Goal: Task Accomplishment & Management: Manage account settings

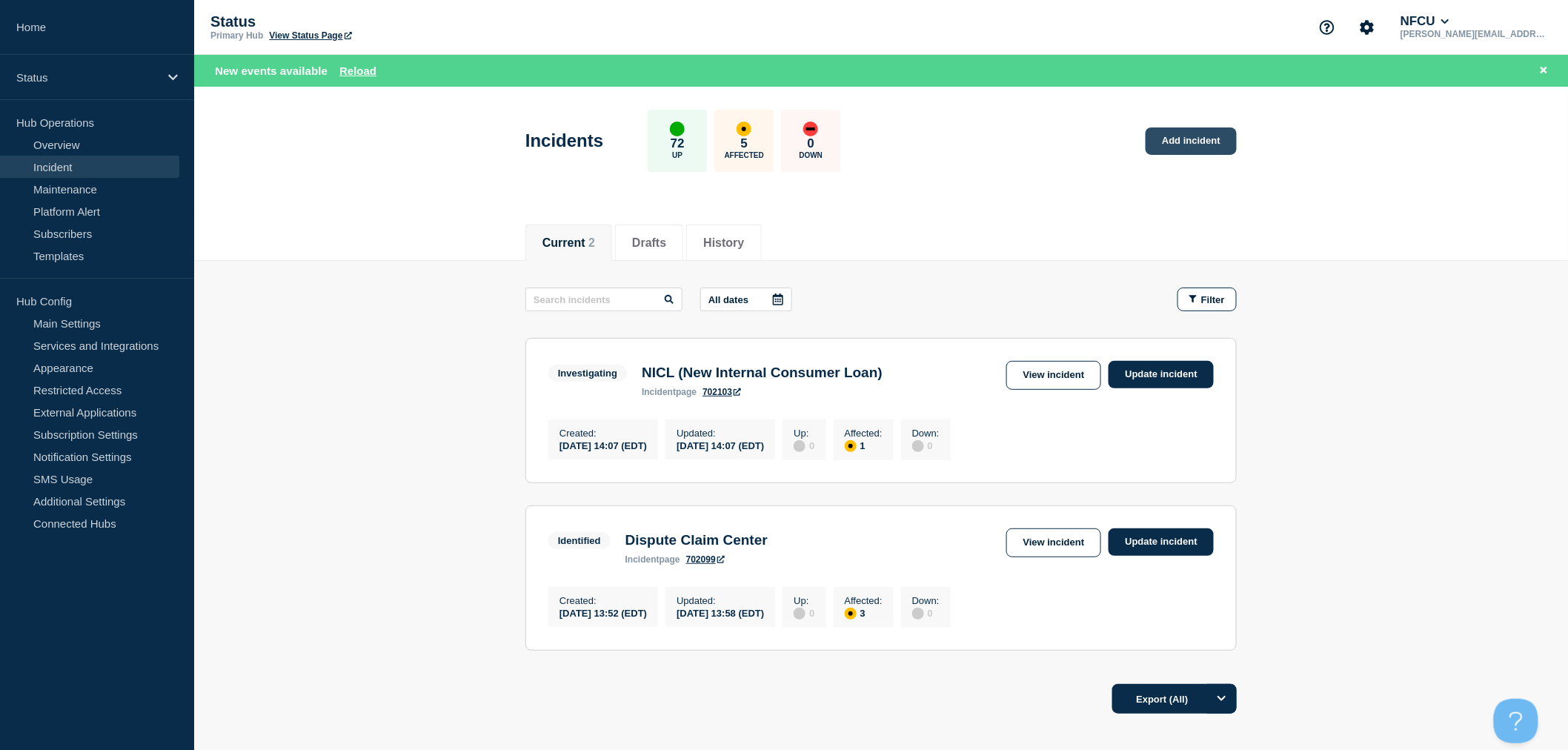
click at [1182, 133] on link "Add incident" at bounding box center [1191, 141] width 92 height 27
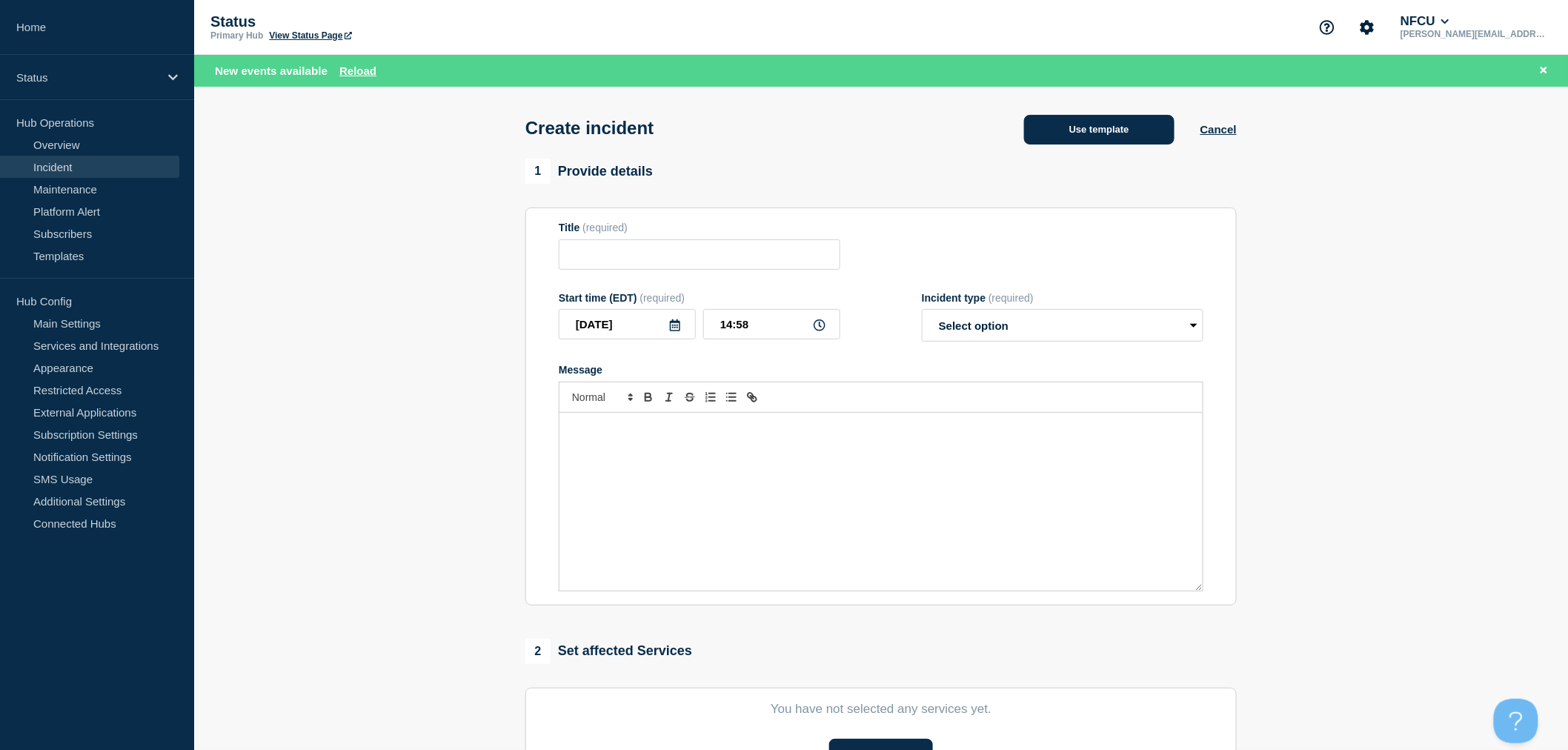
click at [1059, 130] on button "Use template" at bounding box center [1099, 129] width 150 height 29
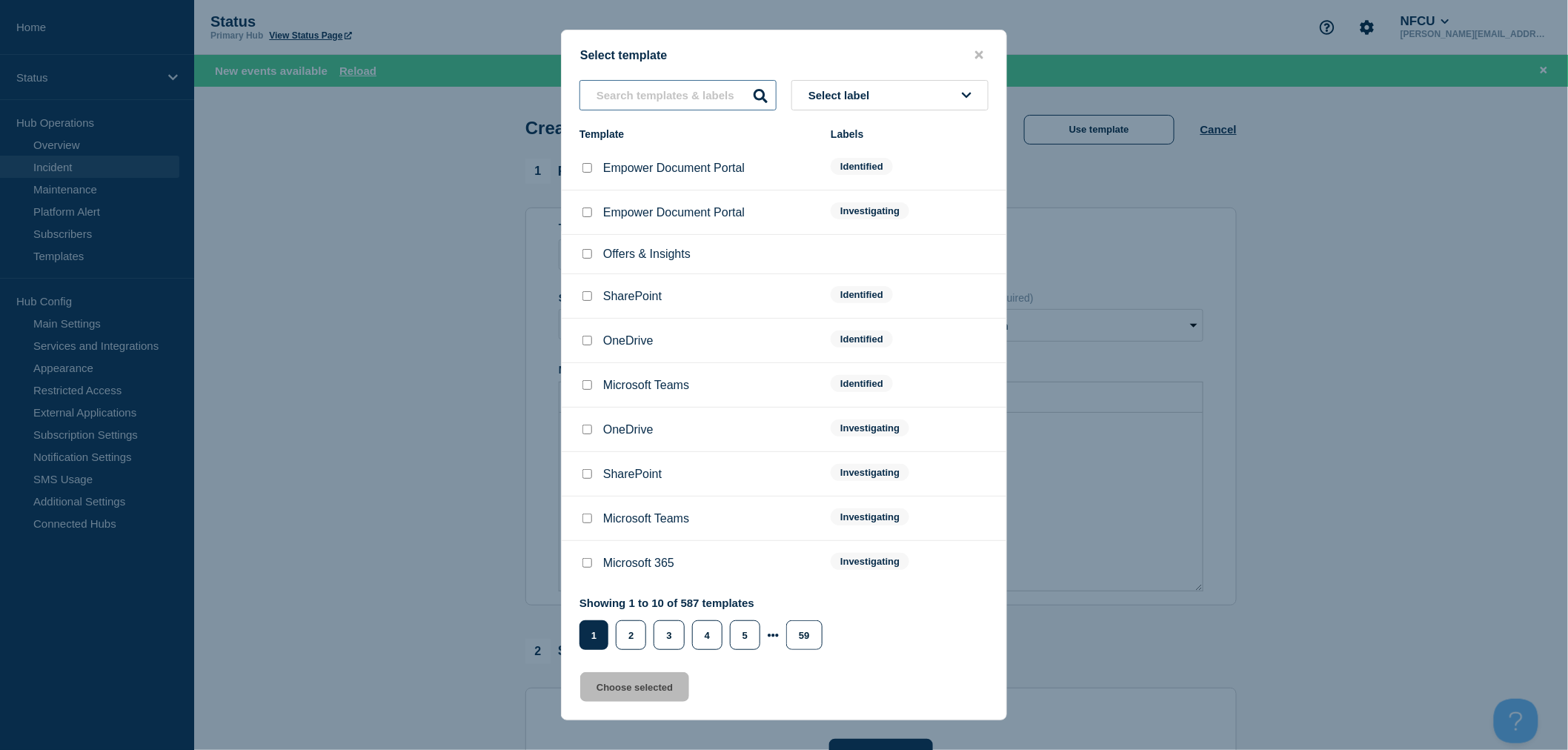
click at [654, 111] on input "text" at bounding box center [678, 95] width 197 height 30
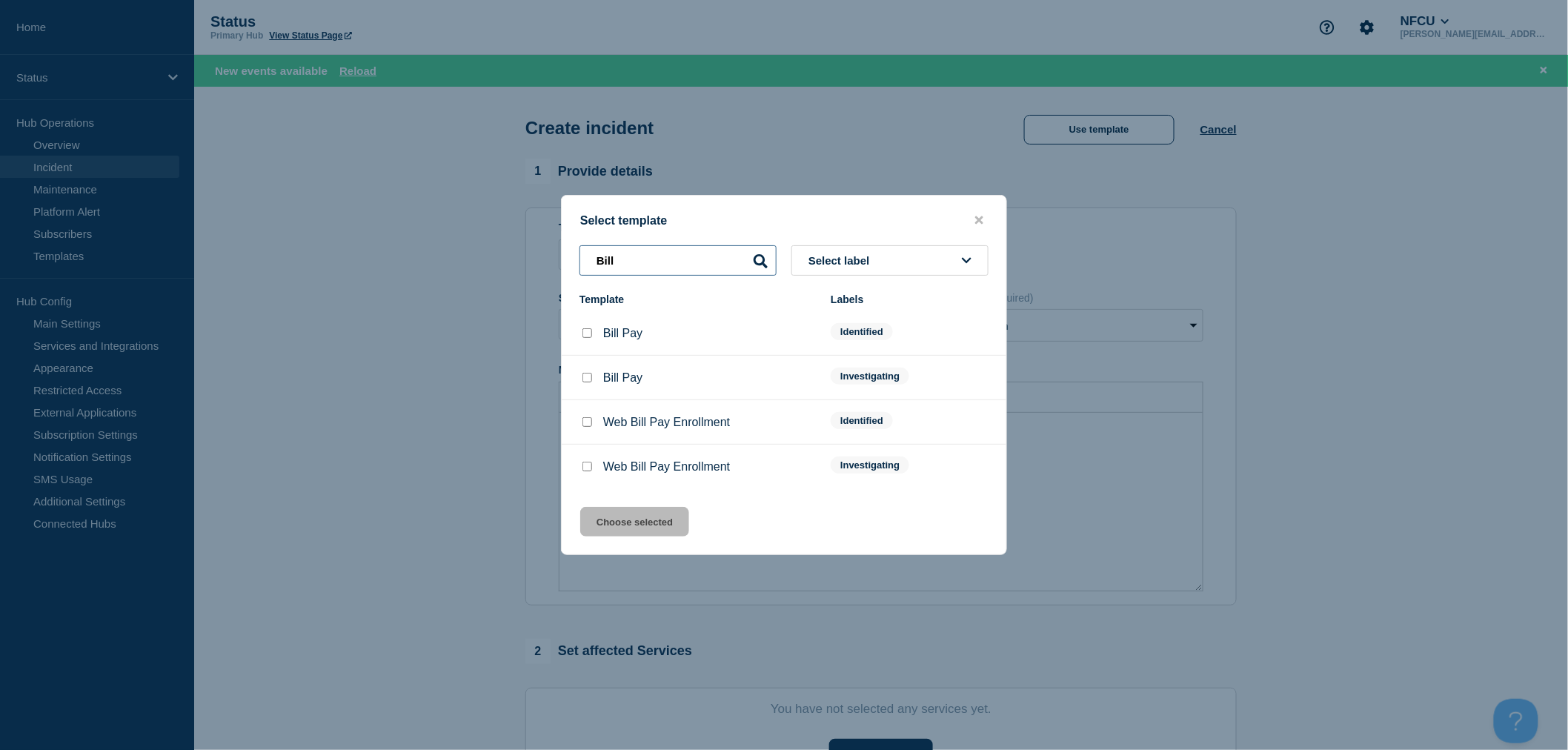
type input "Bill"
click at [588, 379] on input "Bill Pay checkbox" at bounding box center [588, 378] width 9 height 9
checkbox input "true"
click at [649, 527] on button "Choose selected" at bounding box center [634, 521] width 109 height 29
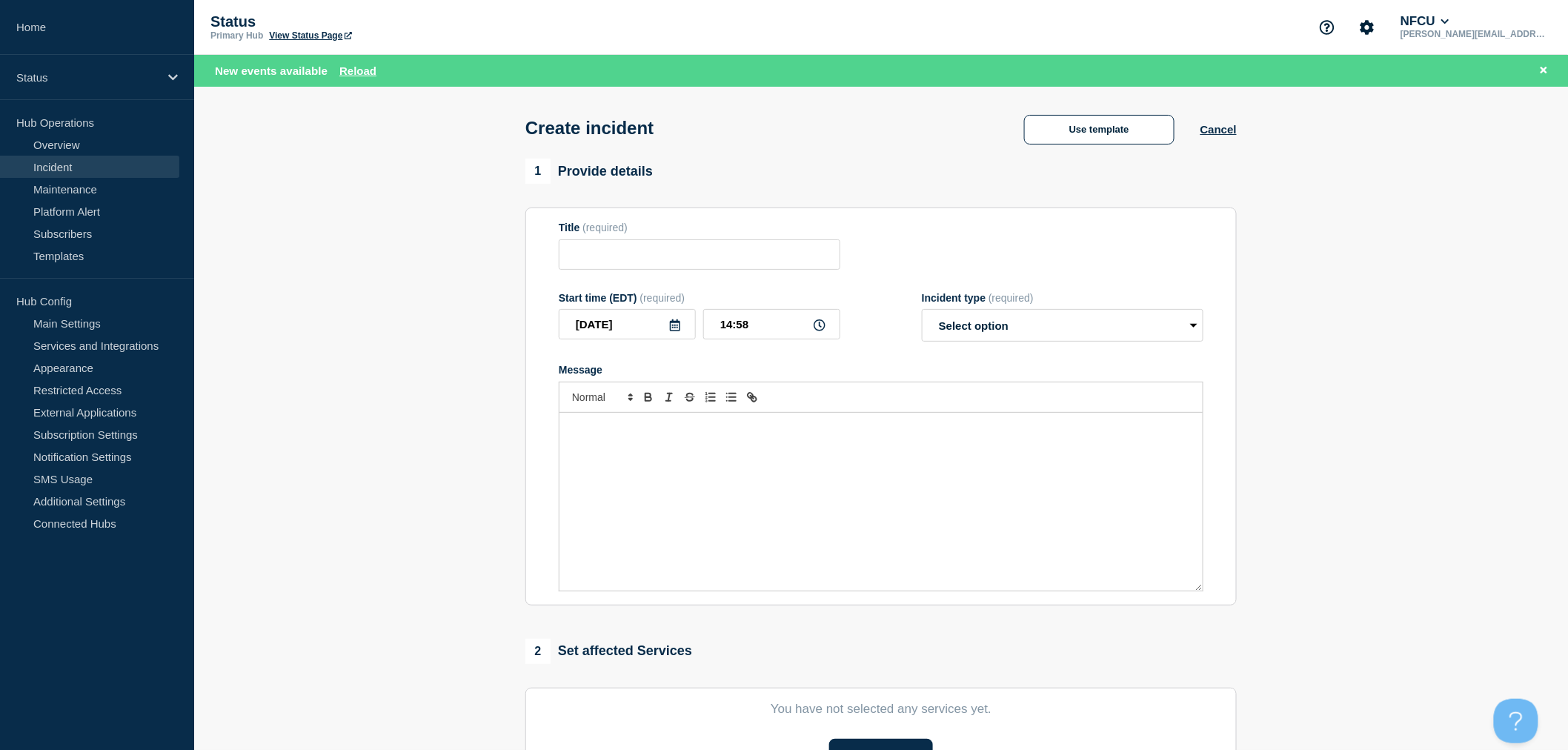
type input "Bill Pay"
select select "investigating"
radio input "false"
radio input "true"
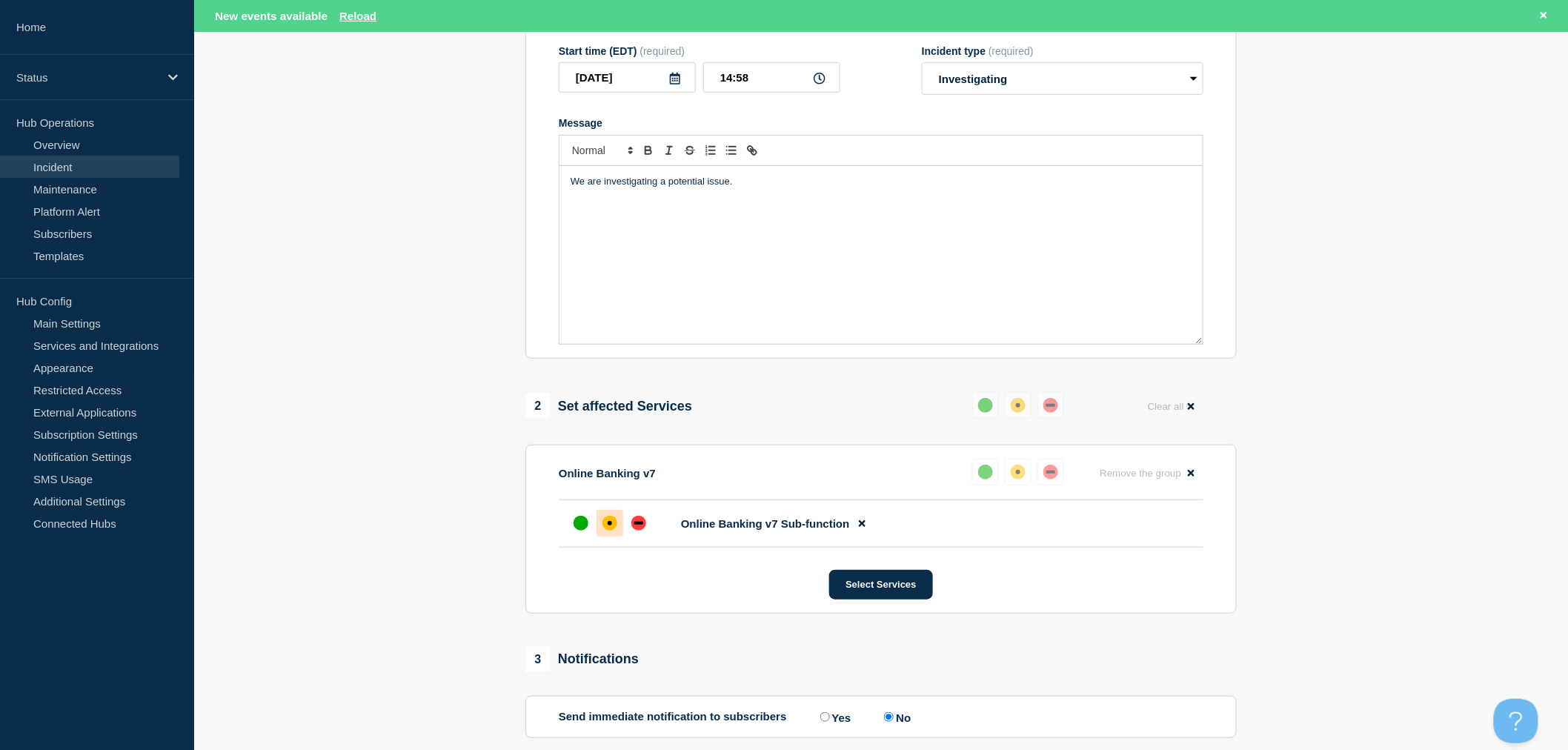
scroll to position [401, 0]
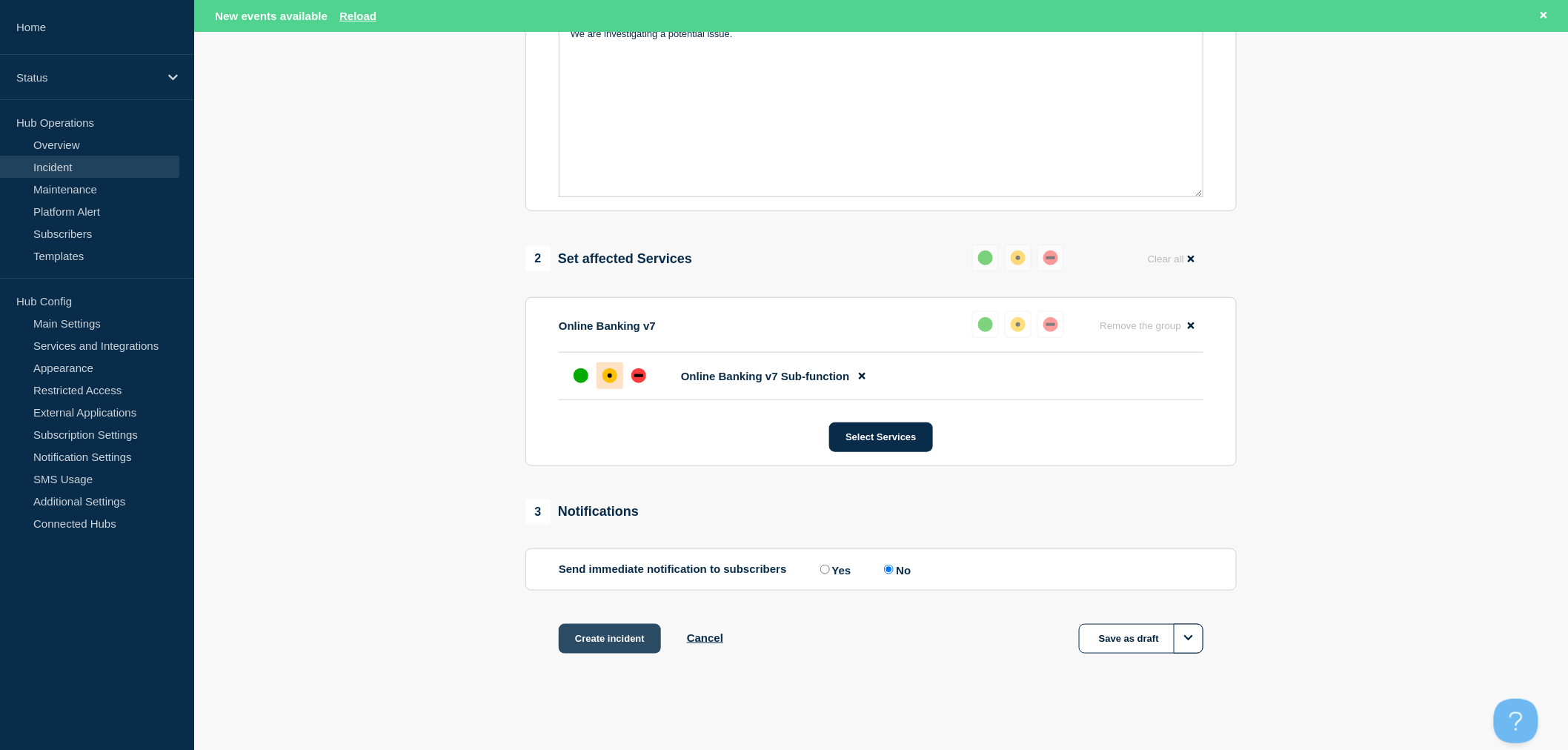
click at [628, 641] on button "Create incident" at bounding box center [610, 639] width 102 height 29
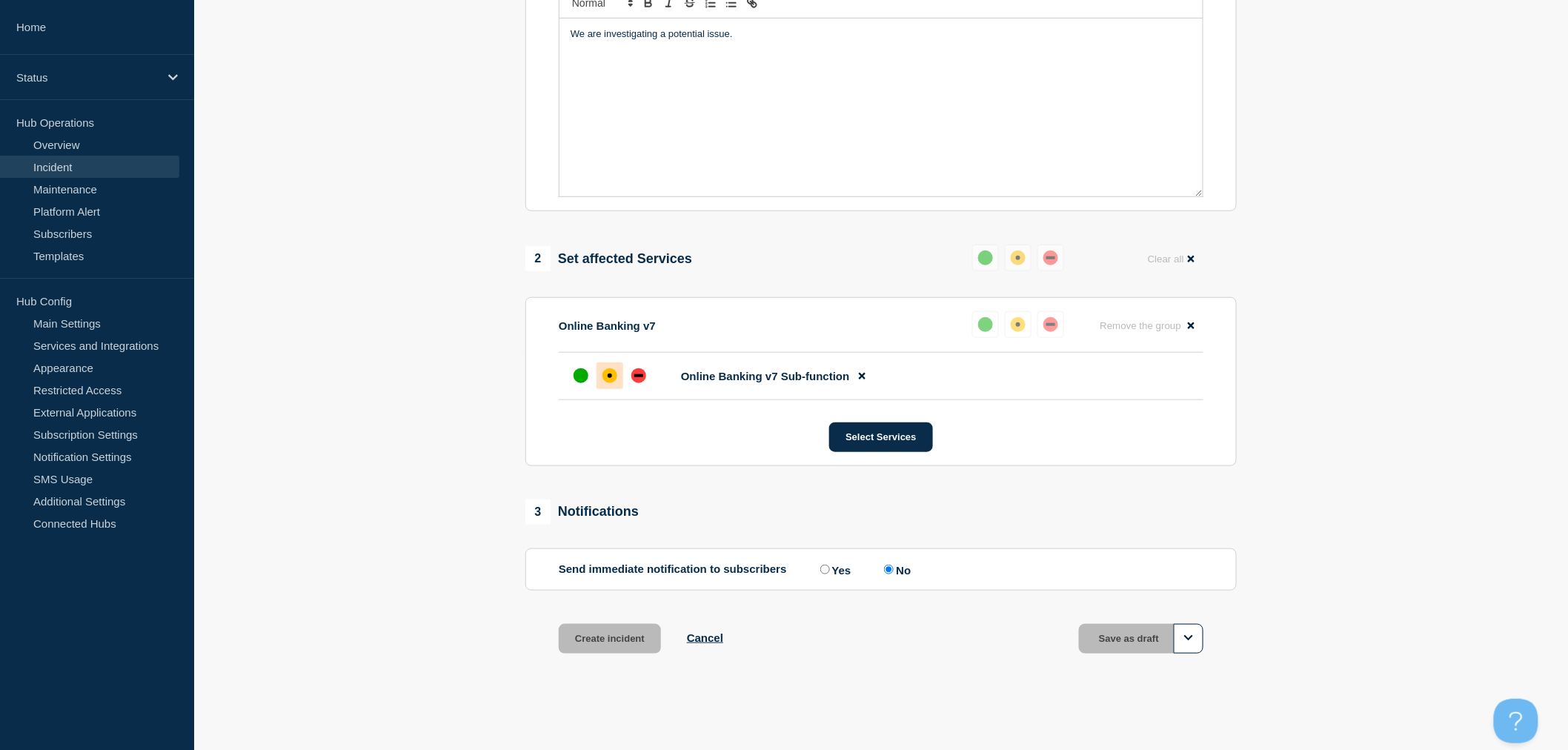
scroll to position [367, 0]
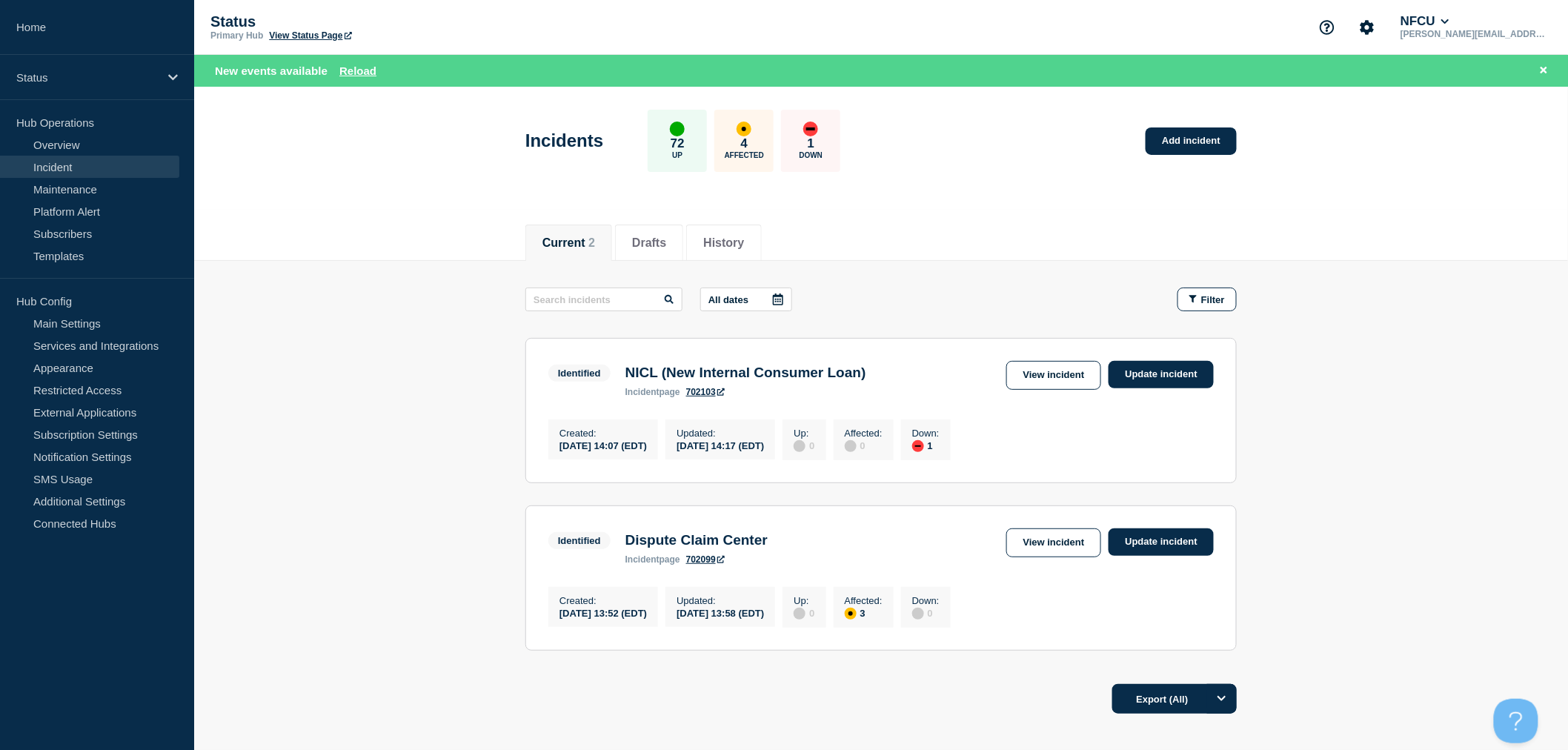
click at [546, 240] on button "Current 2" at bounding box center [569, 243] width 53 height 13
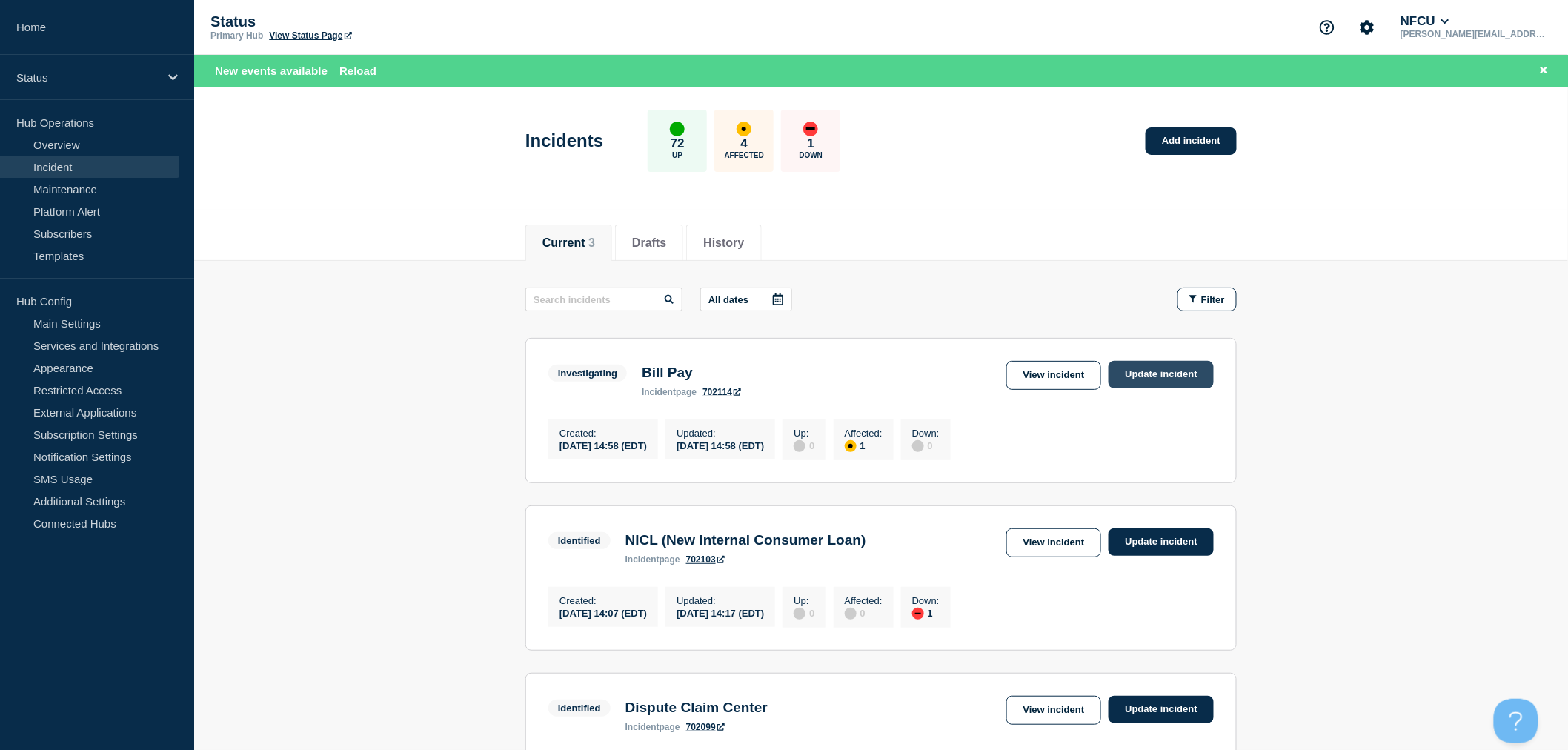
click at [1169, 387] on link "Update incident" at bounding box center [1161, 374] width 105 height 27
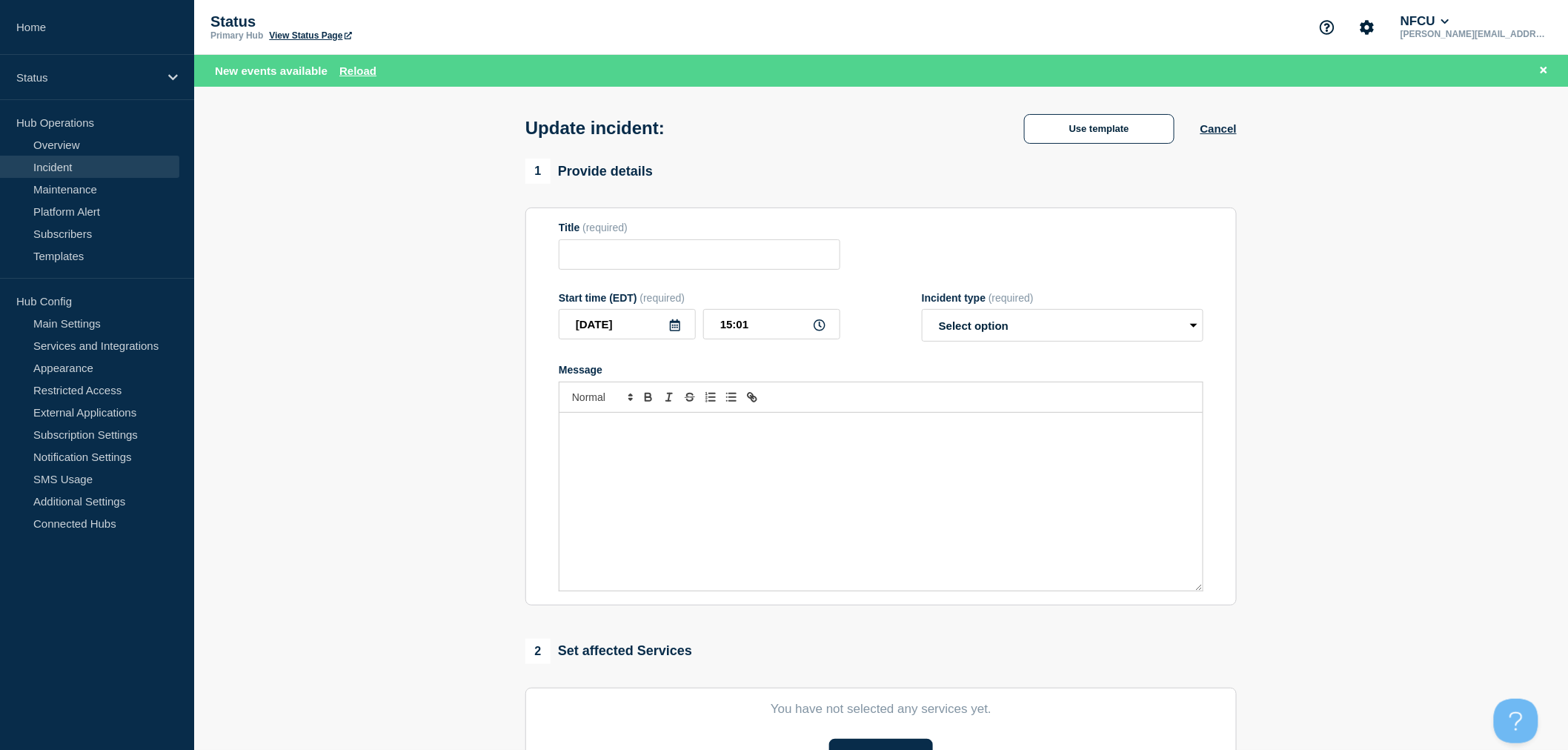
type input "Bill Pay"
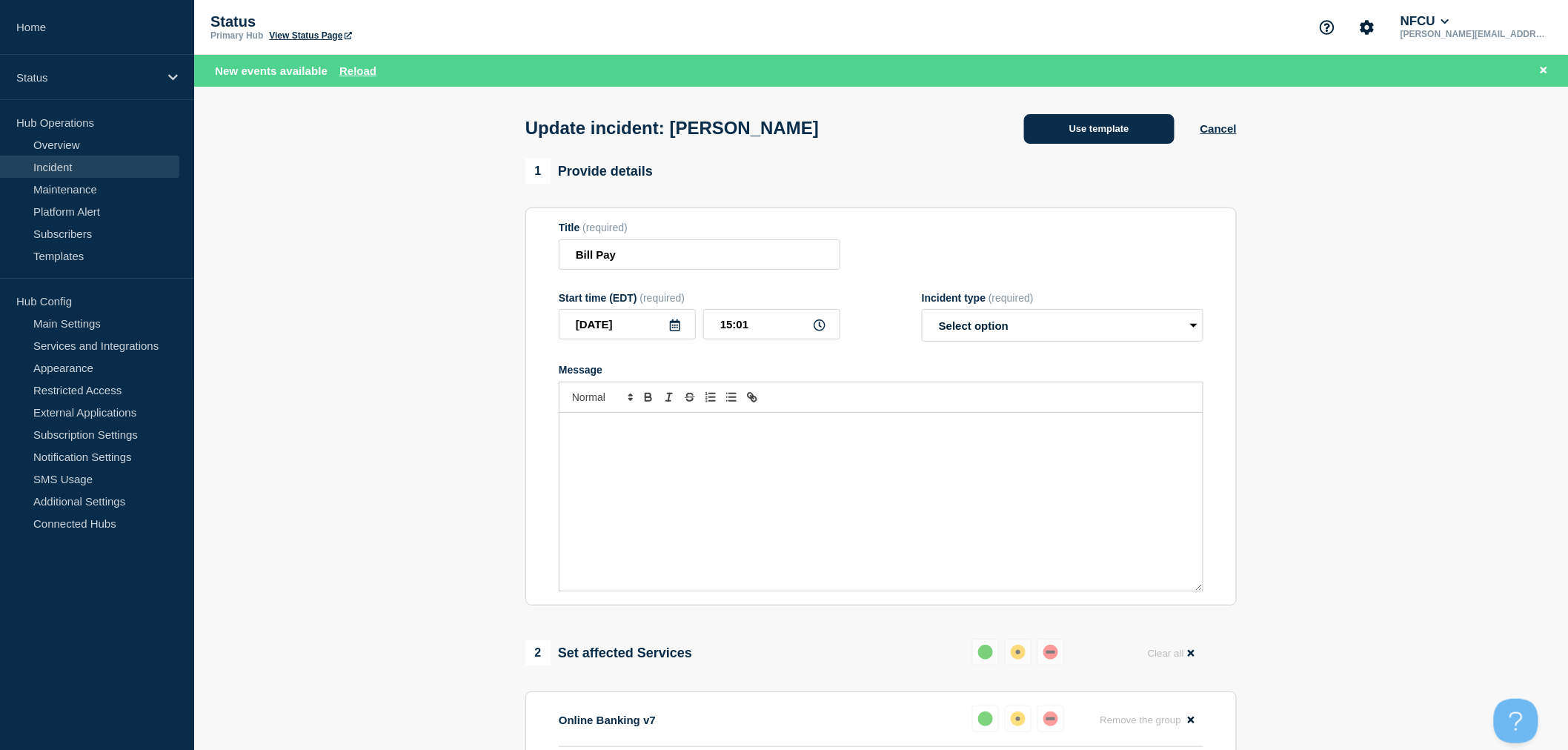
click at [1109, 128] on button "Use template" at bounding box center [1099, 128] width 150 height 29
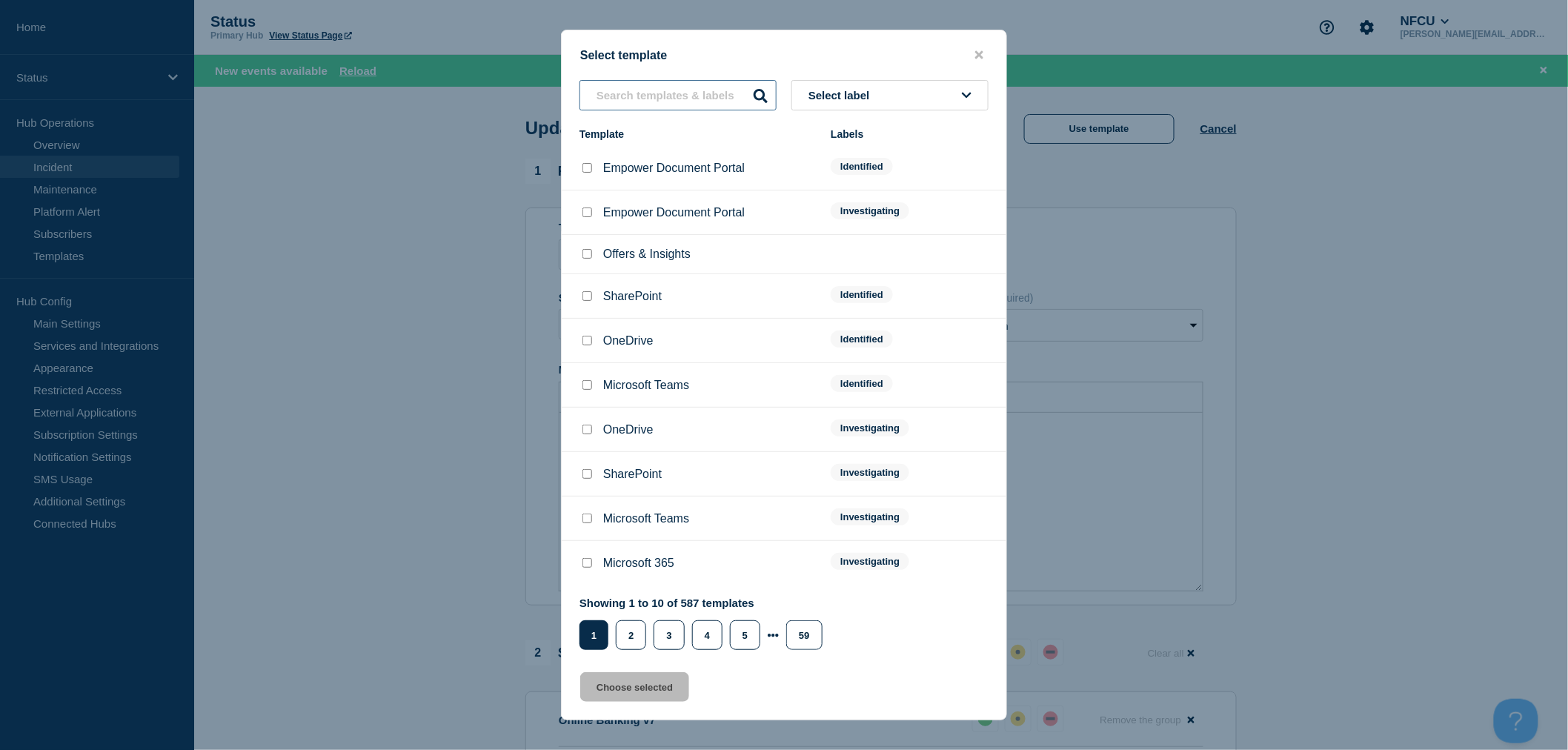
click at [628, 94] on input "text" at bounding box center [678, 95] width 197 height 30
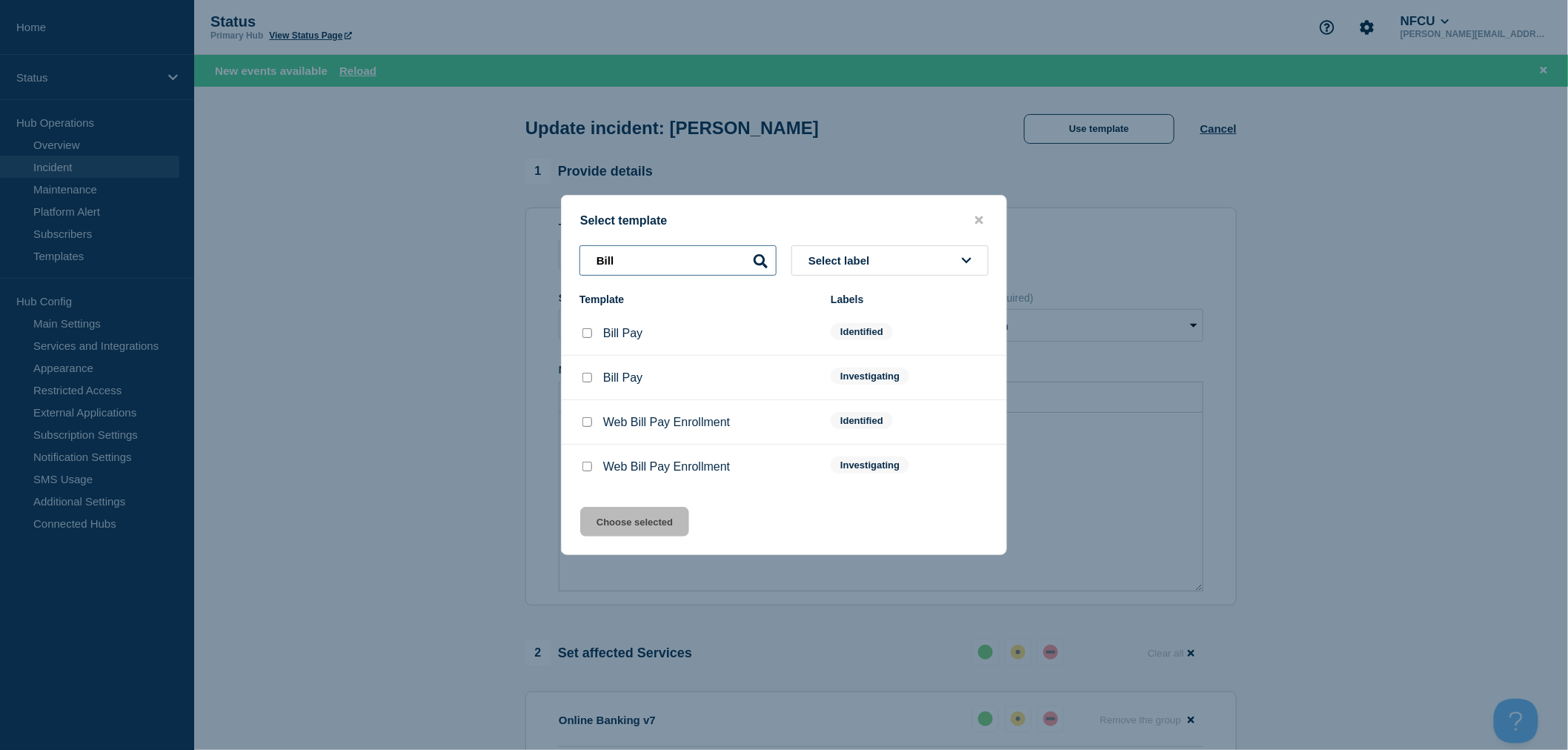
type input "Bill"
click at [584, 335] on input "Bill Pay checkbox" at bounding box center [588, 333] width 9 height 9
checkbox input "true"
click at [614, 510] on button "Choose selected" at bounding box center [634, 521] width 109 height 29
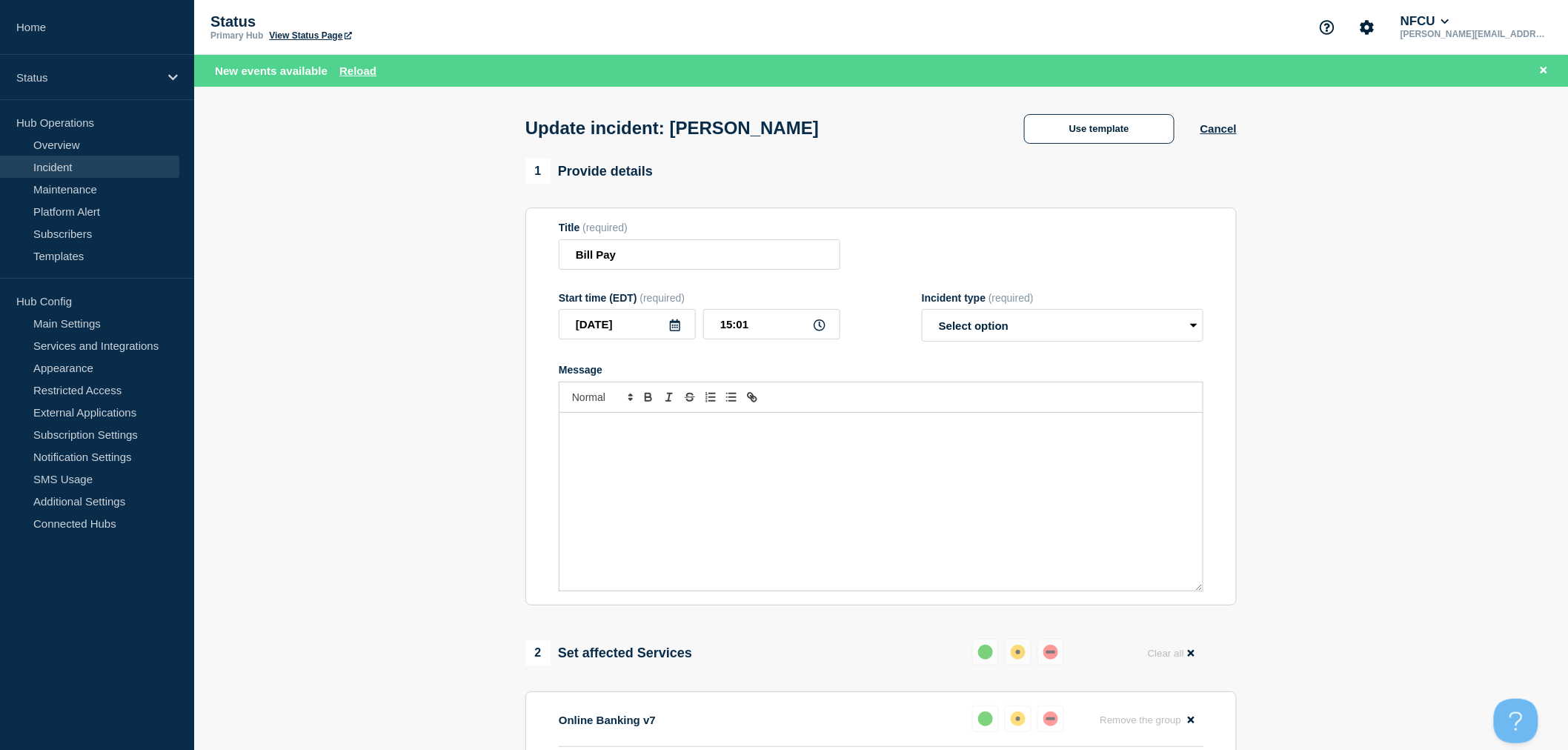
select select "identified"
click at [743, 435] on p "Omnichannel v7 Bill Pay is [intermittently] unavailable." at bounding box center [881, 428] width 622 height 13
click at [685, 435] on p "Omnichannel v7 Bill Pay is [intermittently unavailable." at bounding box center [881, 428] width 622 height 13
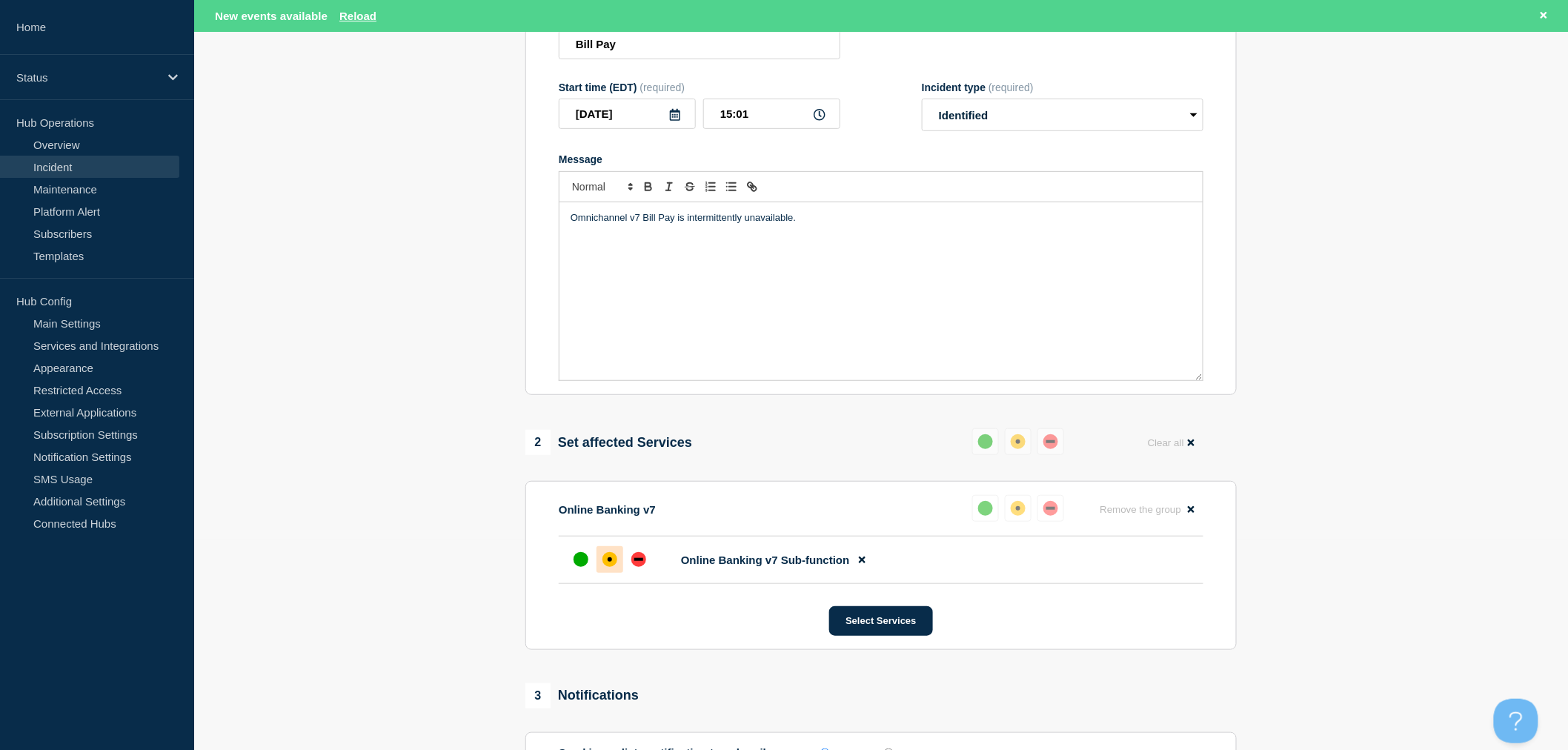
scroll to position [412, 0]
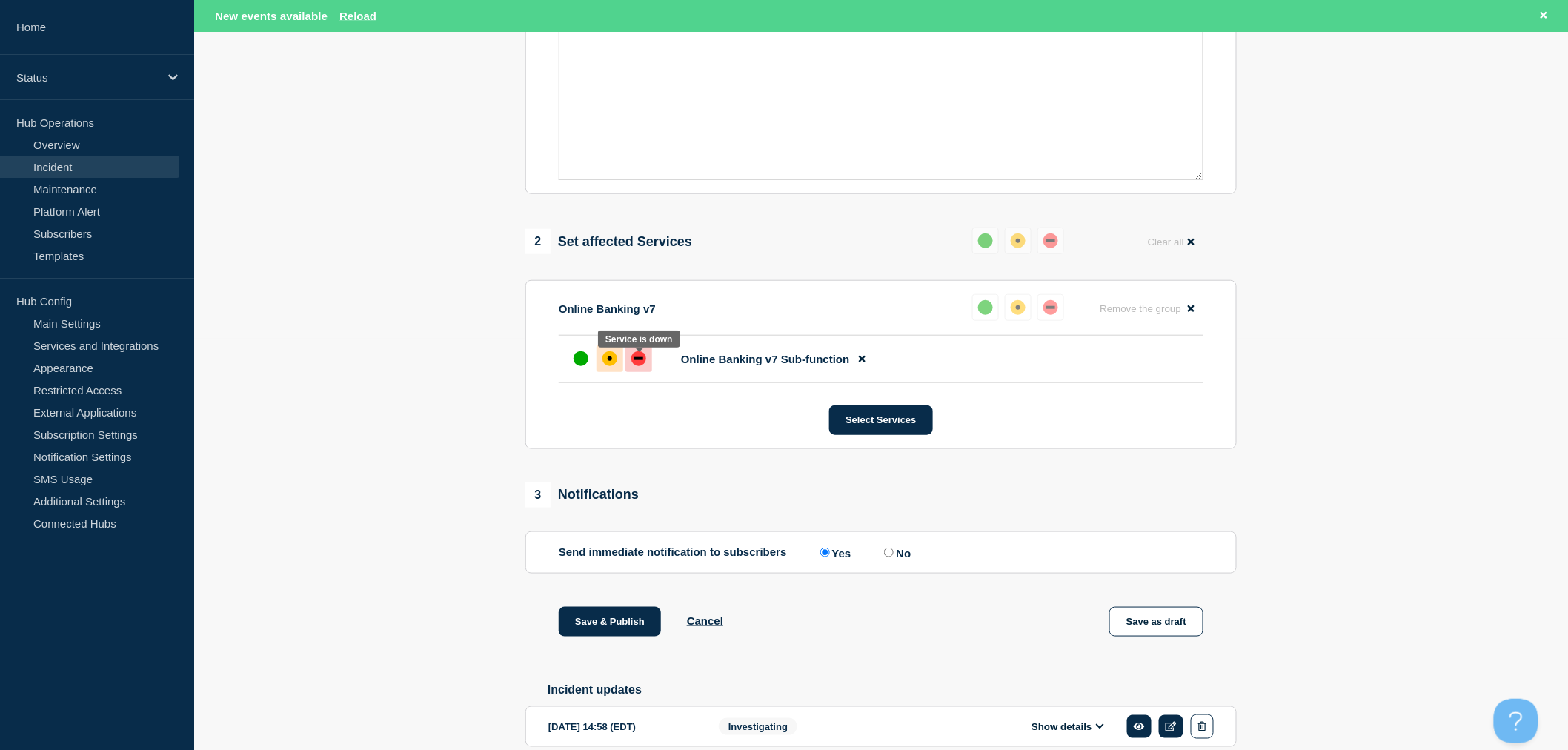
click at [639, 366] on div "down" at bounding box center [639, 359] width 15 height 15
click at [857, 431] on button "Select Services" at bounding box center [880, 419] width 103 height 29
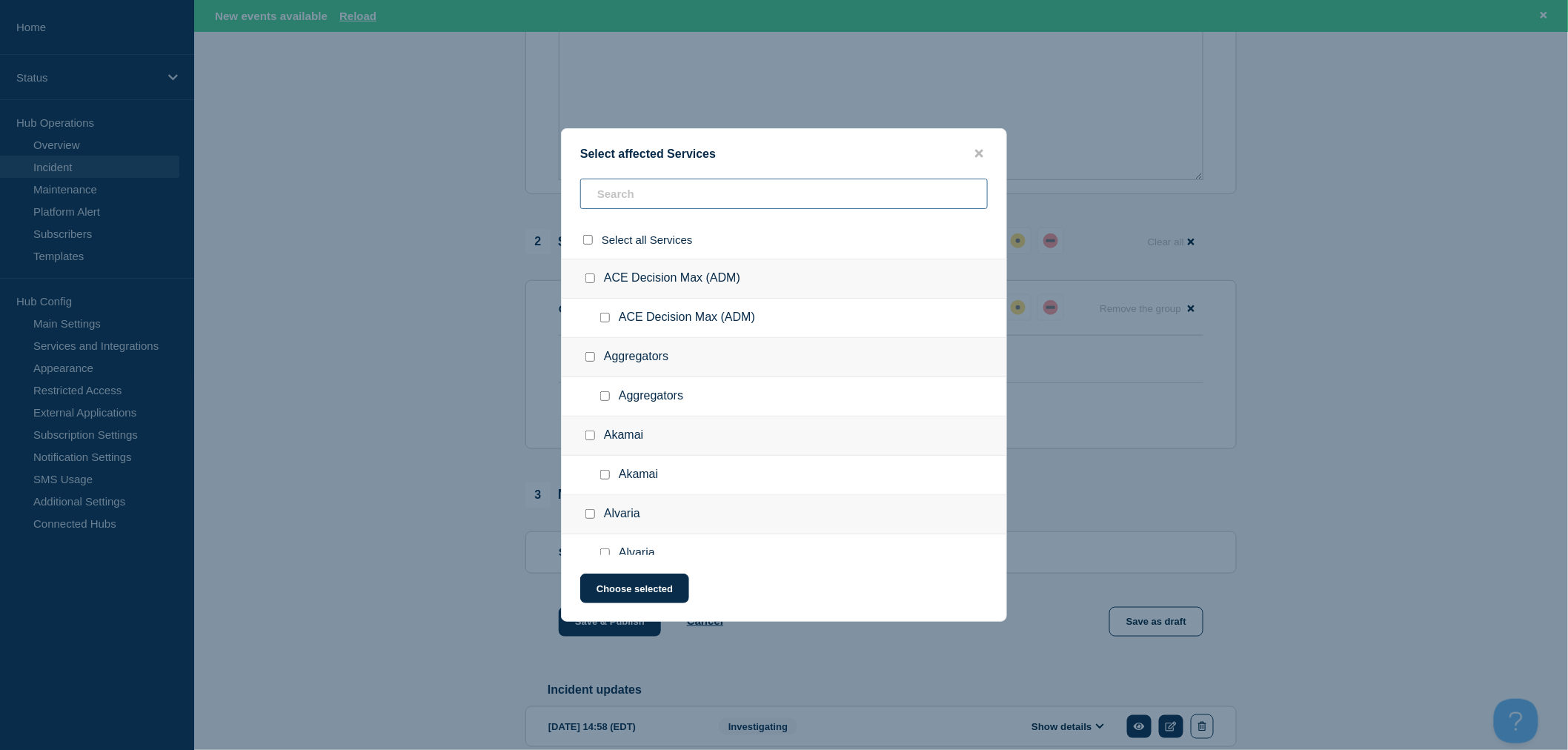
click at [797, 189] on input "text" at bounding box center [784, 194] width 408 height 30
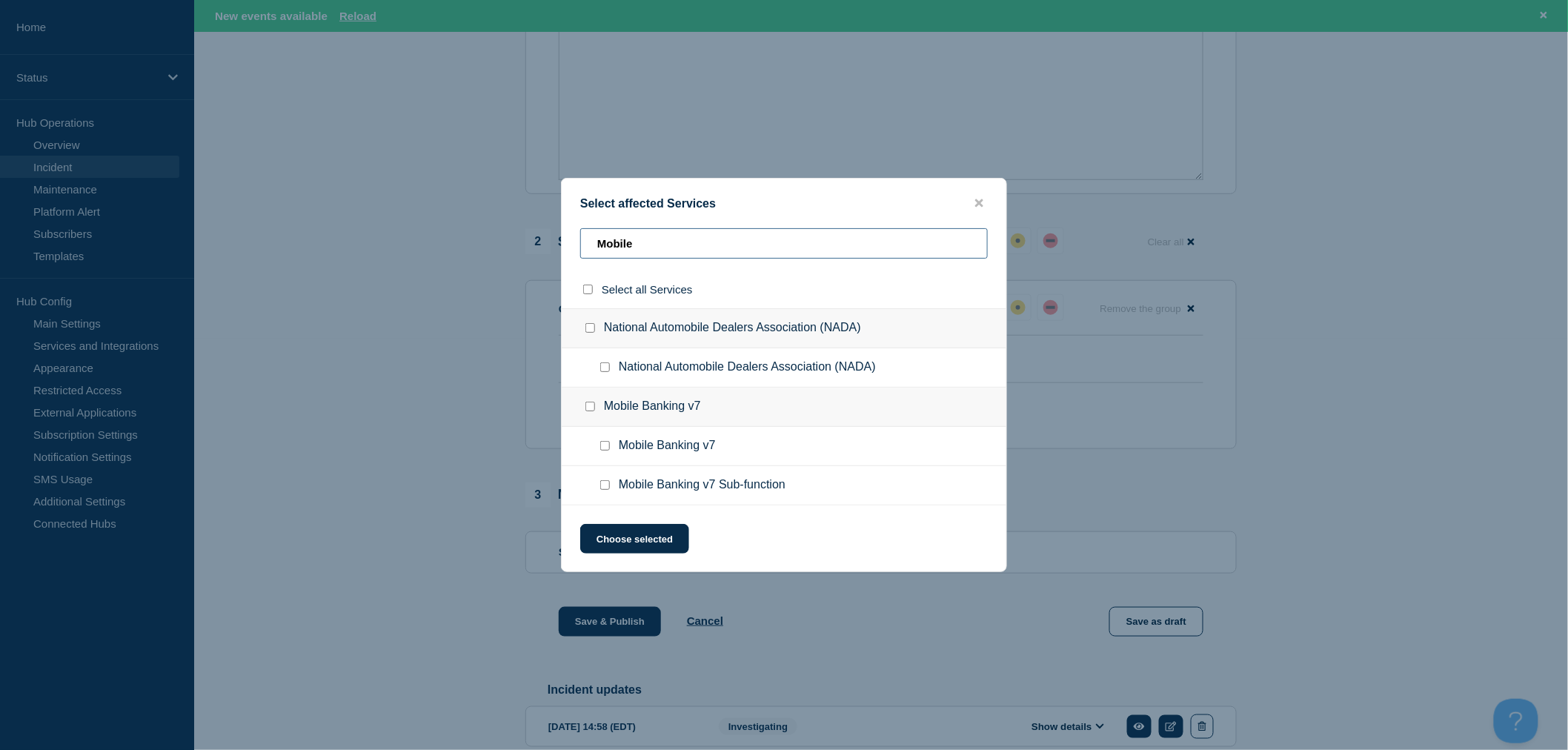
type input "Mobile"
click at [605, 486] on input "Mobile Banking v7 Sub-function checkbox" at bounding box center [605, 485] width 9 height 9
checkbox input "true"
click at [606, 449] on input "Mobile Banking v7 checkbox" at bounding box center [605, 446] width 9 height 9
checkbox input "true"
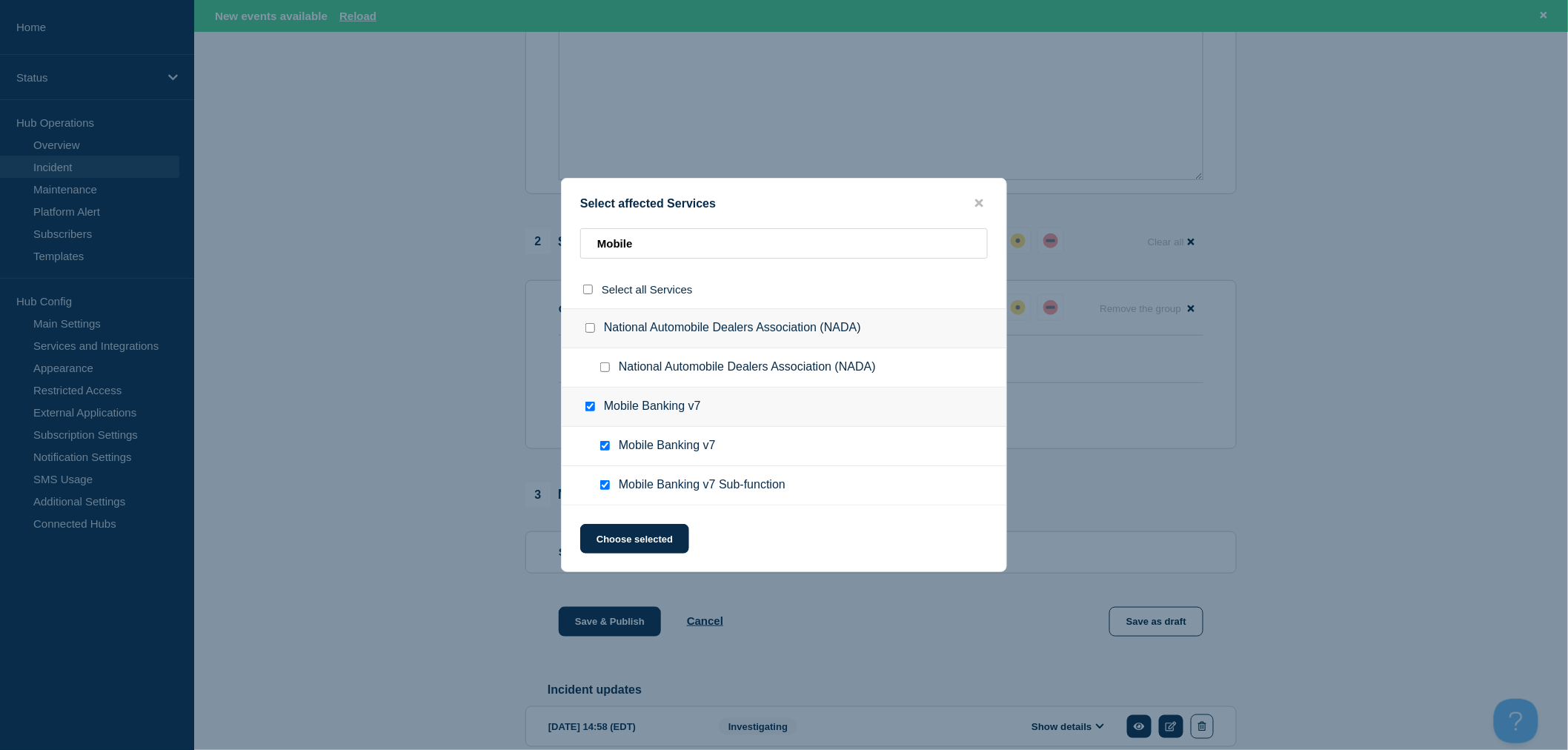
checkbox input "true"
click at [618, 536] on button "Choose selected" at bounding box center [634, 538] width 109 height 29
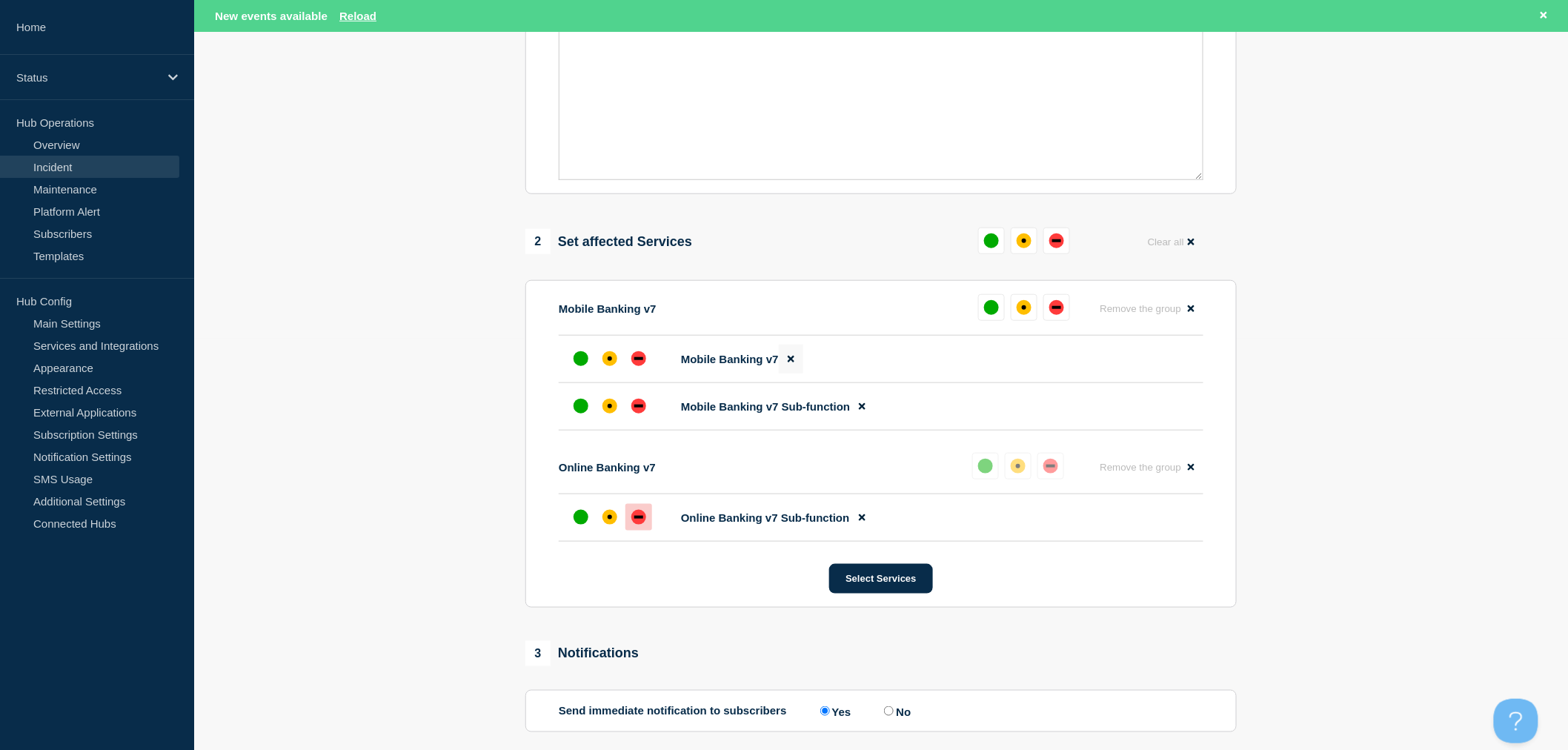
click at [791, 360] on icon at bounding box center [791, 359] width 7 height 9
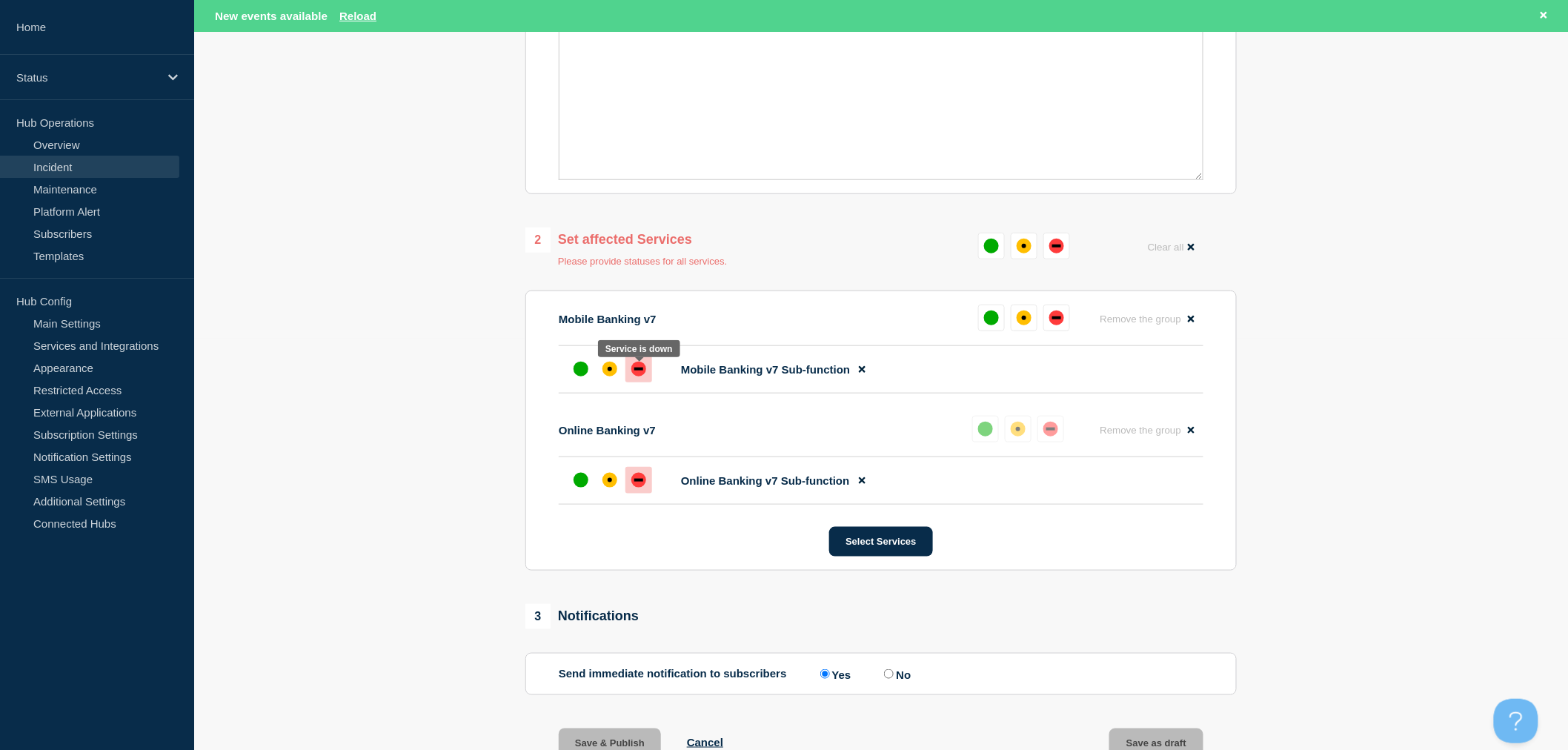
click at [639, 377] on div "down" at bounding box center [639, 369] width 15 height 15
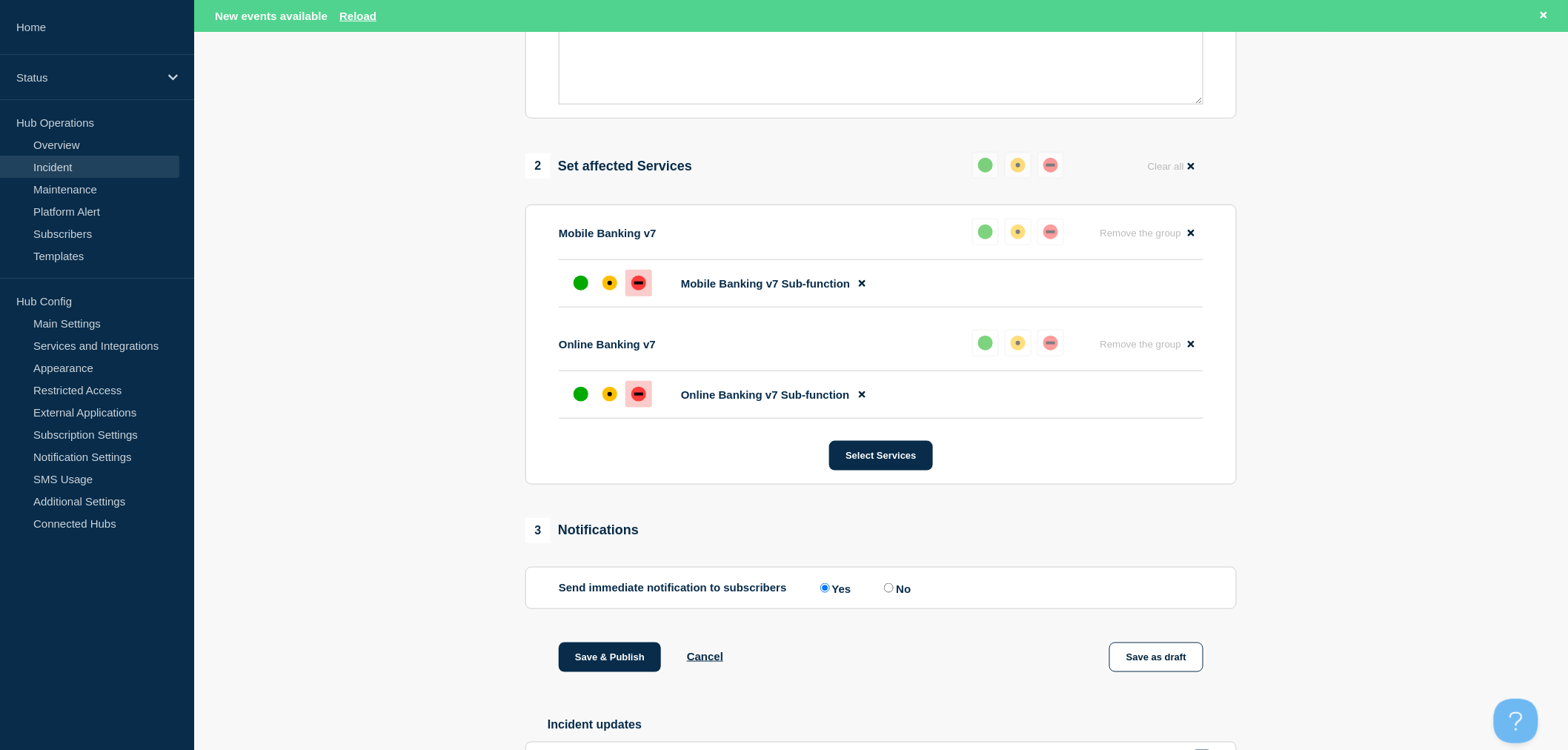
scroll to position [598, 0]
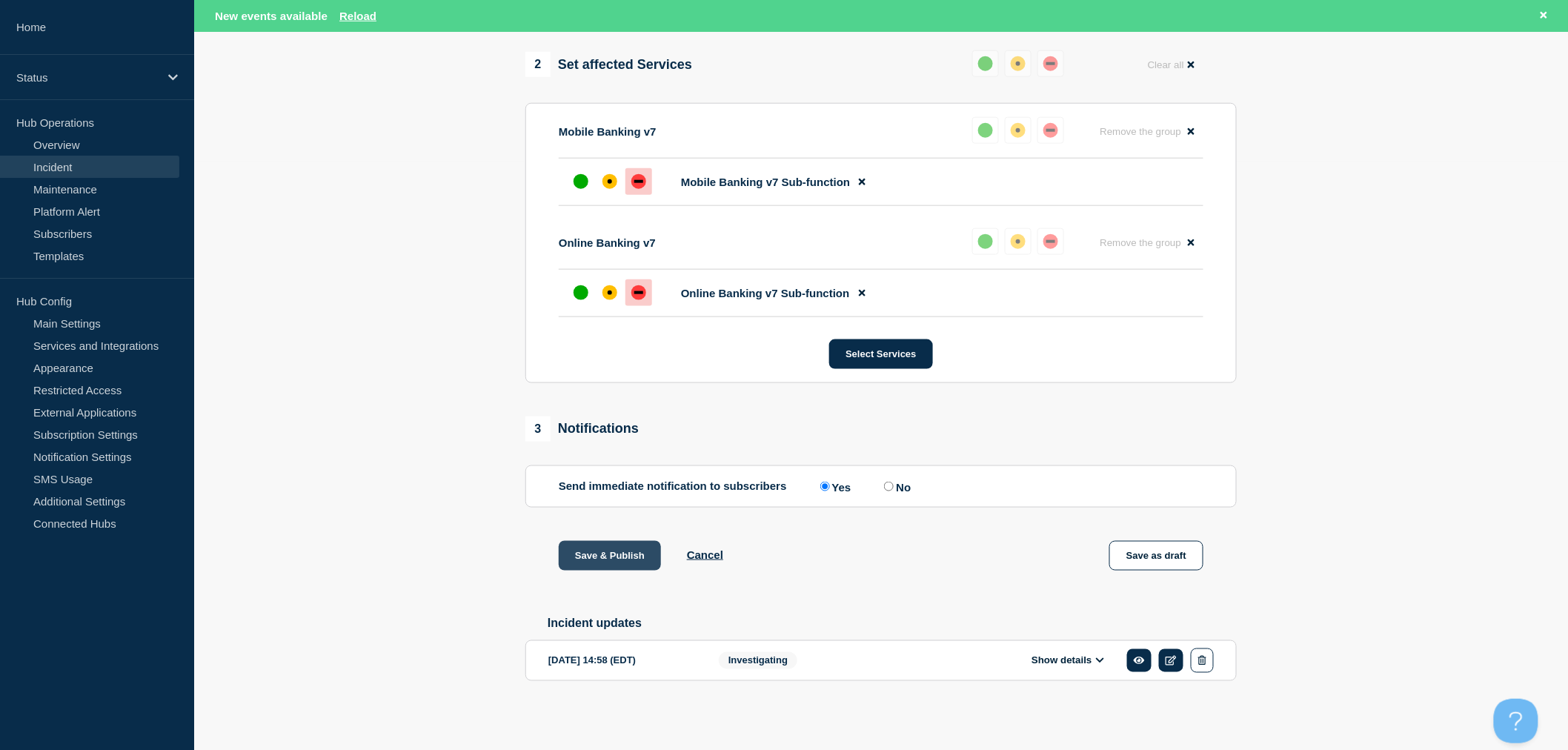
click at [609, 549] on button "Save & Publish" at bounding box center [610, 555] width 102 height 29
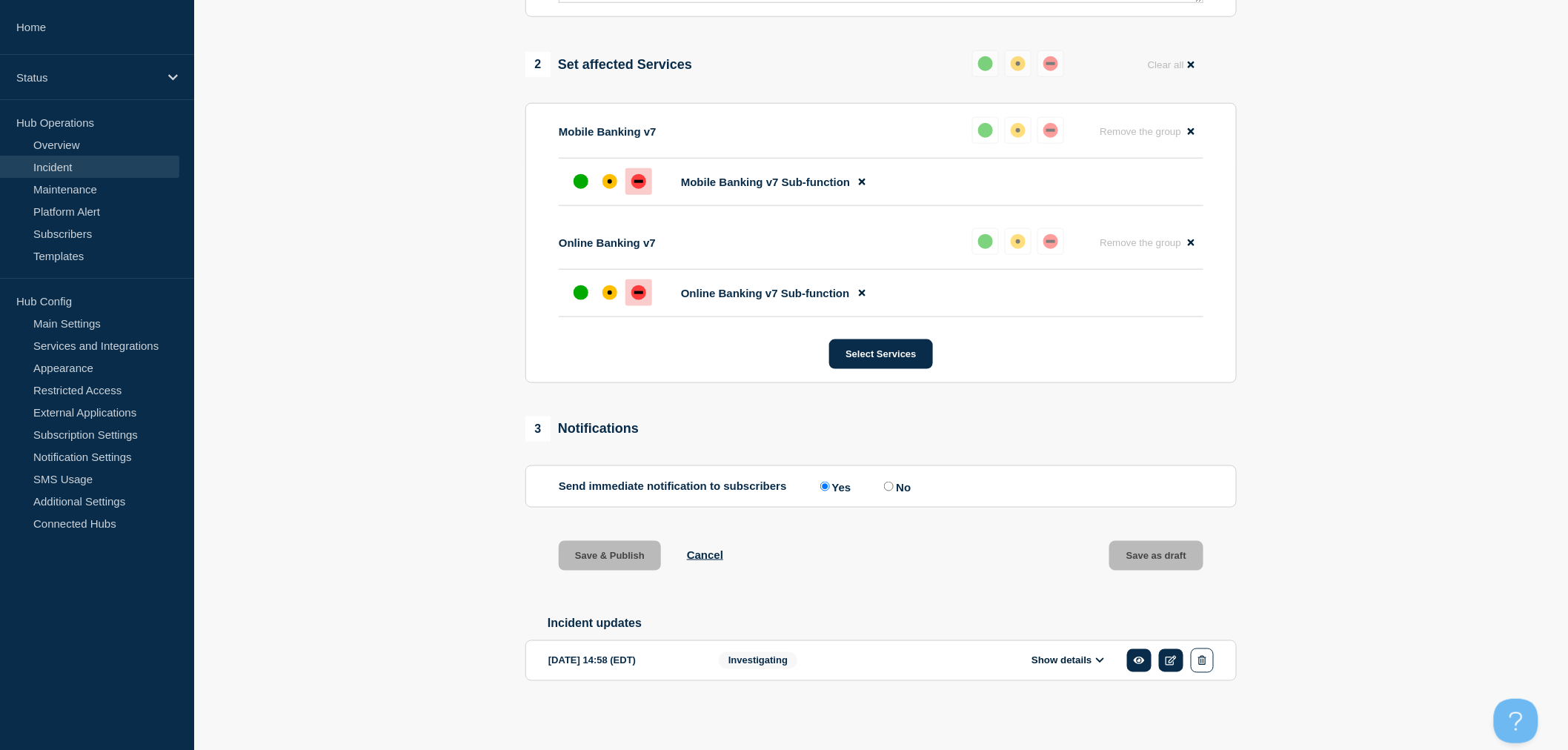
scroll to position [567, 0]
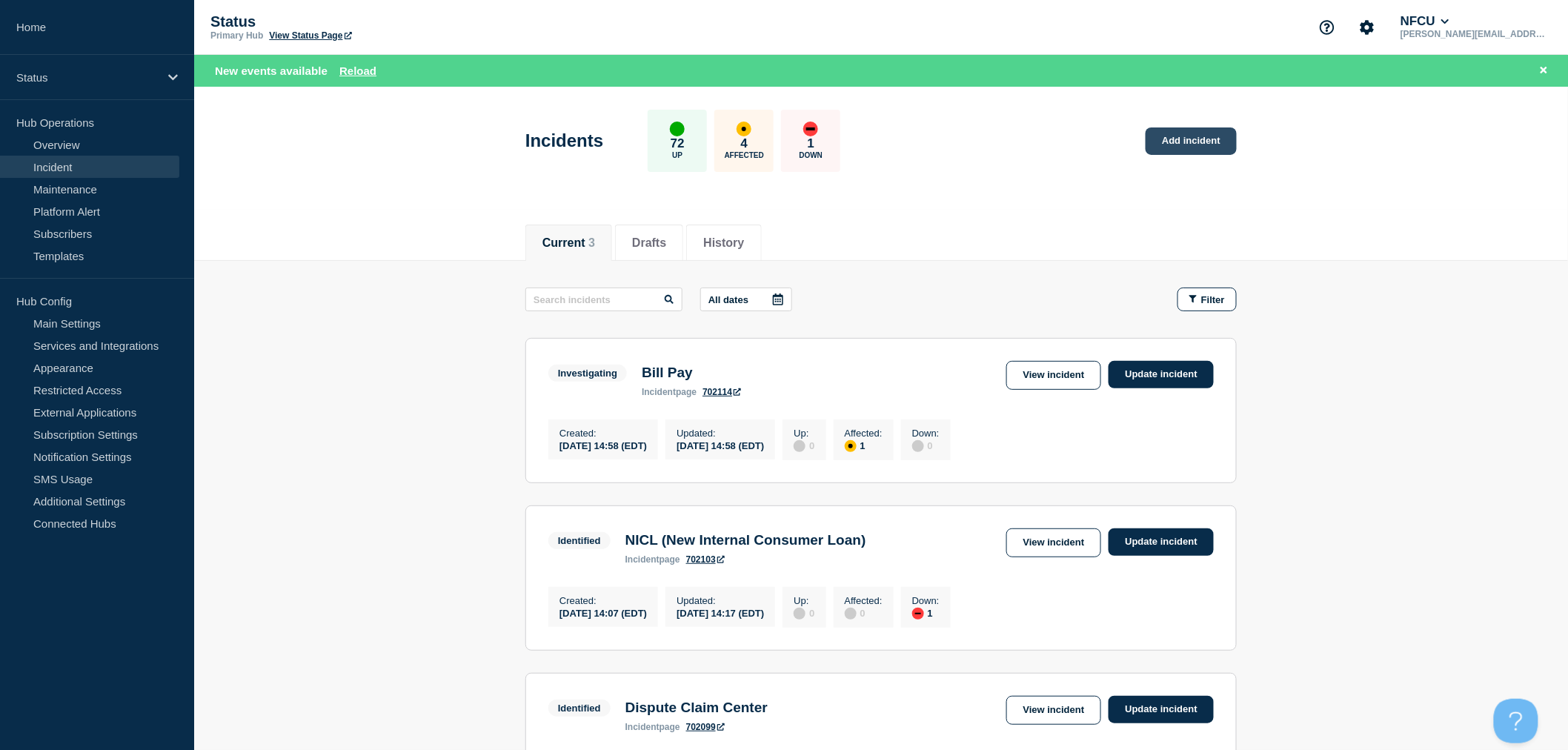
click at [1190, 134] on link "Add incident" at bounding box center [1191, 141] width 92 height 27
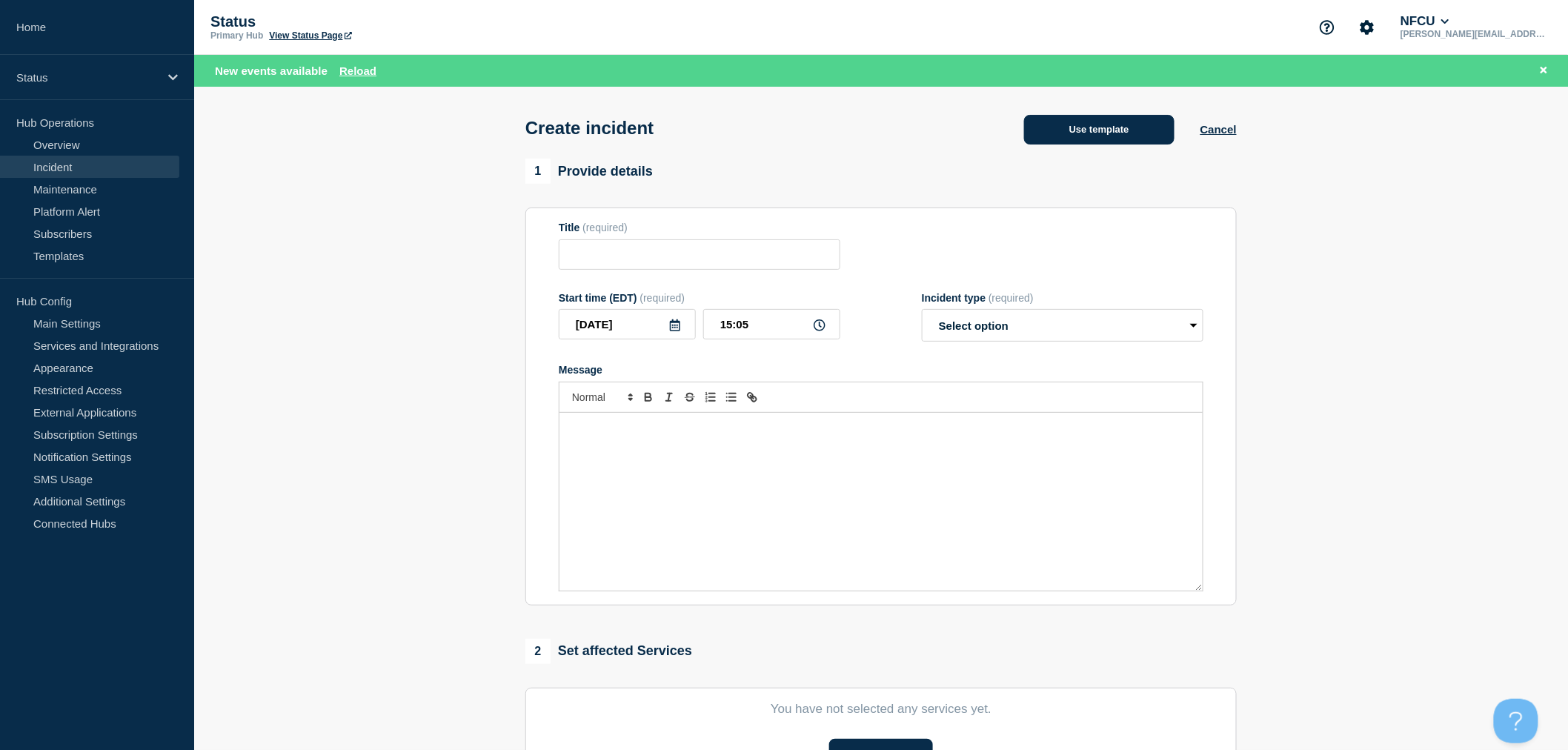
click at [1121, 139] on button "Use template" at bounding box center [1099, 129] width 150 height 29
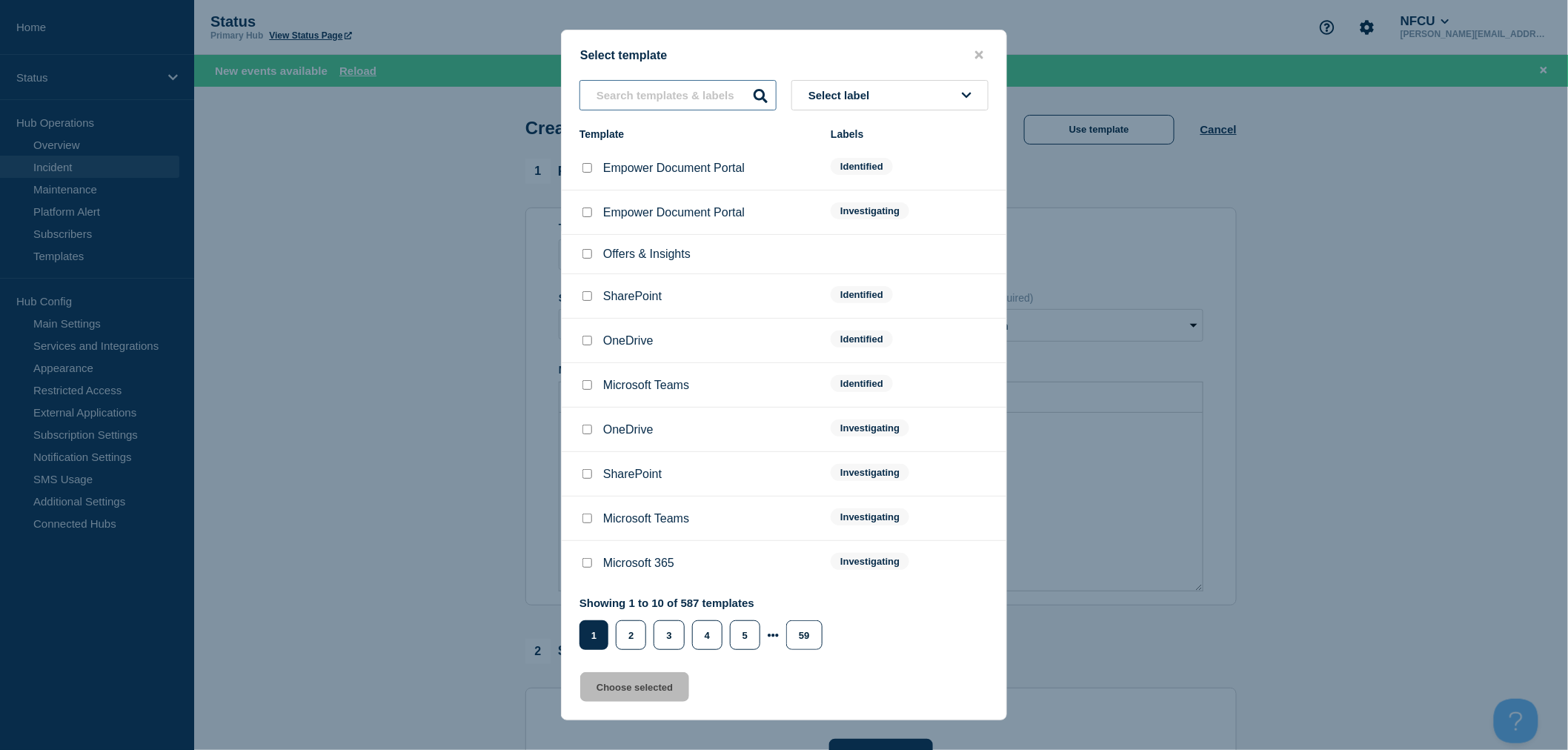
click at [680, 97] on input "text" at bounding box center [678, 95] width 197 height 30
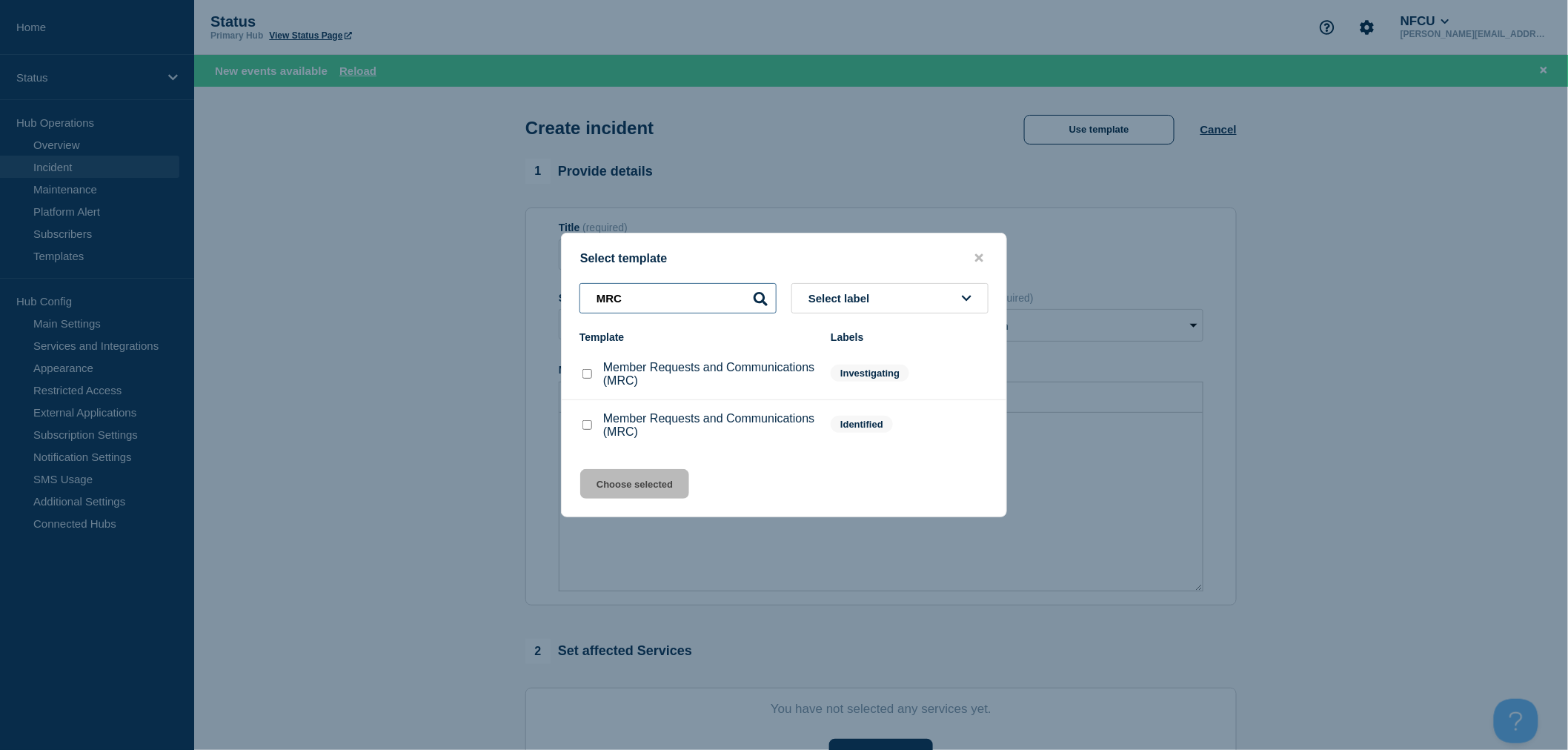
type input "MRC"
click at [584, 376] on input "Member Requests and Communications (MRC) checkbox" at bounding box center [588, 374] width 9 height 9
checkbox input "true"
click at [624, 480] on button "Choose selected" at bounding box center [634, 484] width 109 height 29
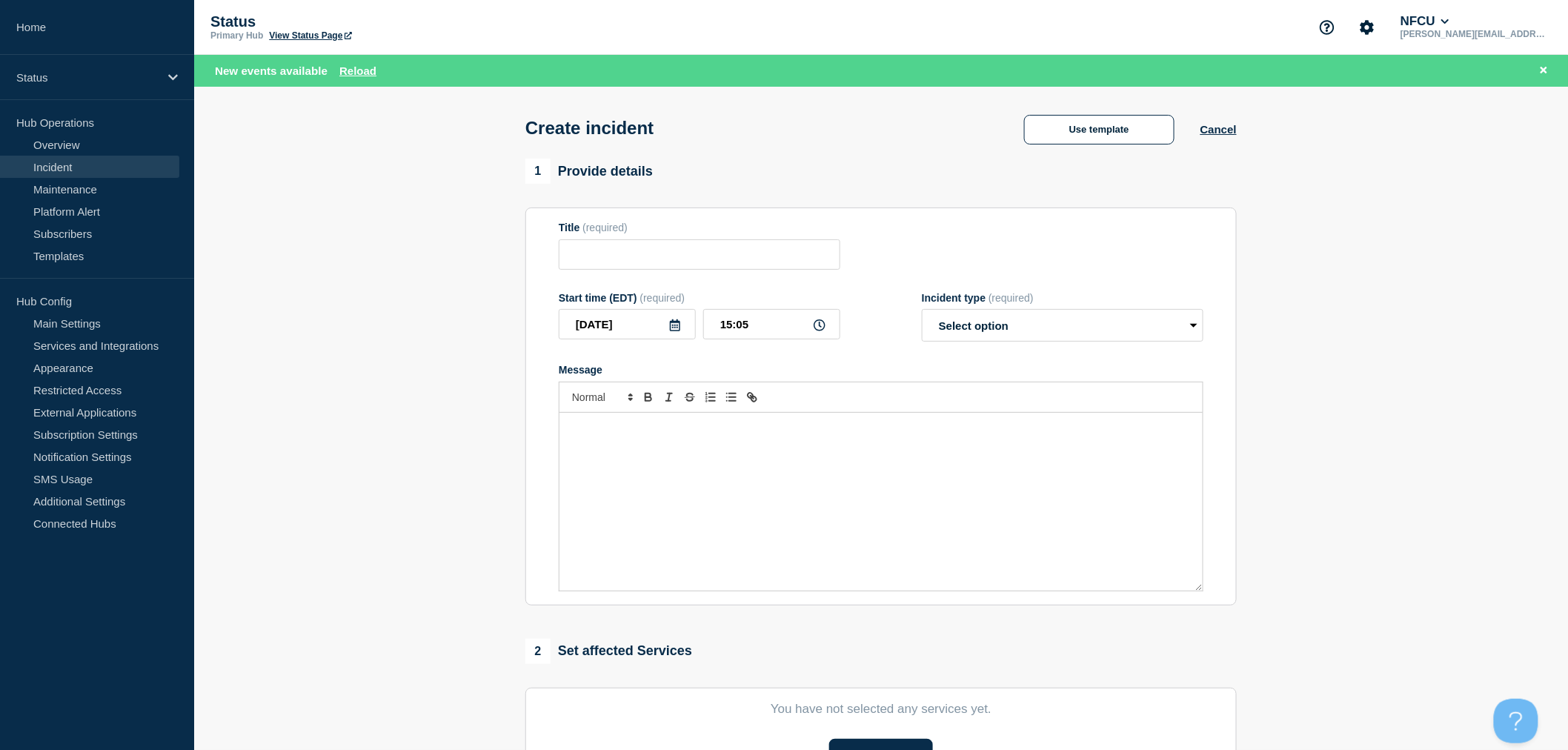
type input "Member Requests and Communications (MRC)"
select select "investigating"
radio input "false"
radio input "true"
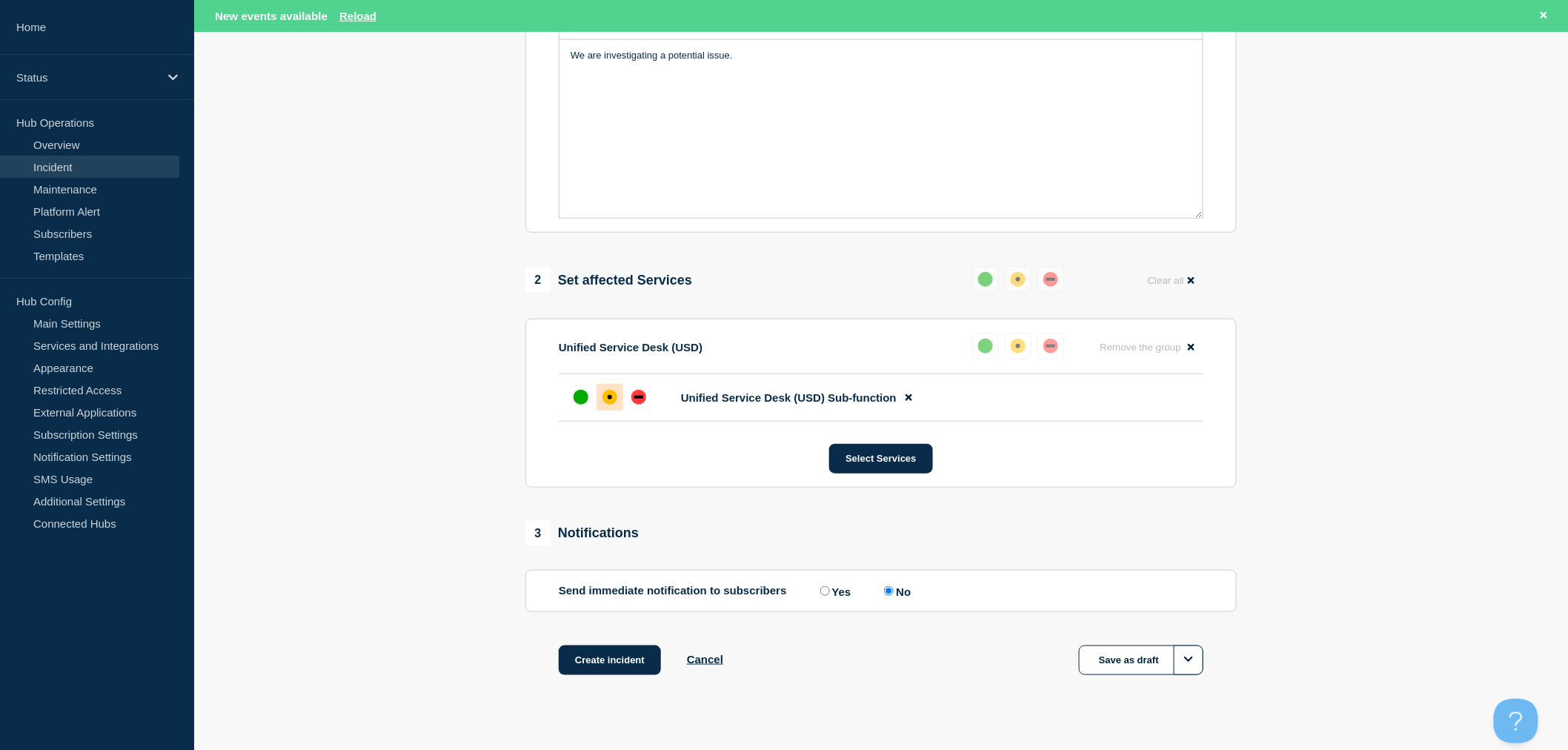
scroll to position [401, 0]
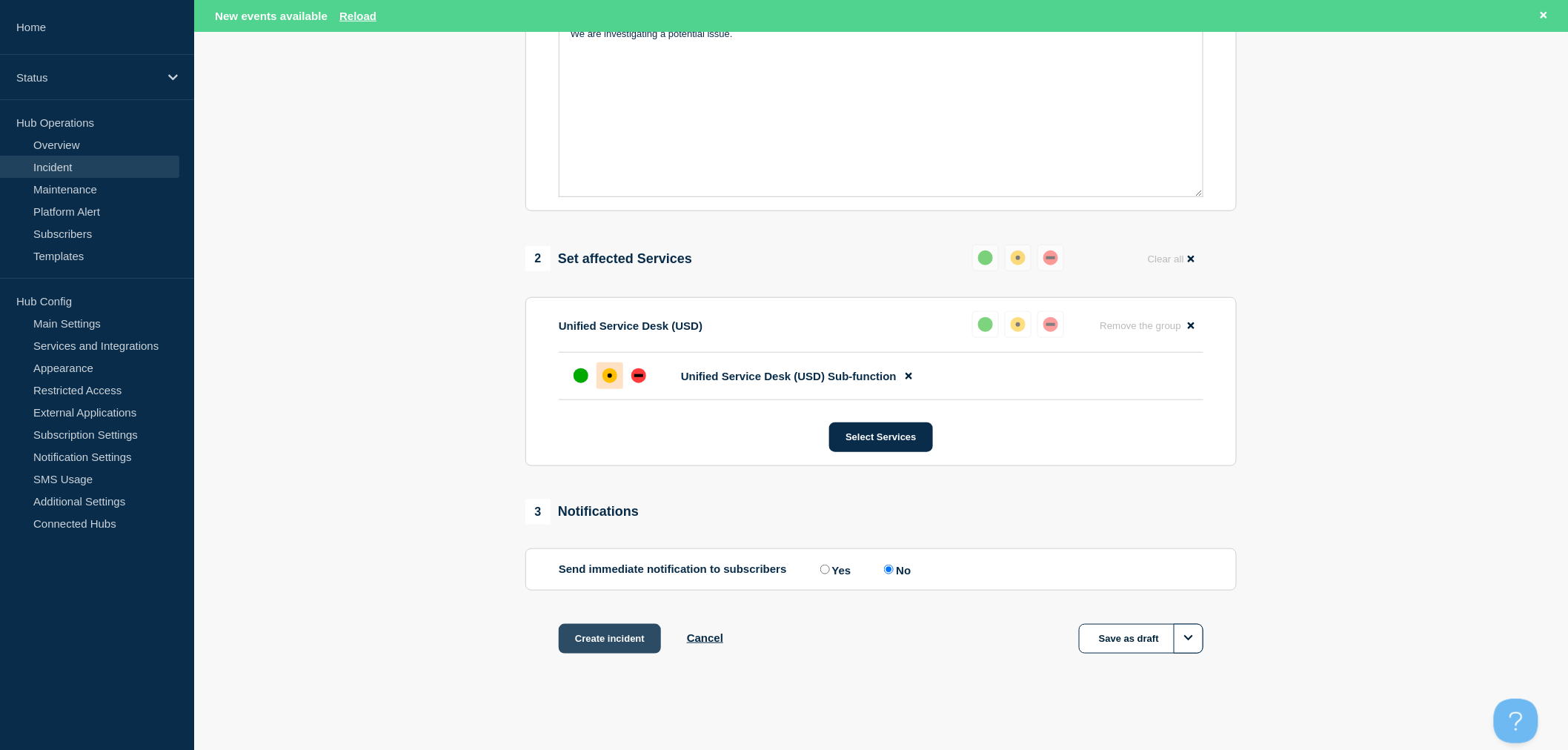
click at [633, 639] on button "Create incident" at bounding box center [610, 639] width 102 height 29
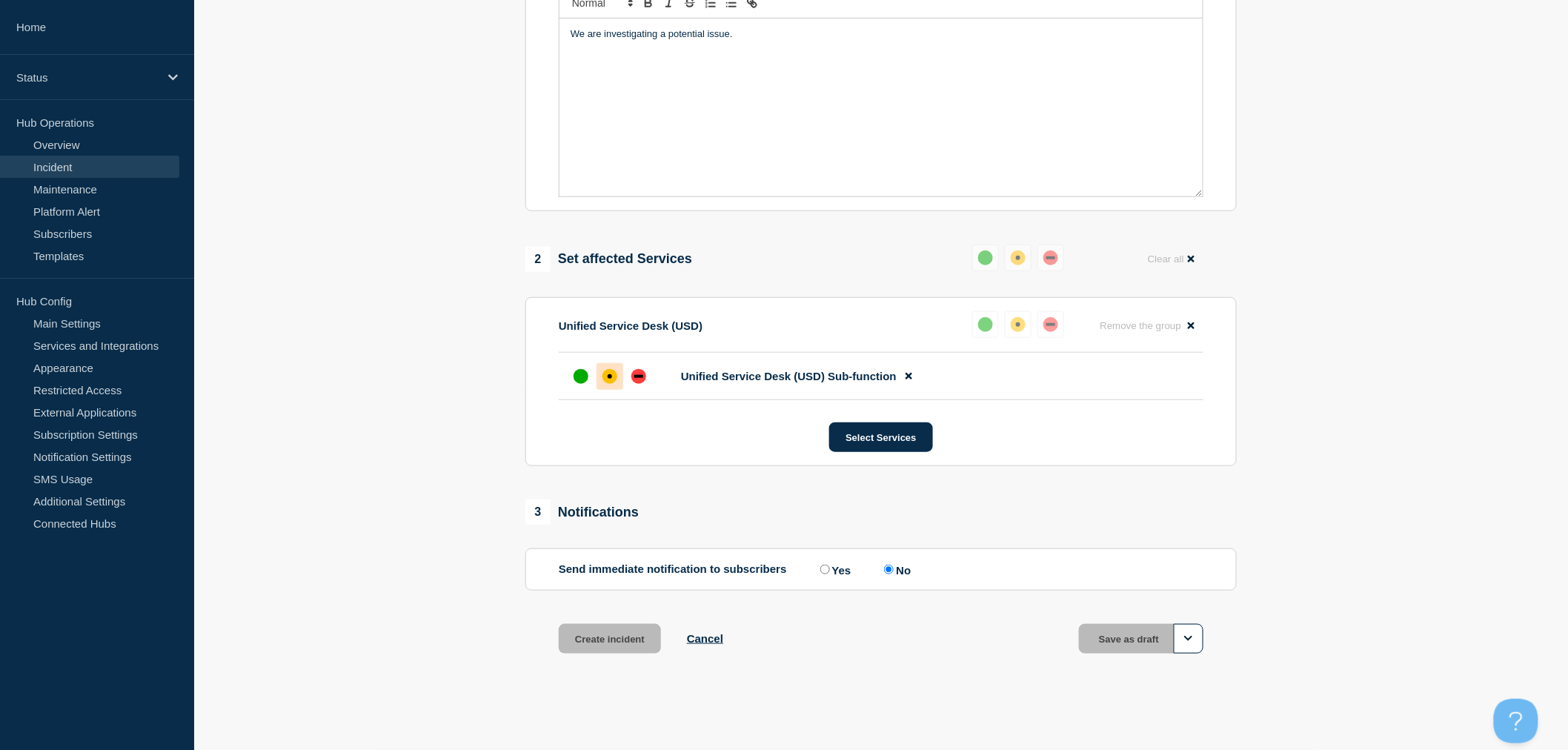
scroll to position [367, 0]
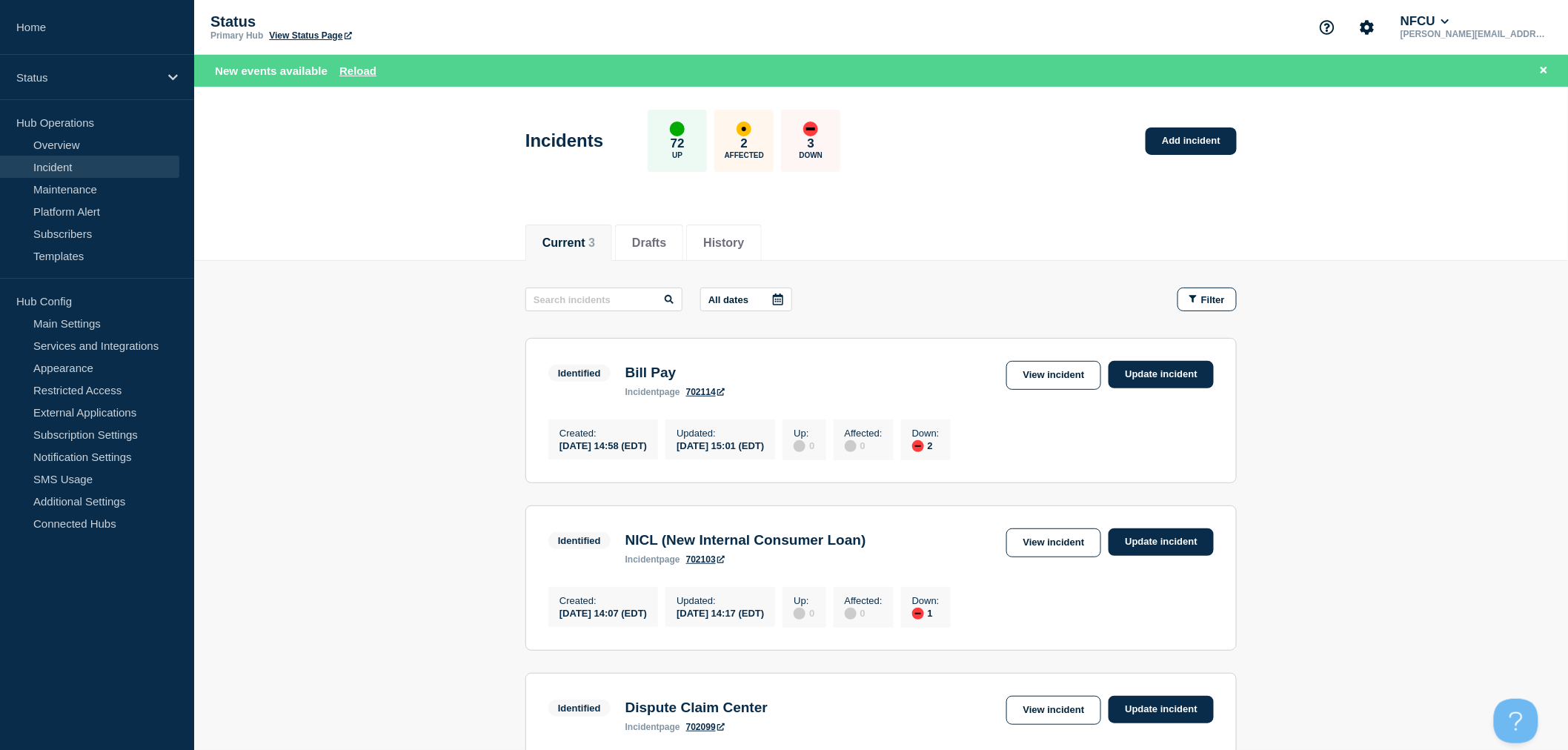
click at [570, 247] on button "Current 3" at bounding box center [569, 243] width 53 height 13
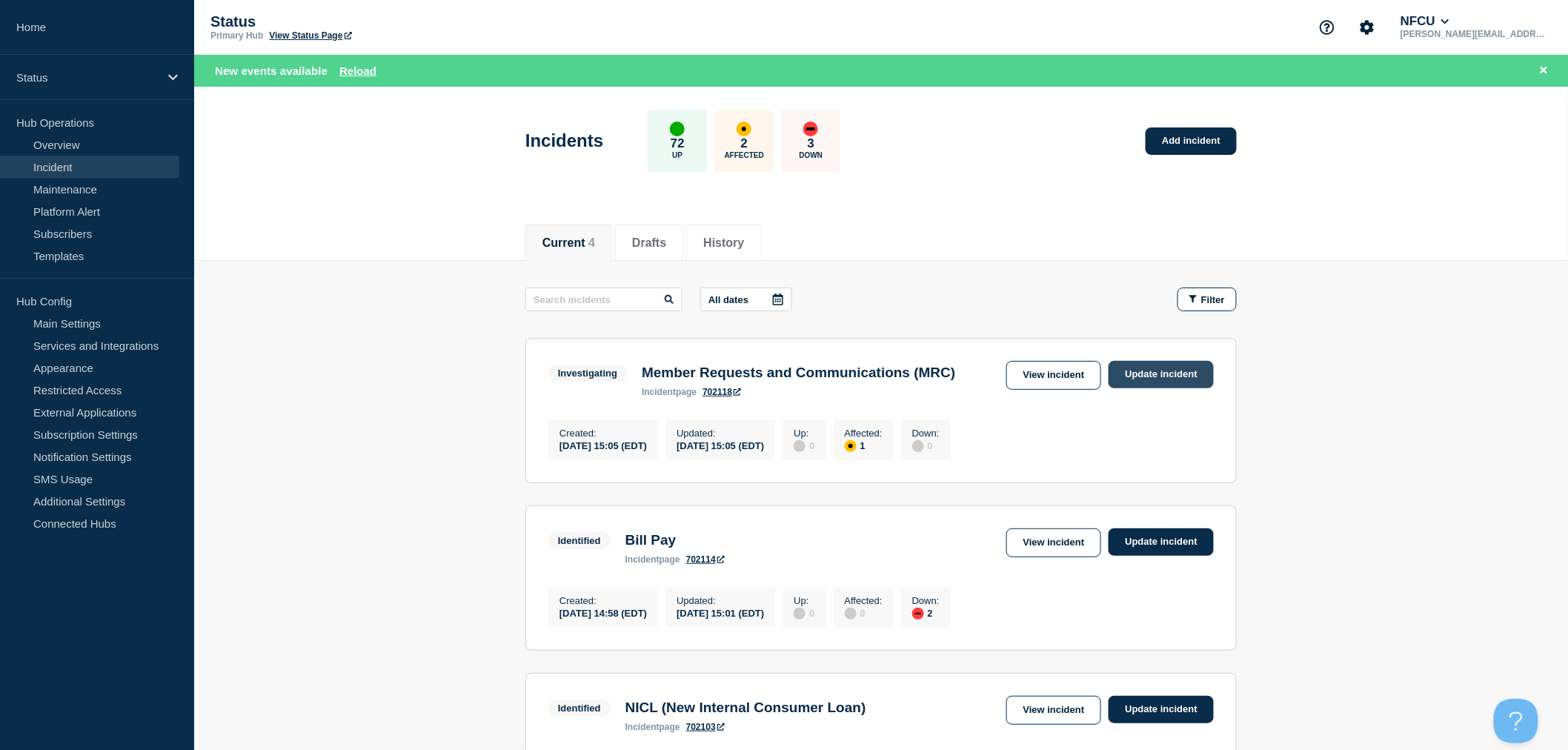
click at [1169, 374] on link "Update incident" at bounding box center [1161, 374] width 105 height 27
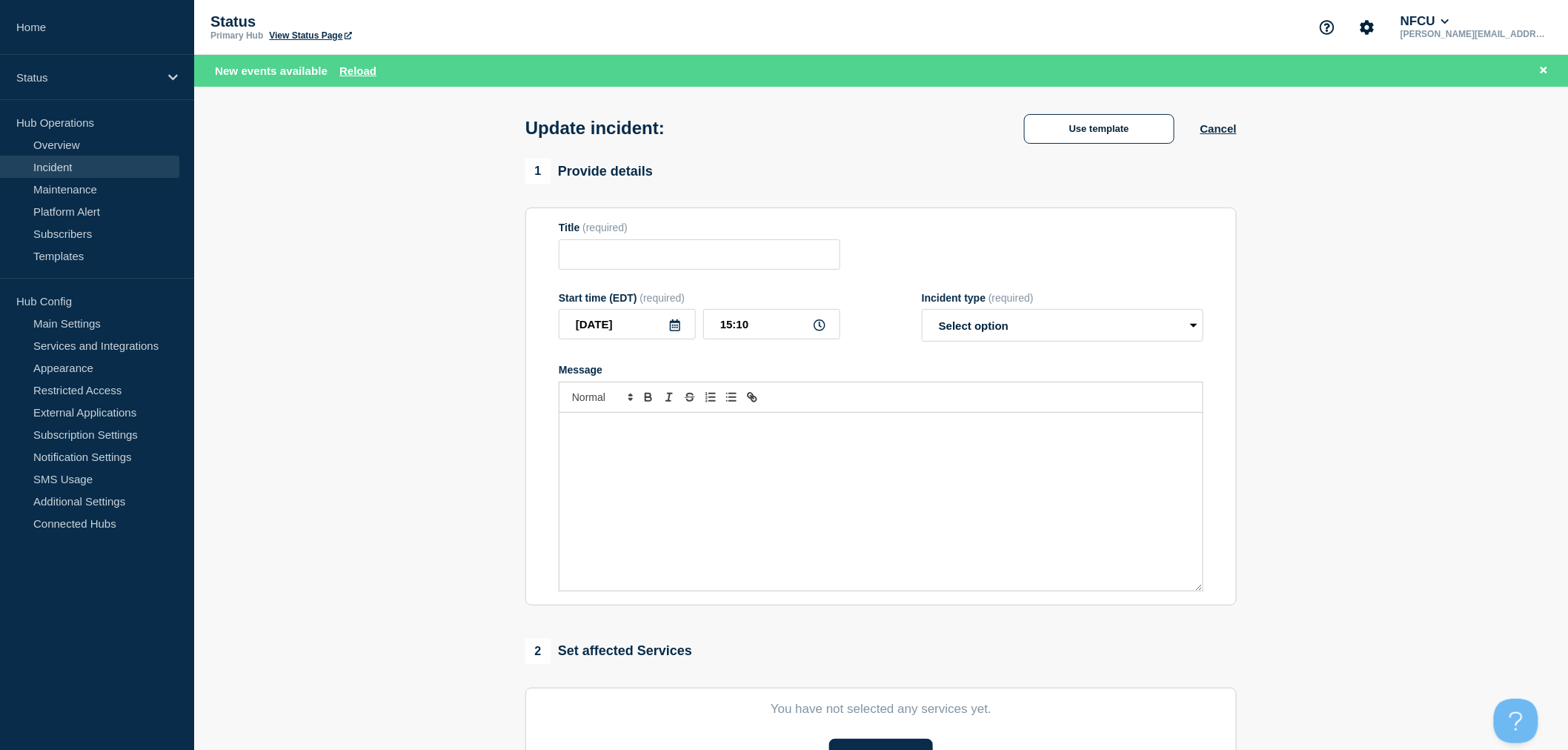
type input "Member Requests and Communications (MRC)"
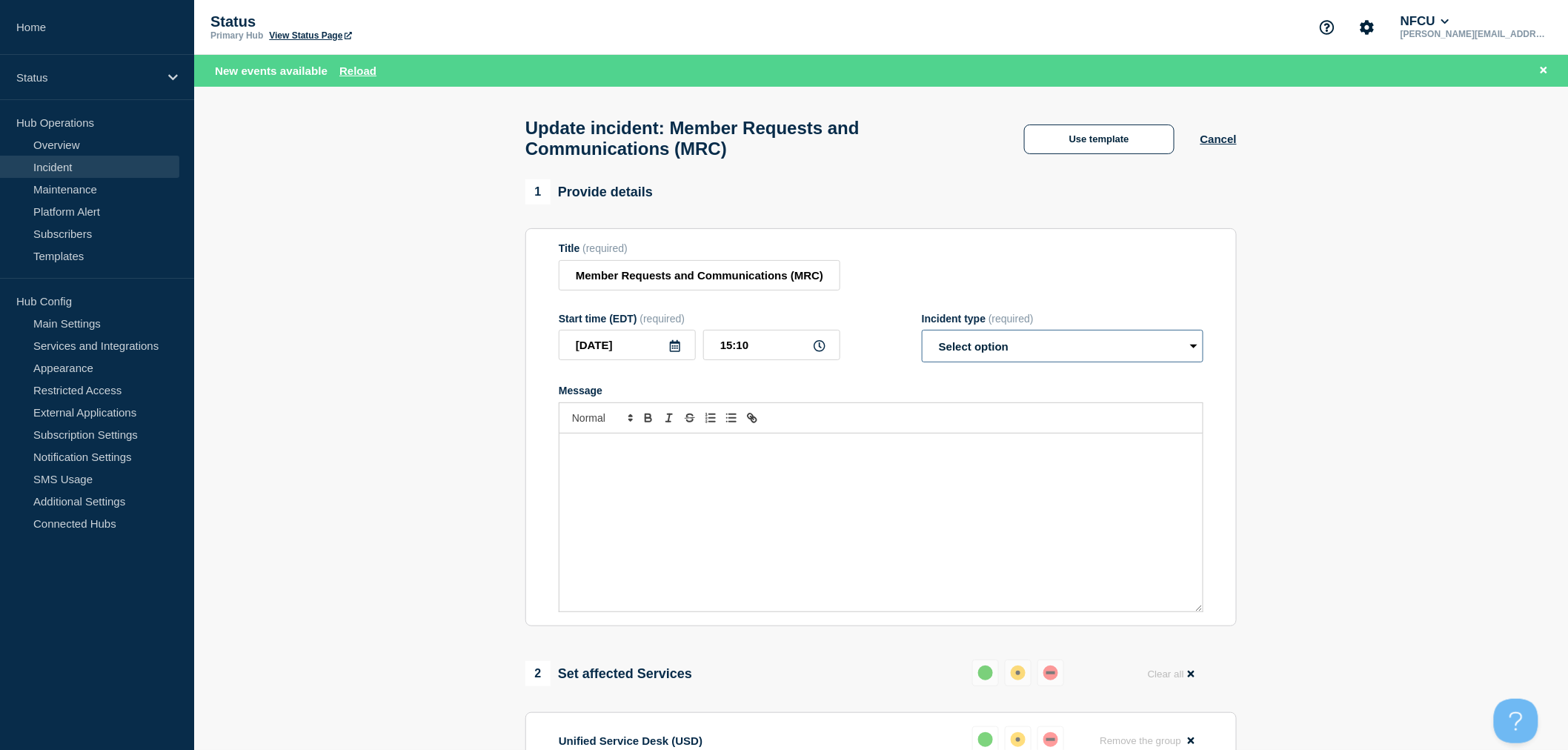
click at [1088, 351] on select "Select option Investigating Identified Monitoring Resolved" at bounding box center [1063, 346] width 281 height 33
click at [1127, 92] on div "Update incident: Member Requests and Communications (MRC) Use template Cancel" at bounding box center [881, 133] width 745 height 94
click at [1107, 143] on button "Use template" at bounding box center [1099, 139] width 150 height 29
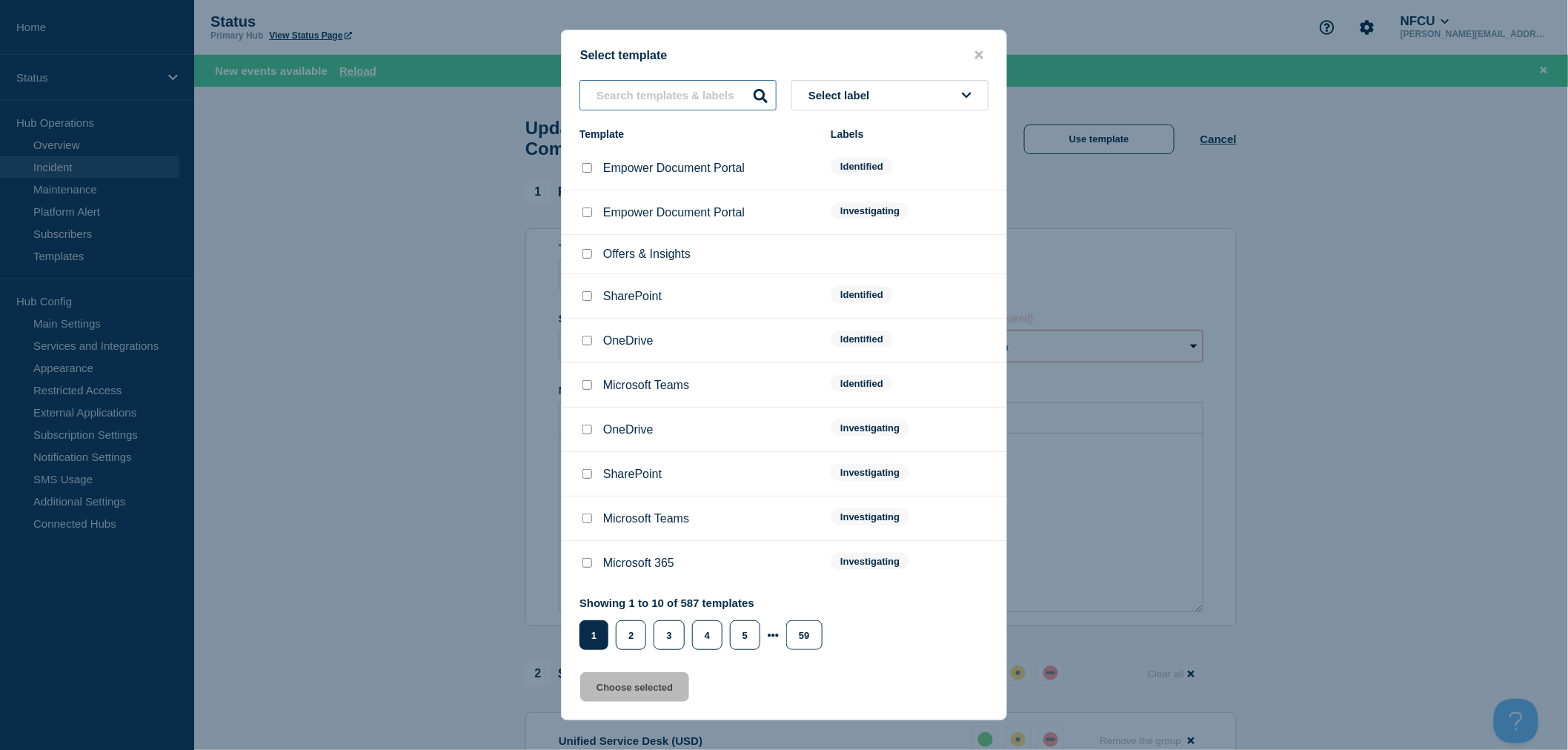
click at [619, 94] on input "text" at bounding box center [678, 95] width 197 height 30
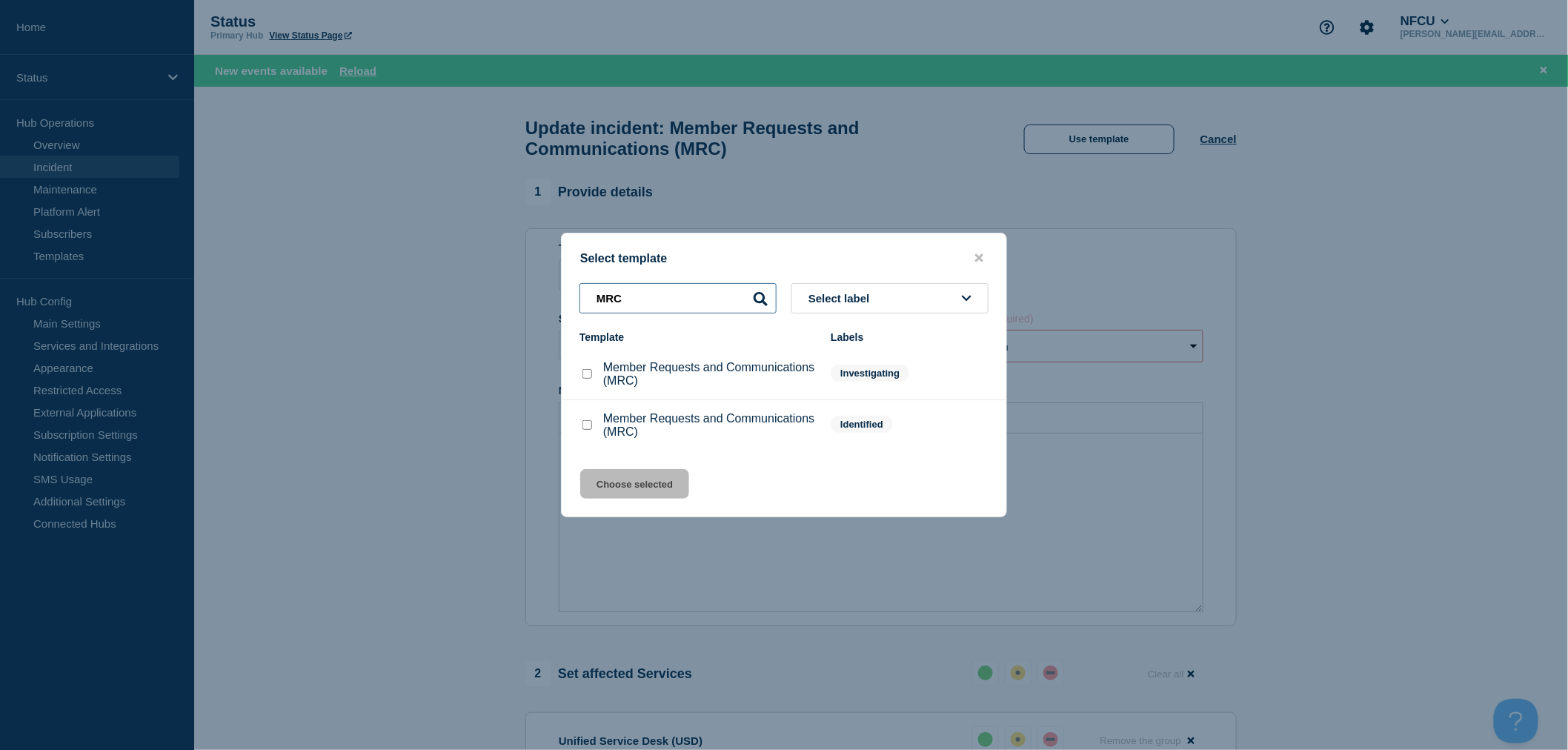
type input "MRC"
click at [589, 426] on input "Member Requests and Communications (MRC) checkbox" at bounding box center [588, 425] width 9 height 9
checkbox input "true"
click at [625, 473] on button "Choose selected" at bounding box center [634, 484] width 109 height 29
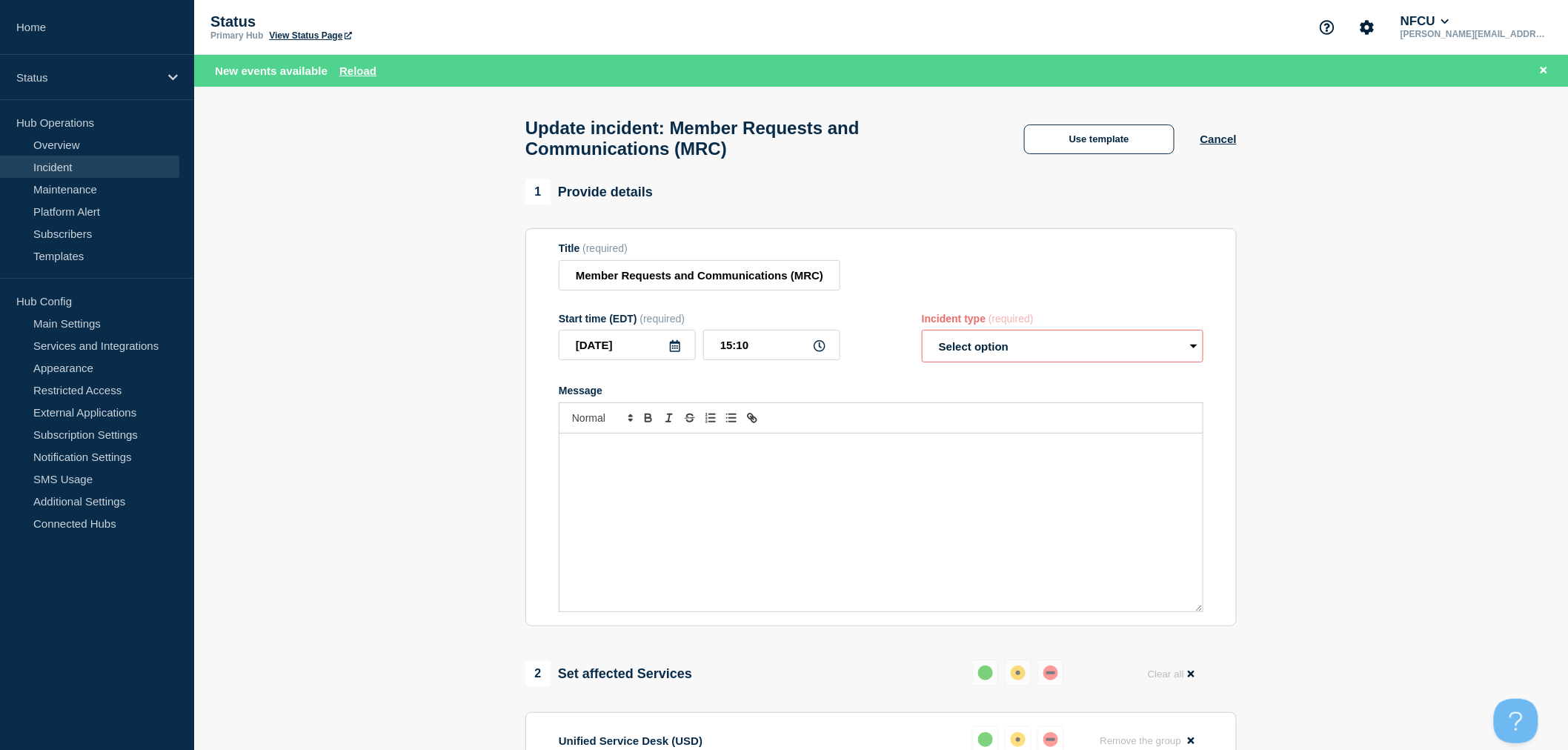
select select "identified"
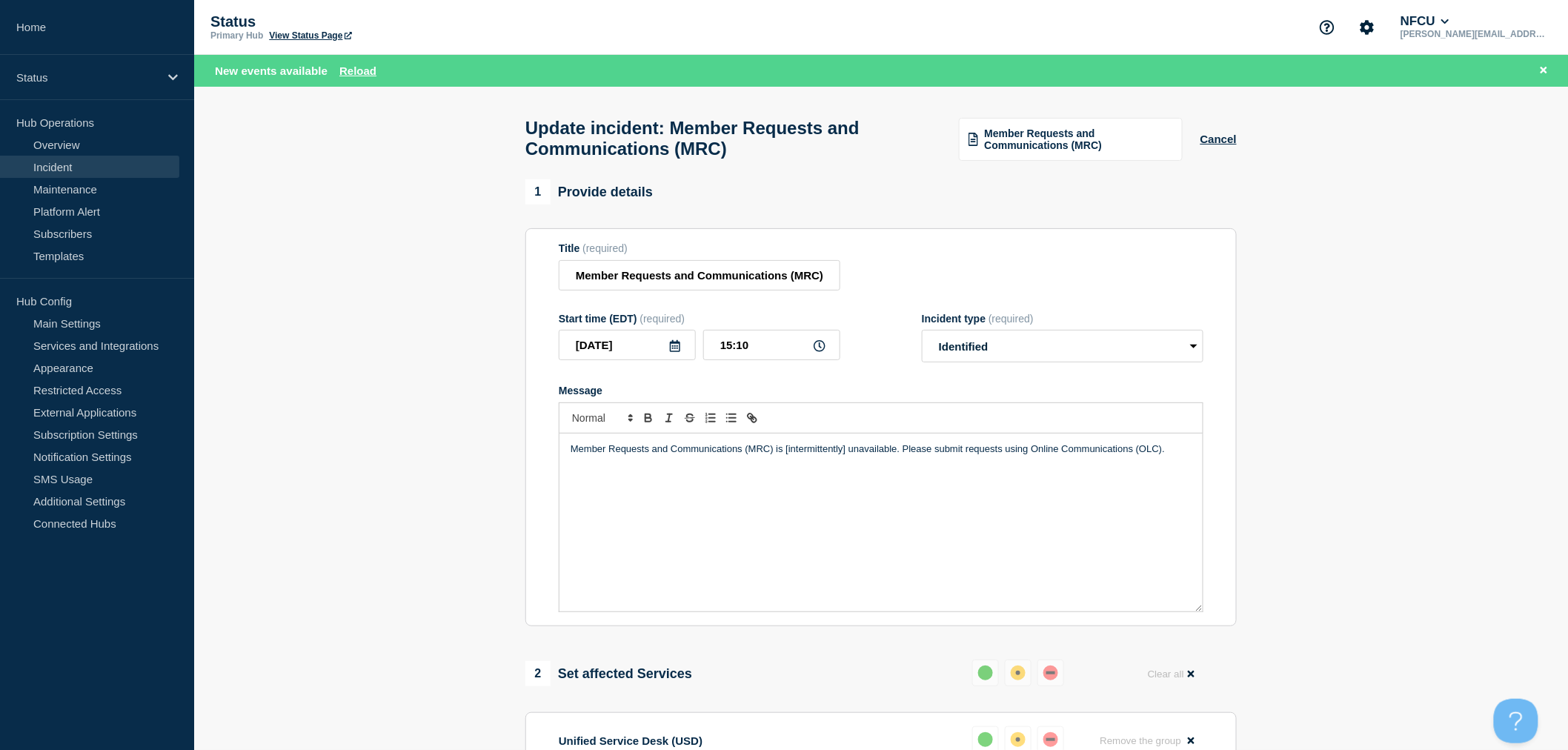
click at [844, 456] on p "Member Requests and Communications (MRC) is [intermittently] unavailable. Pleas…" at bounding box center [881, 449] width 622 height 13
click at [845, 456] on p "Member Requests and Communications (MRC) is [intermittently] unavailable. Pleas…" at bounding box center [881, 449] width 622 height 13
click at [787, 456] on p "Member Requests and Communications (MRC) is [intermittently unavailable. Please…" at bounding box center [881, 449] width 622 height 13
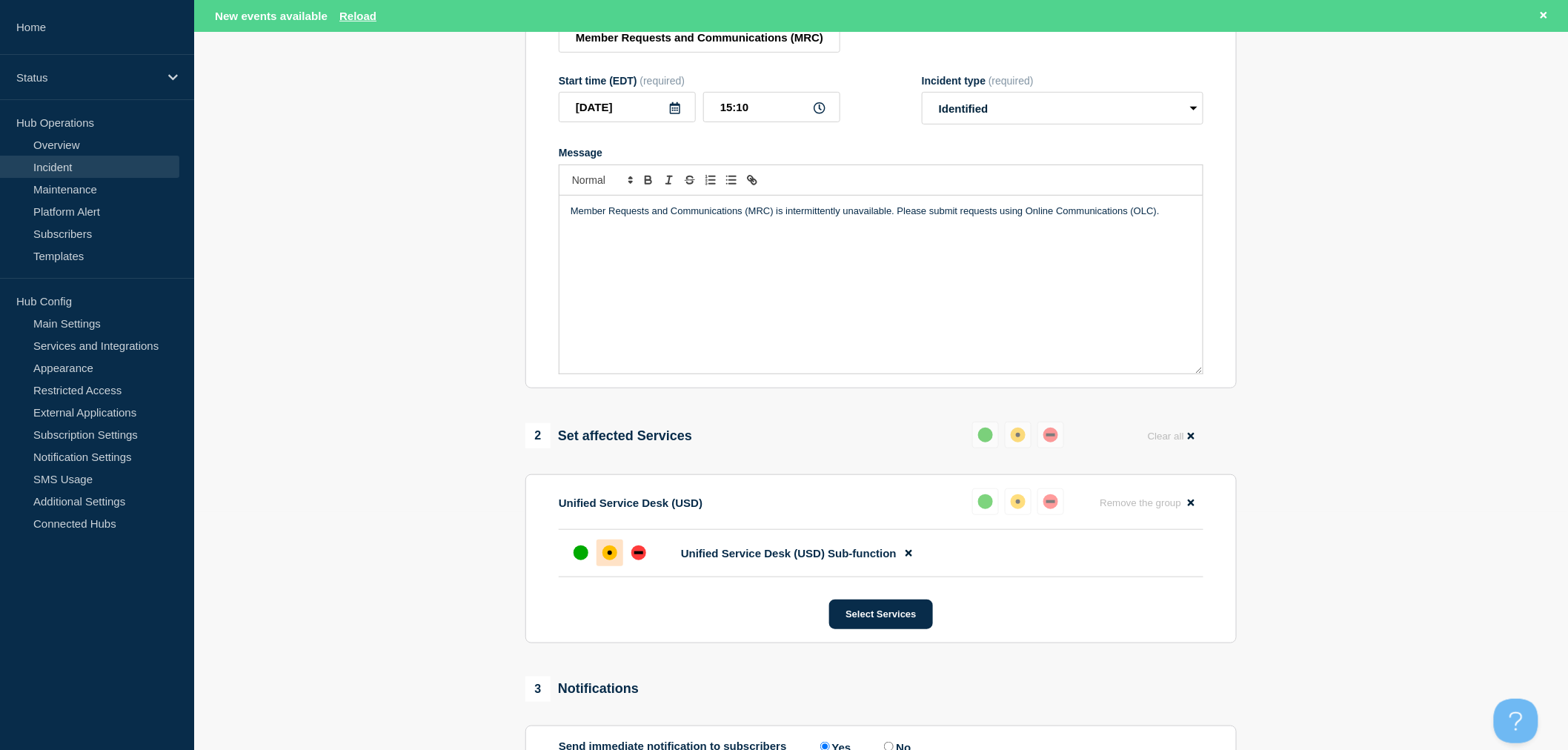
scroll to position [247, 0]
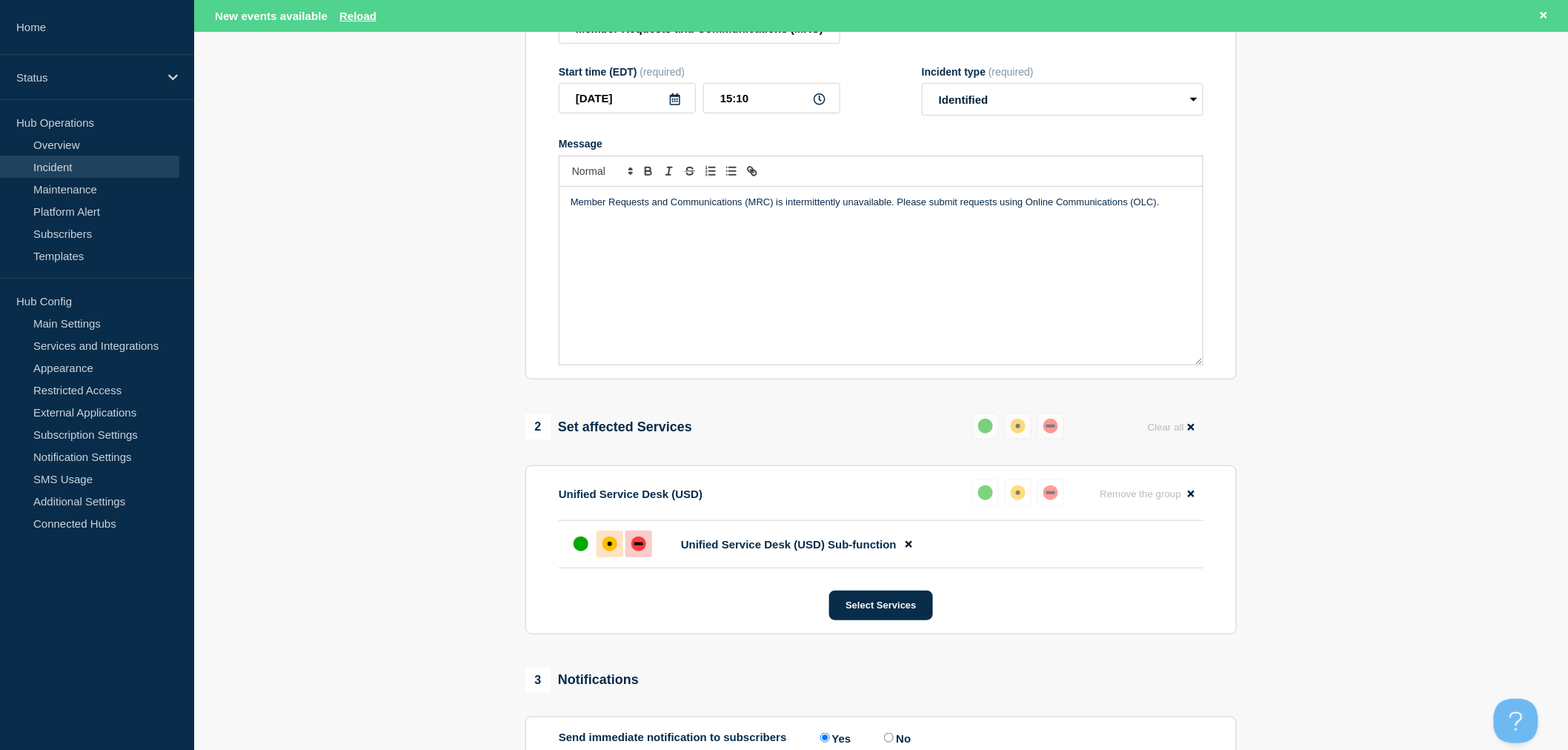
click at [638, 552] on div "down" at bounding box center [639, 544] width 15 height 15
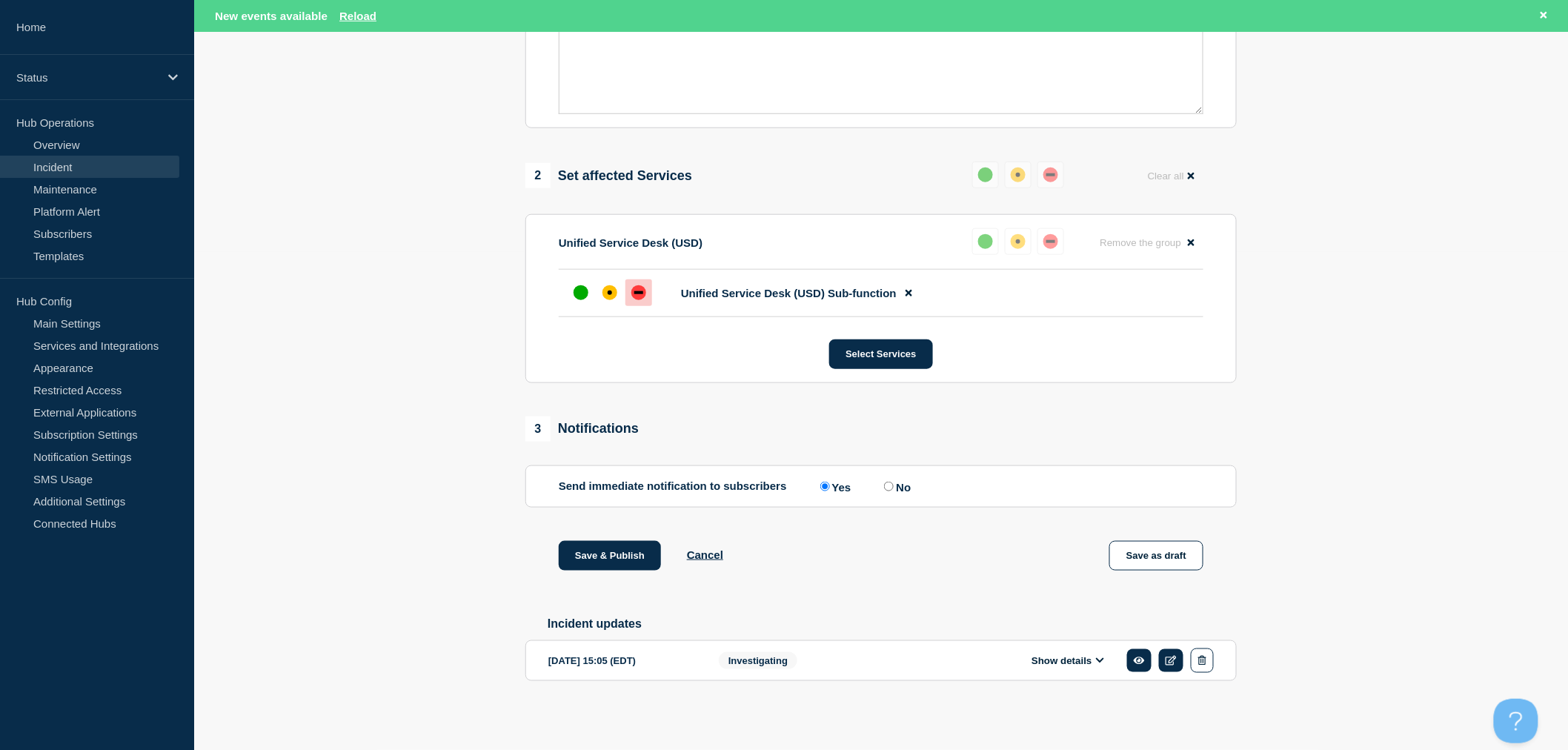
scroll to position [511, 0]
click at [604, 556] on button "Save & Publish" at bounding box center [610, 555] width 102 height 29
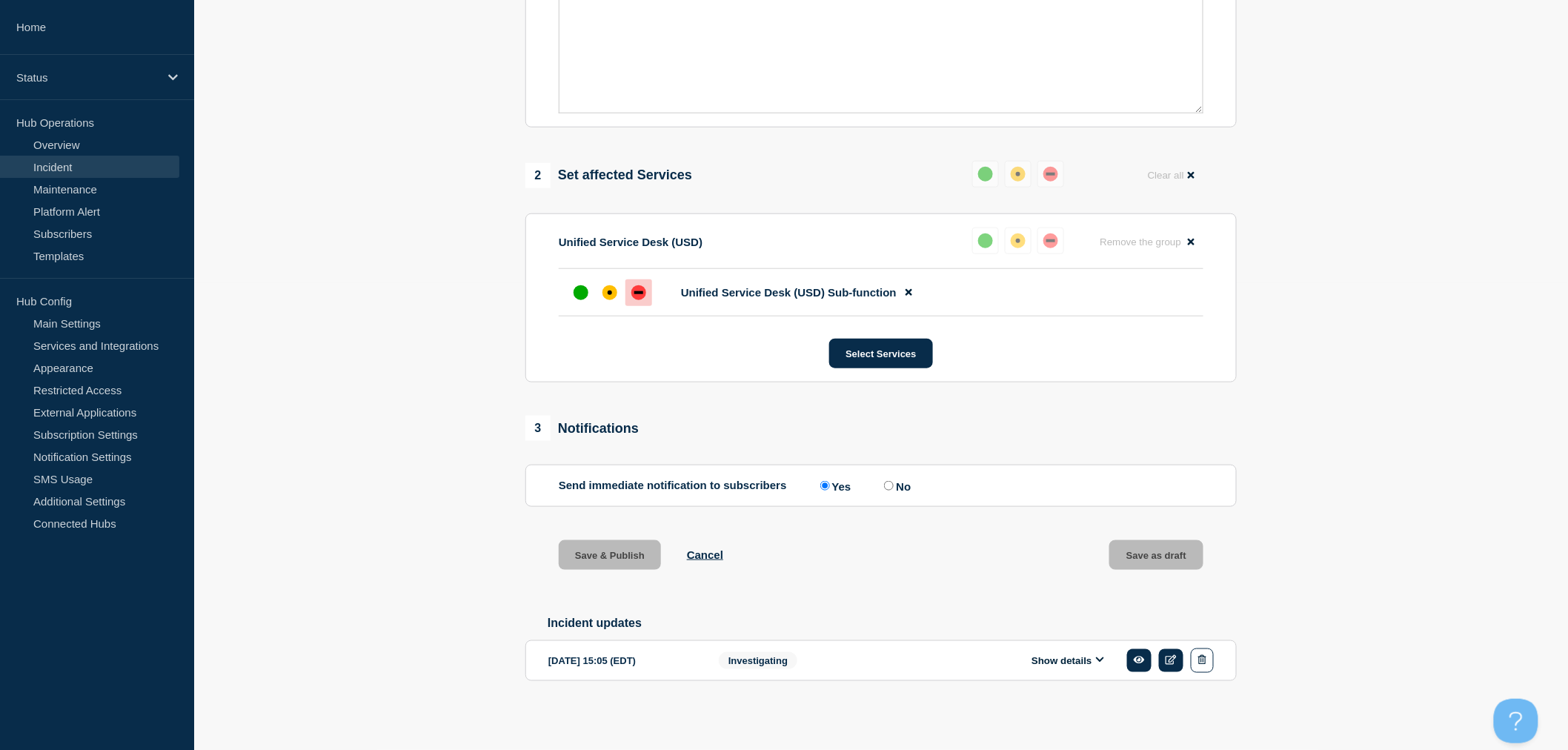
scroll to position [480, 0]
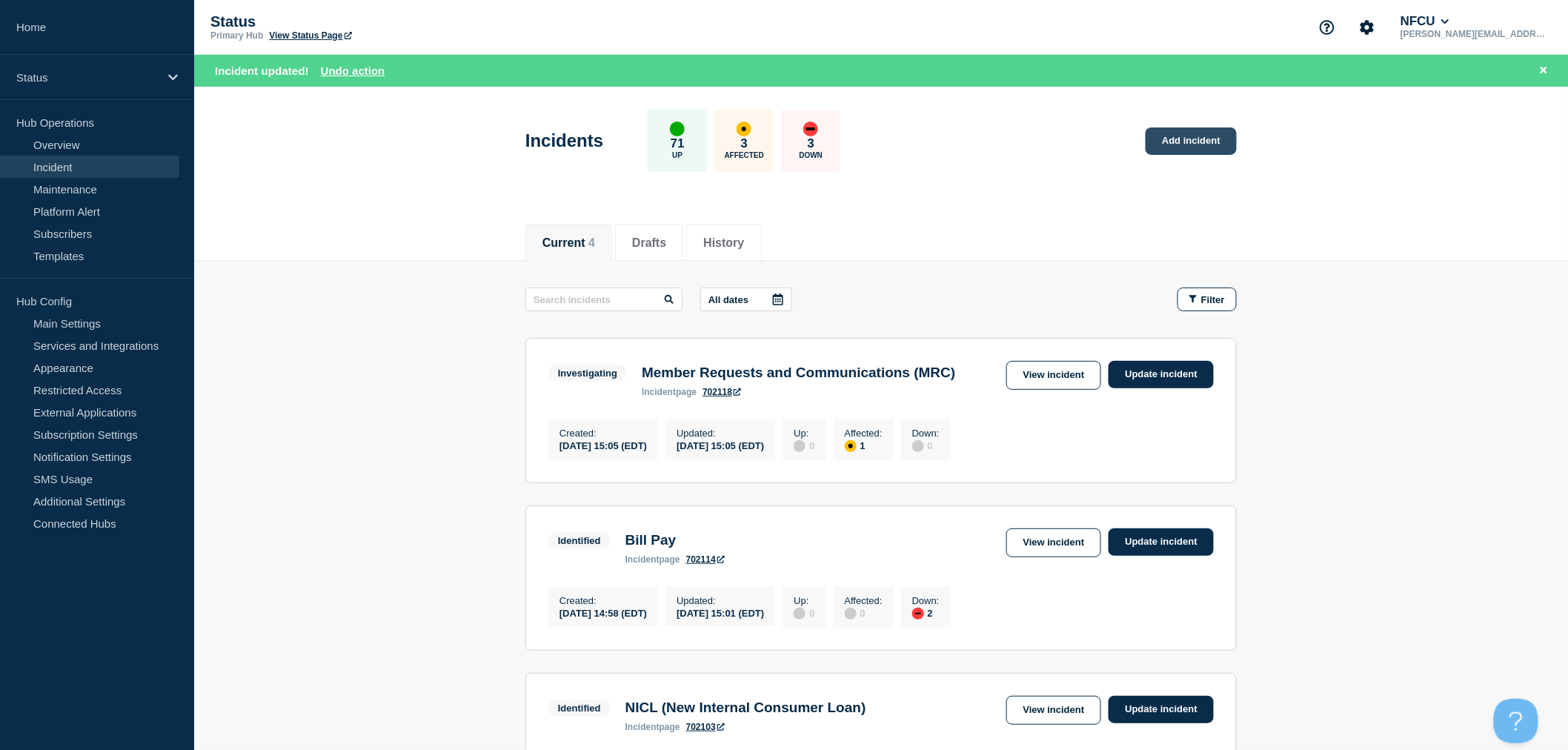
click at [1192, 145] on link "Add incident" at bounding box center [1191, 141] width 92 height 27
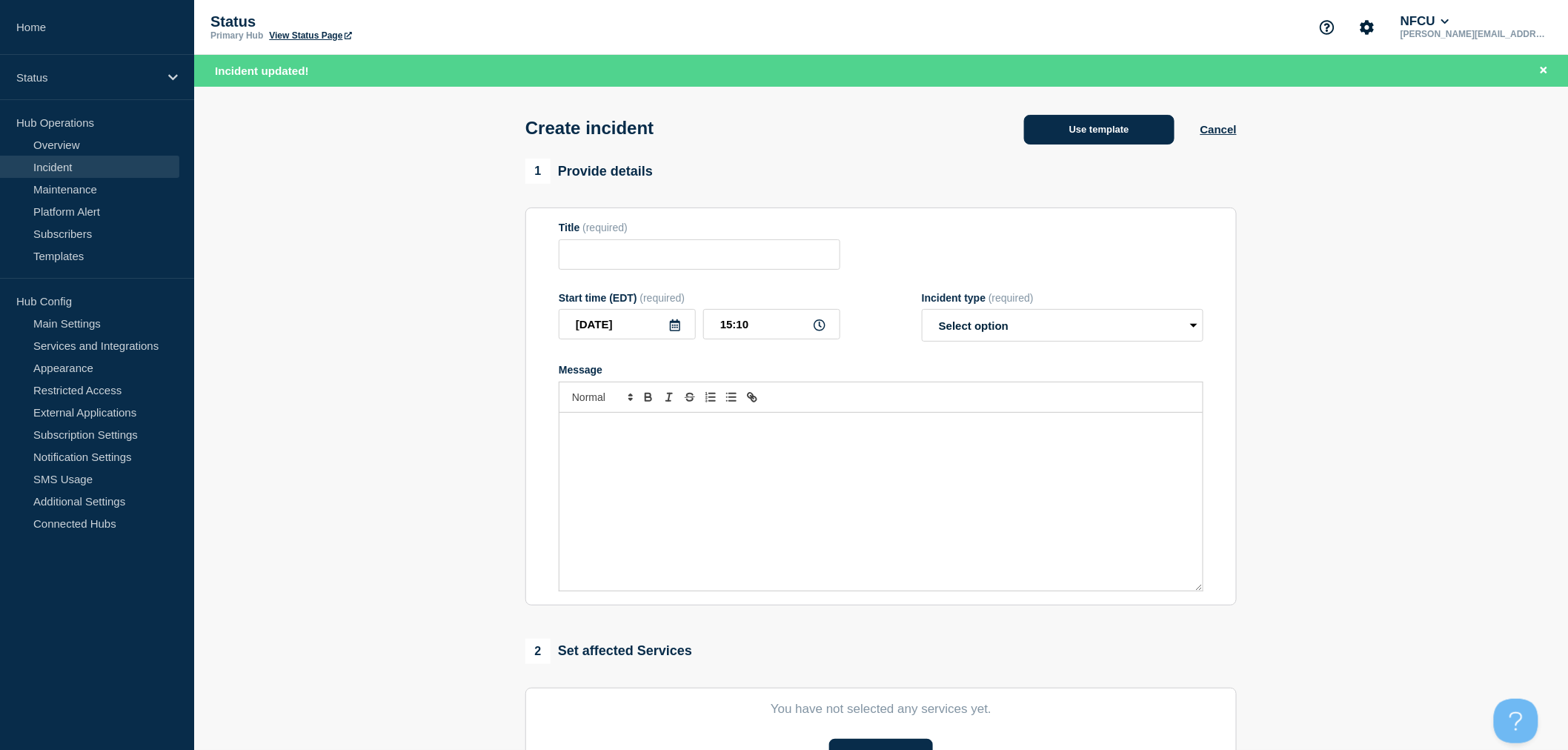
click at [1091, 143] on button "Use template" at bounding box center [1099, 129] width 150 height 29
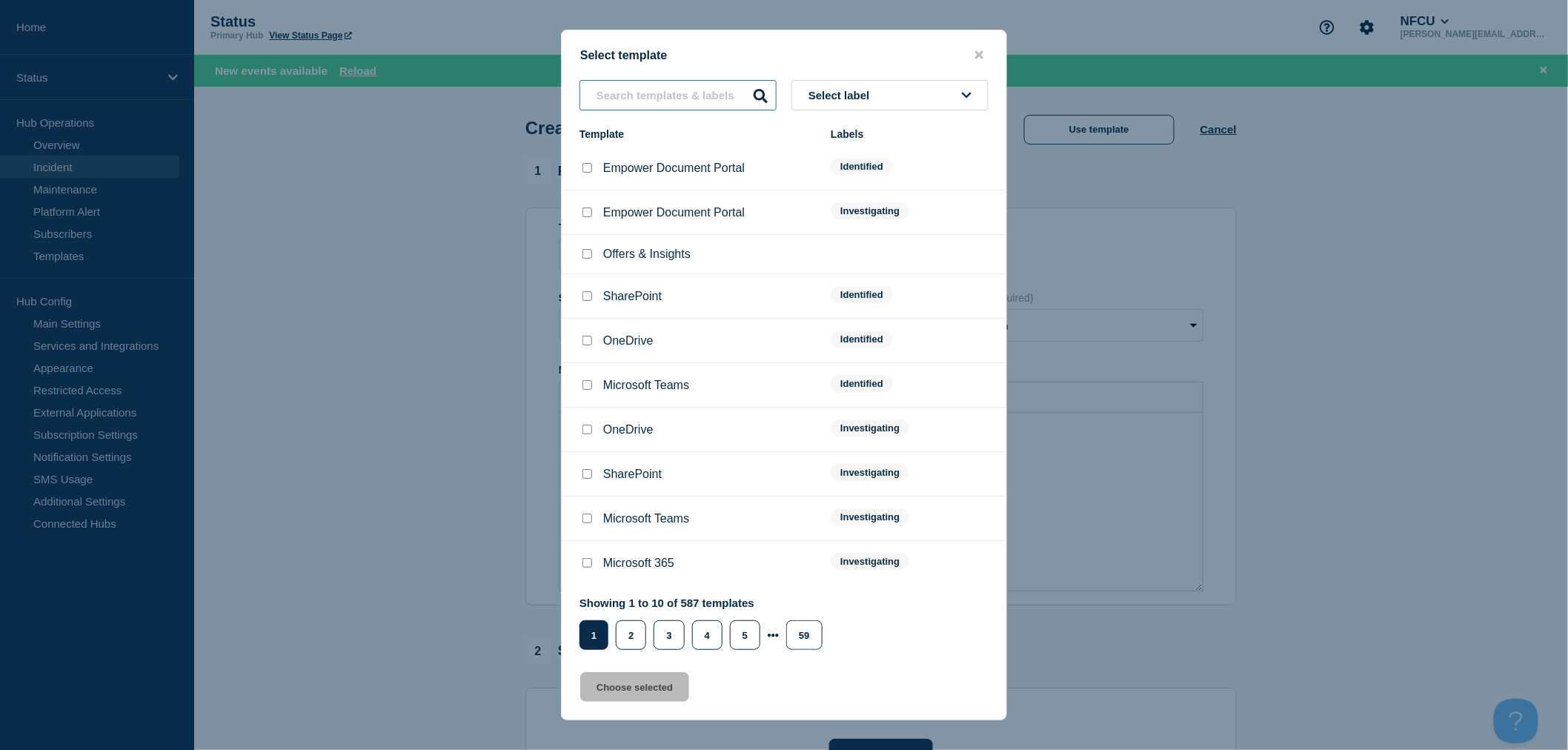
click at [667, 102] on input "text" at bounding box center [678, 95] width 197 height 30
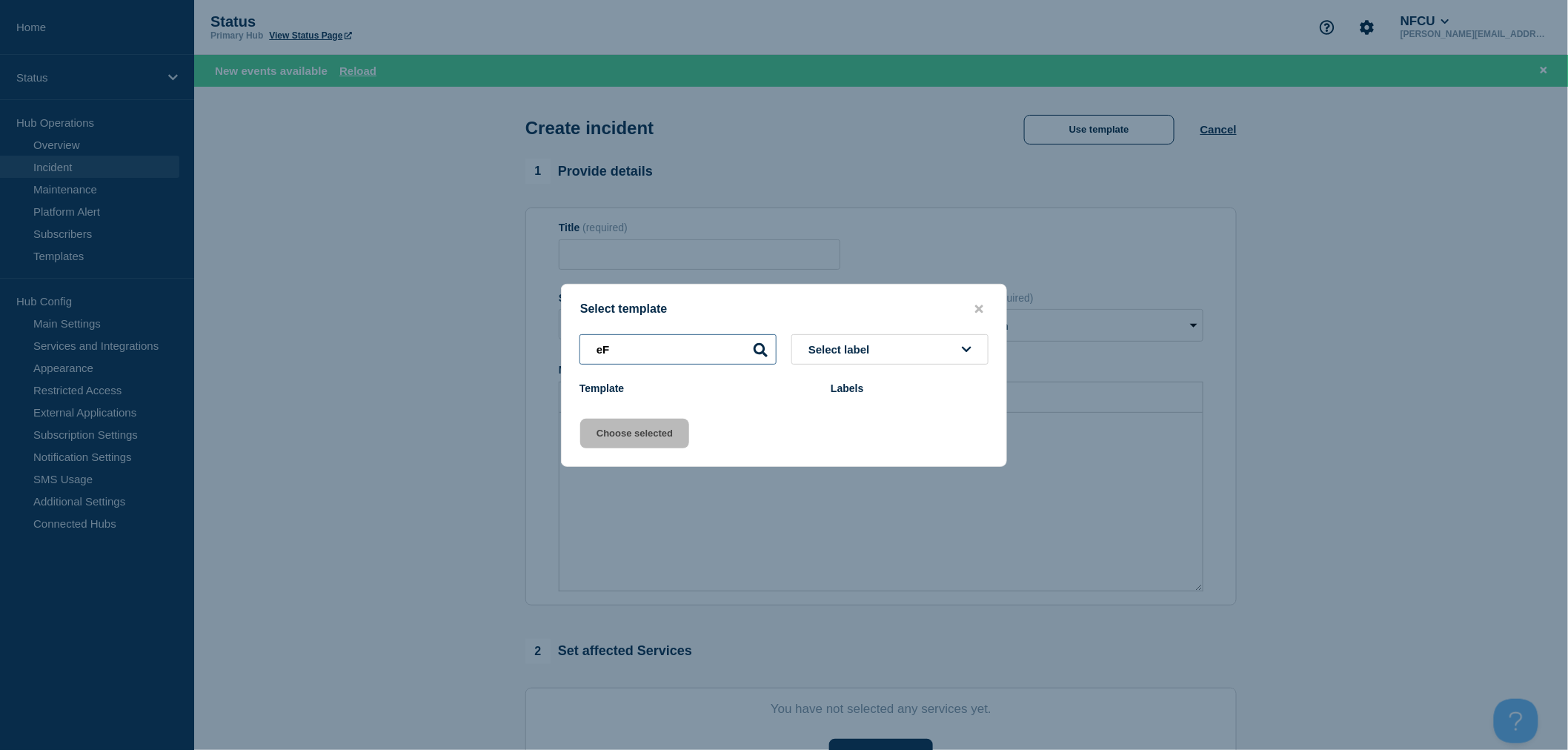
type input "e"
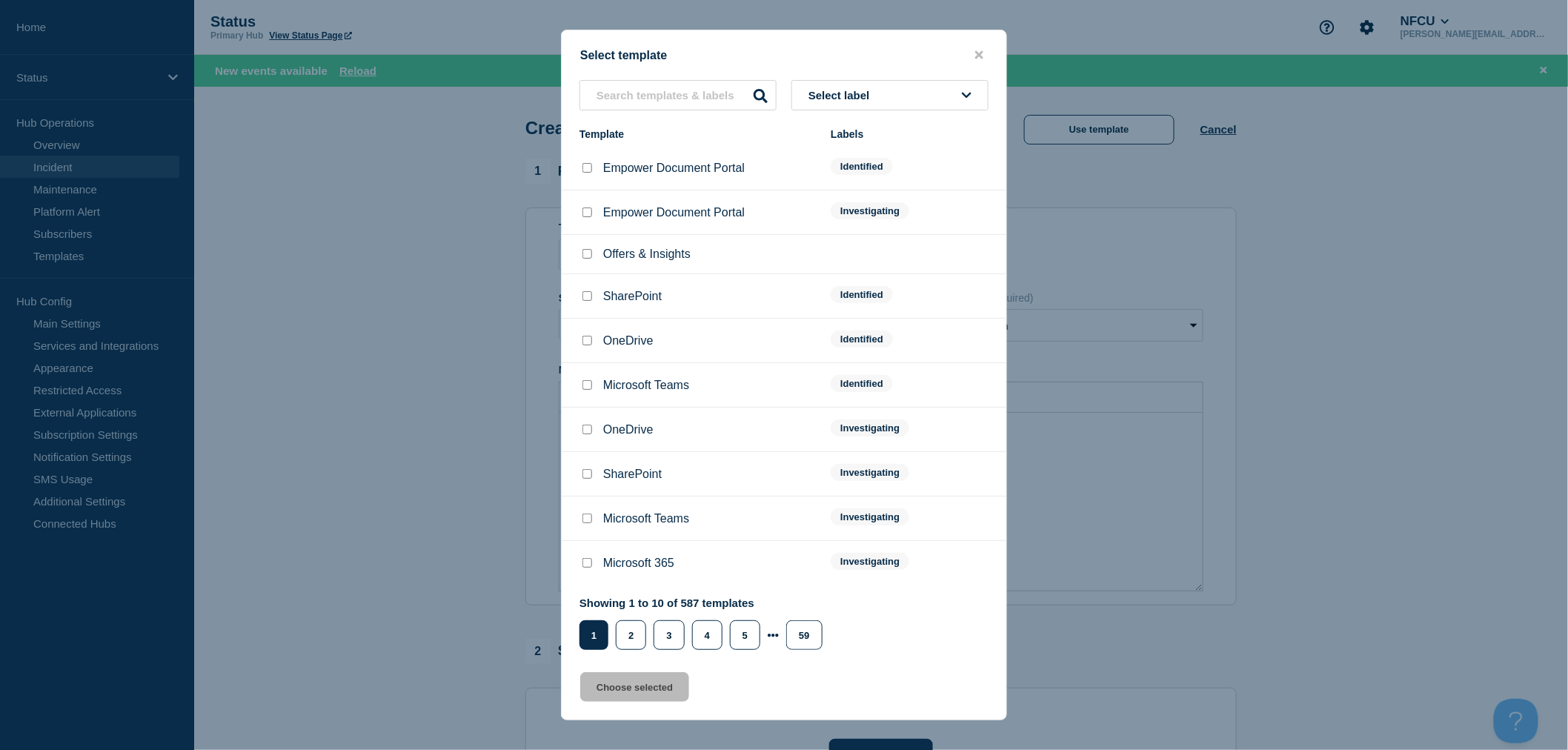
click at [980, 48] on button "close button" at bounding box center [980, 55] width 17 height 14
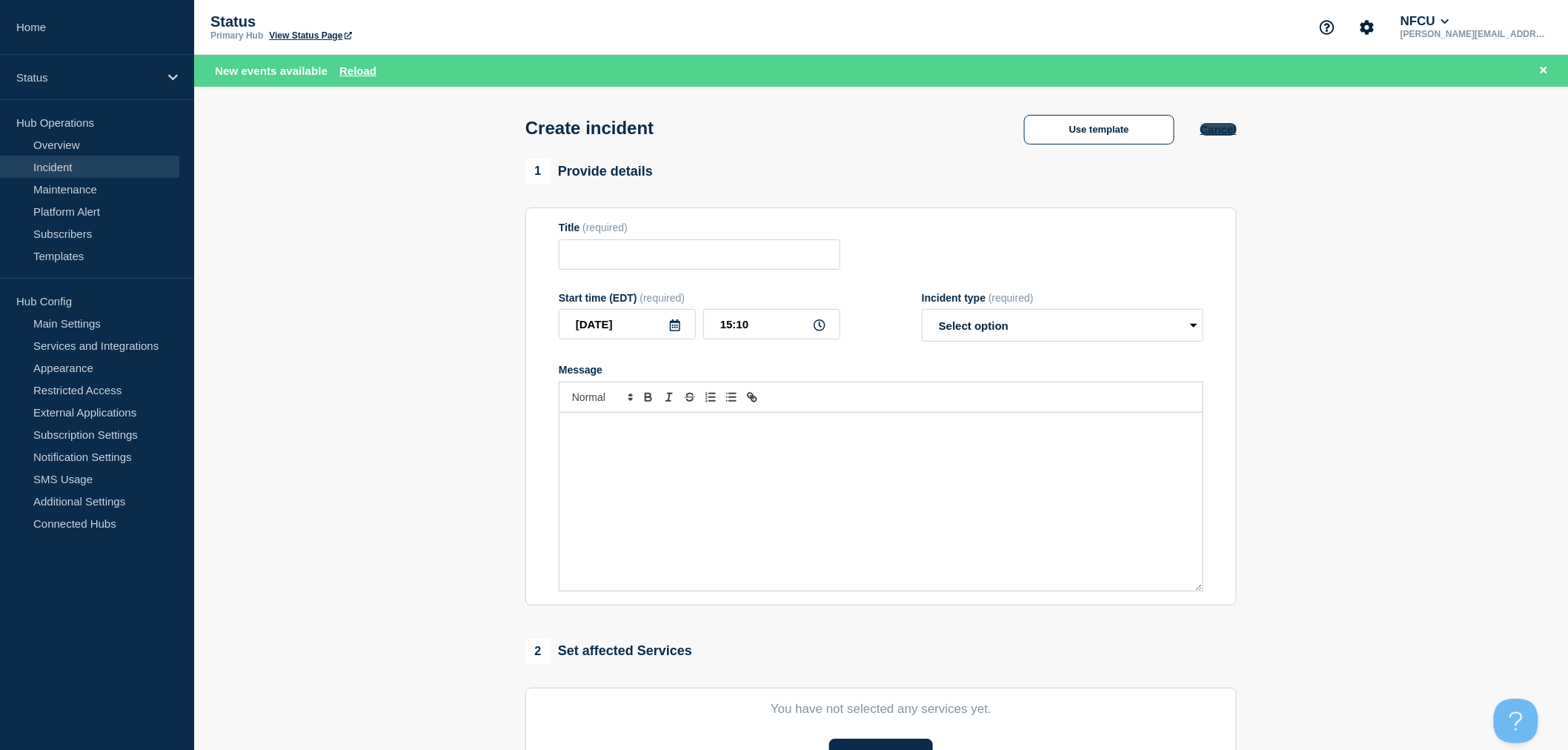
click at [1213, 136] on button "Cancel" at bounding box center [1219, 128] width 36 height 12
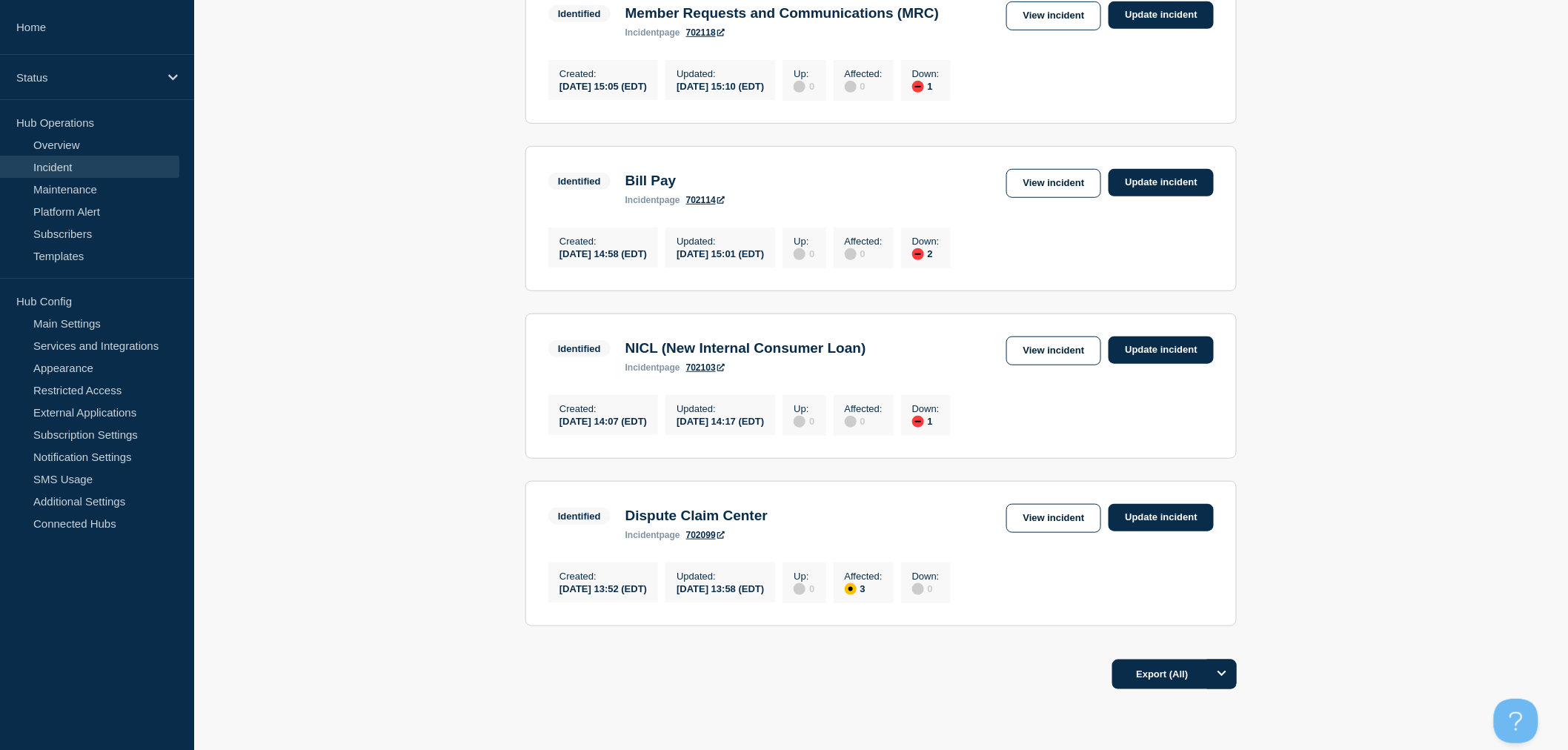
scroll to position [329, 0]
click at [1062, 196] on link "View incident" at bounding box center [1054, 182] width 95 height 29
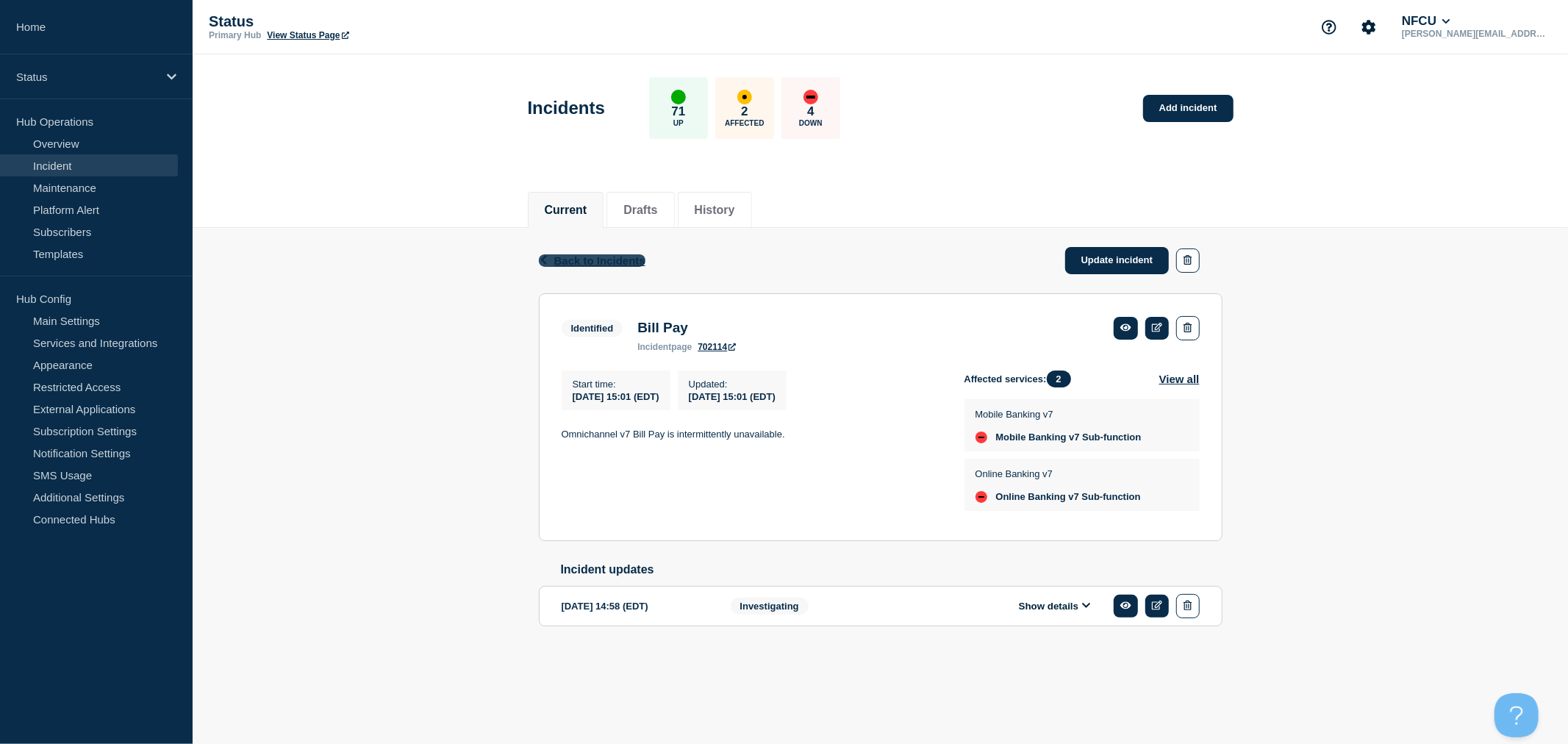
click at [601, 259] on span "Back to Incidents" at bounding box center [599, 260] width 91 height 12
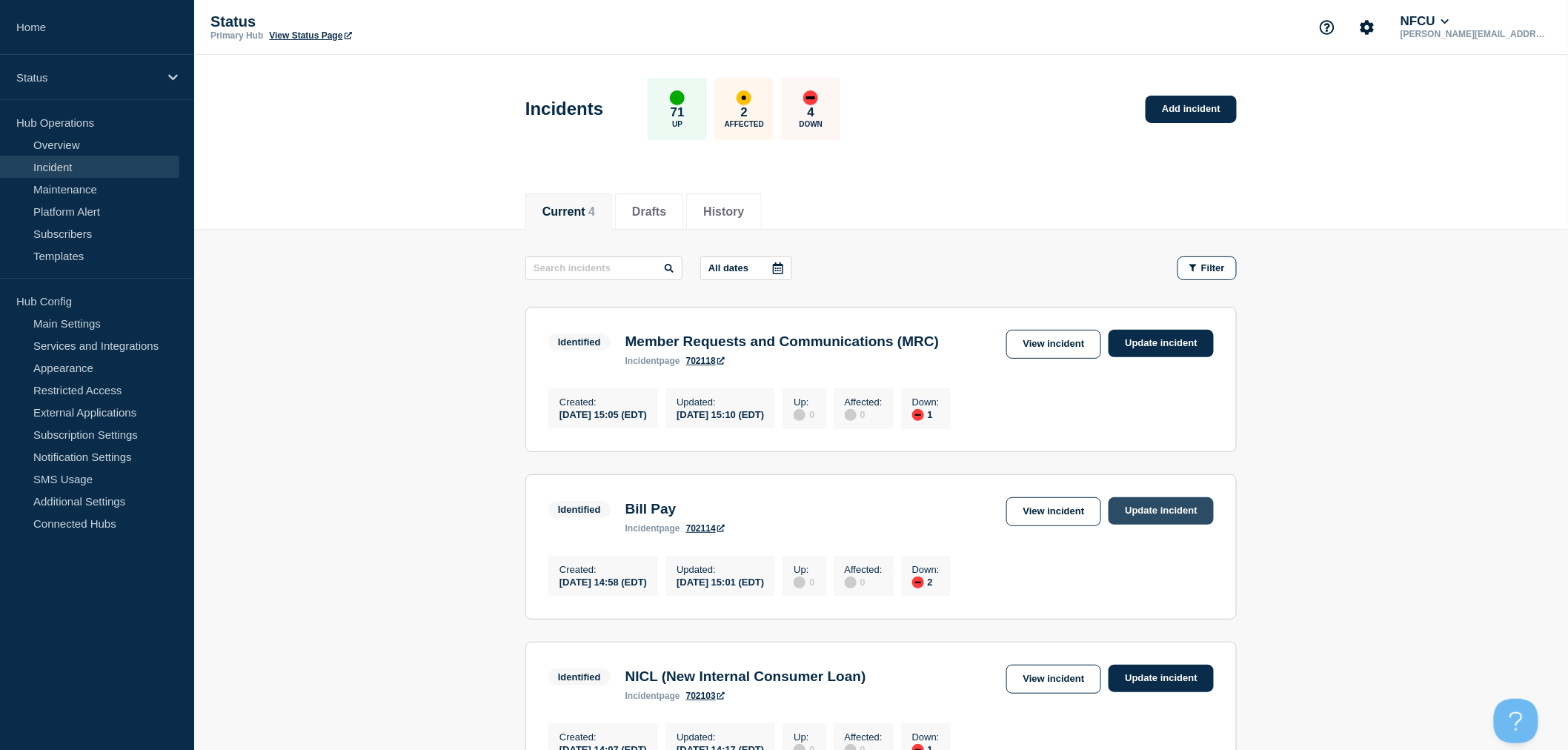
click at [1138, 513] on link "Update incident" at bounding box center [1161, 511] width 105 height 27
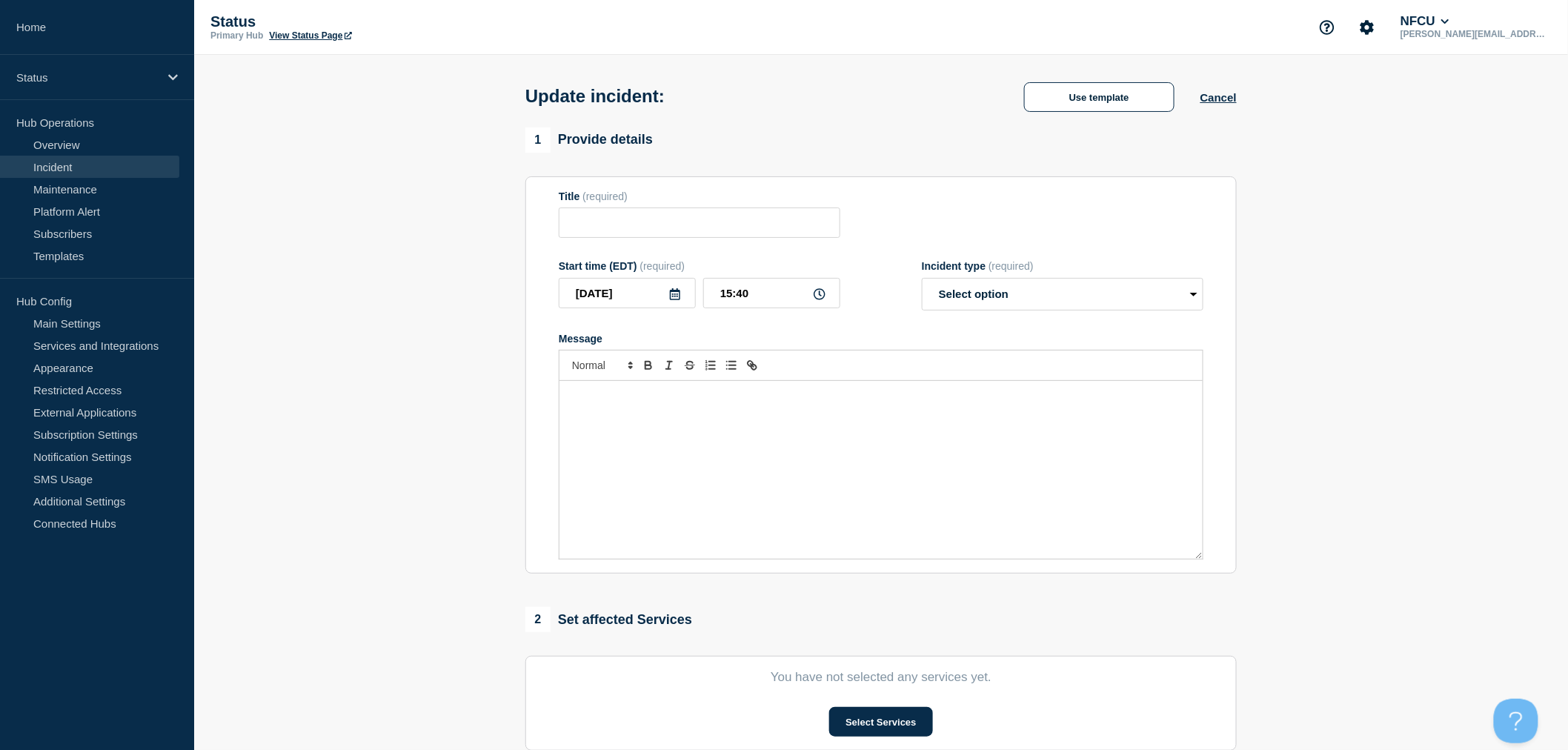
type input "Bill Pay"
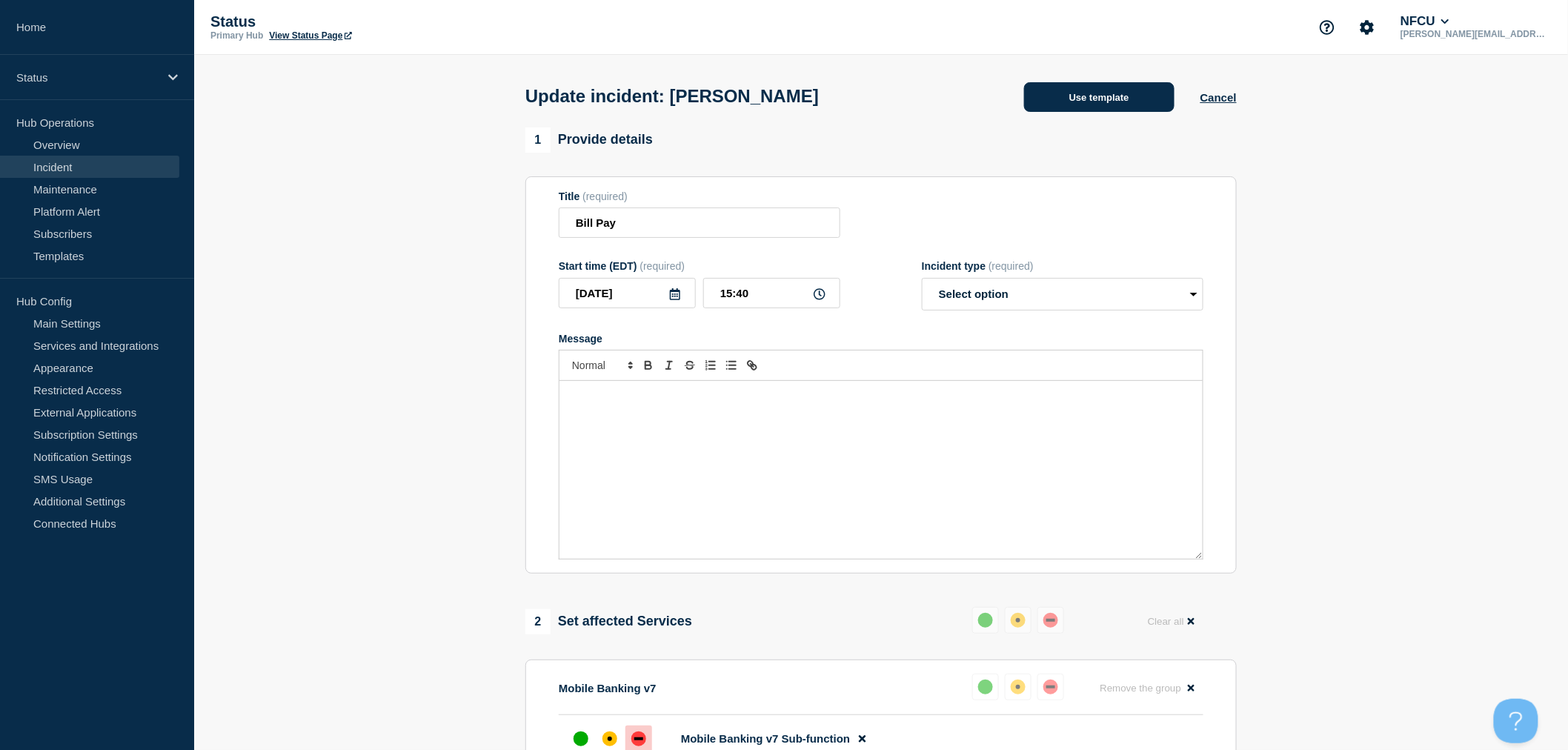
click at [1136, 111] on button "Use template" at bounding box center [1099, 96] width 150 height 29
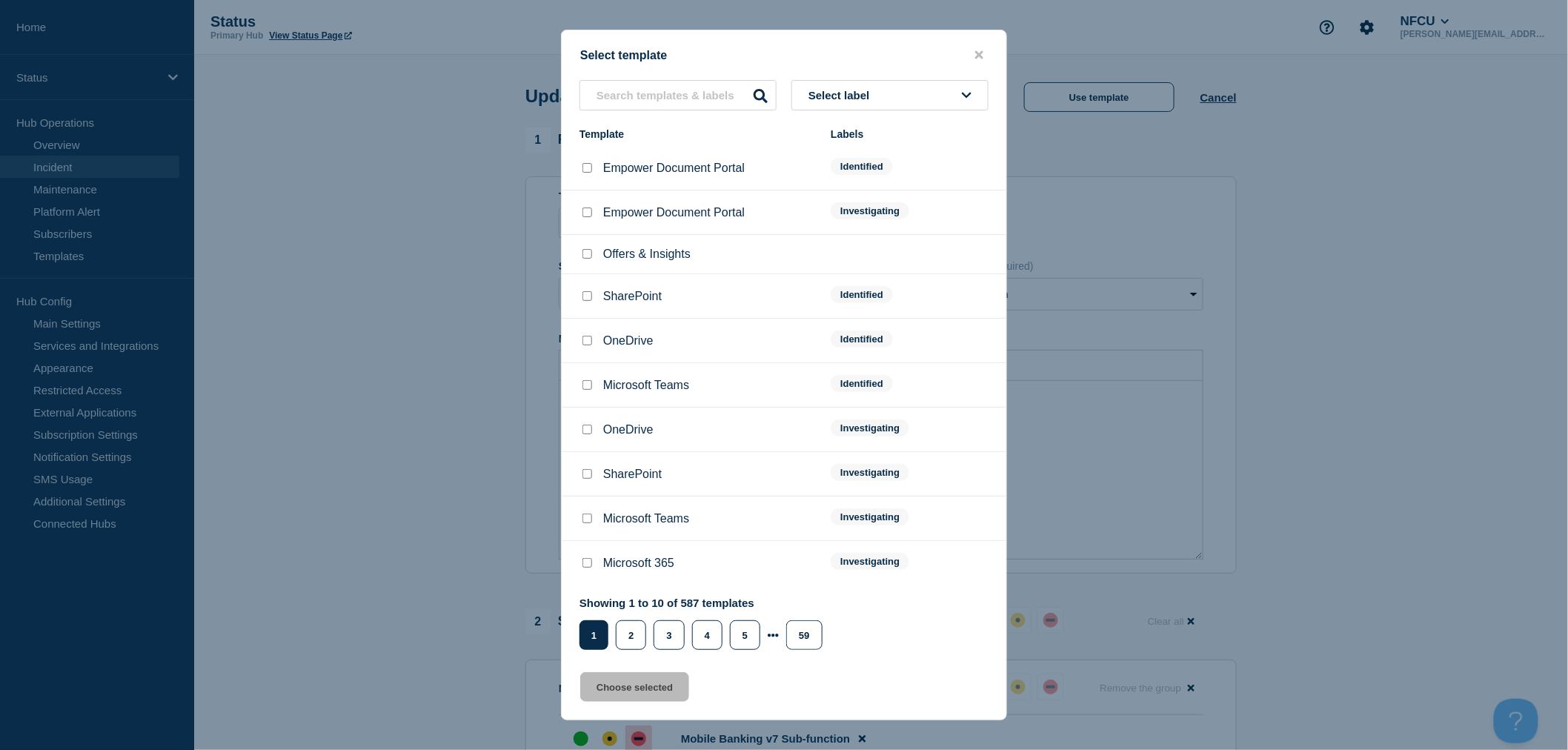
click at [952, 105] on button "Select label" at bounding box center [890, 95] width 197 height 30
click at [833, 326] on button "Resolved" at bounding box center [890, 328] width 197 height 30
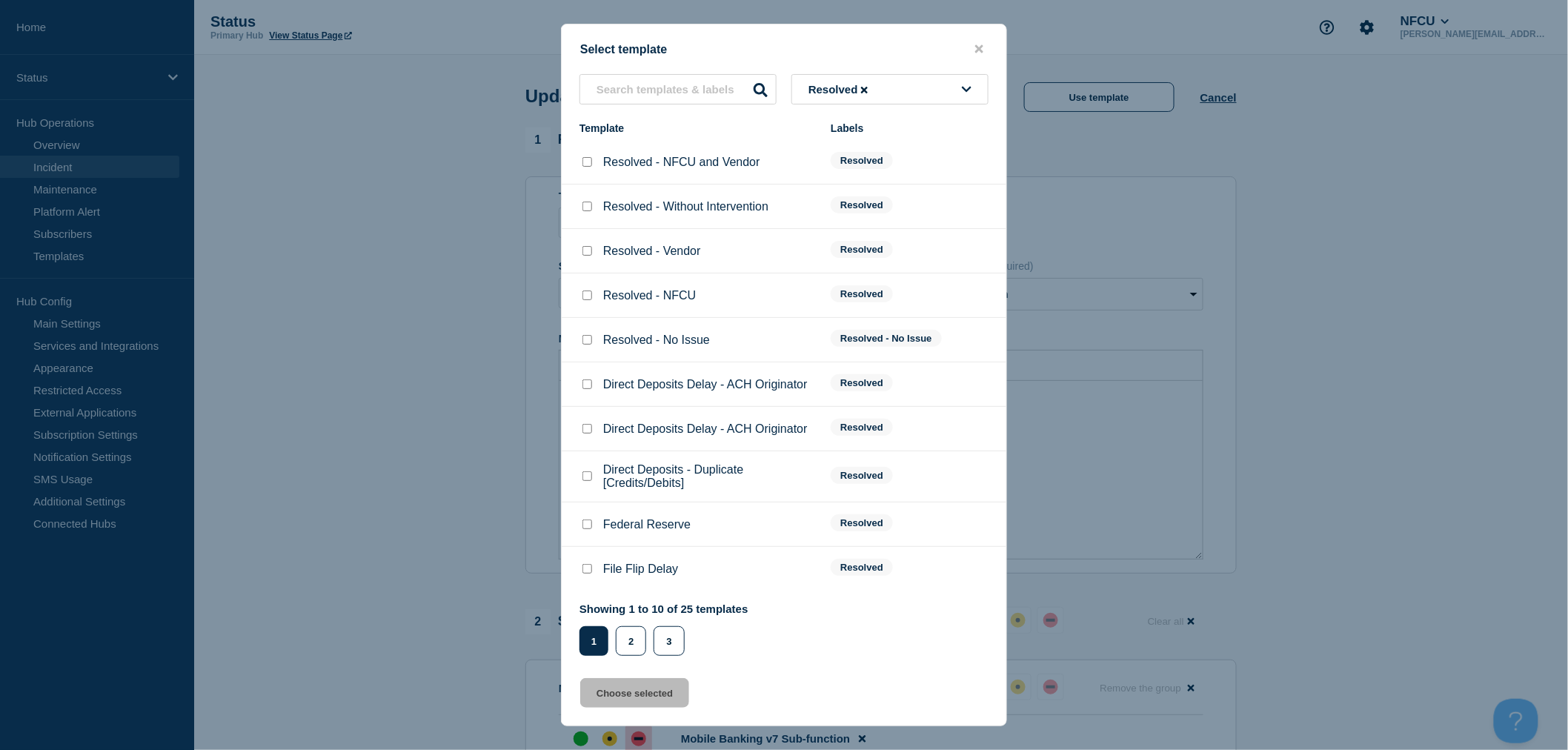
click at [586, 253] on input "Resolved - Vendor checkbox" at bounding box center [588, 251] width 9 height 9
checkbox input "true"
click at [643, 693] on button "Choose selected" at bounding box center [634, 692] width 109 height 29
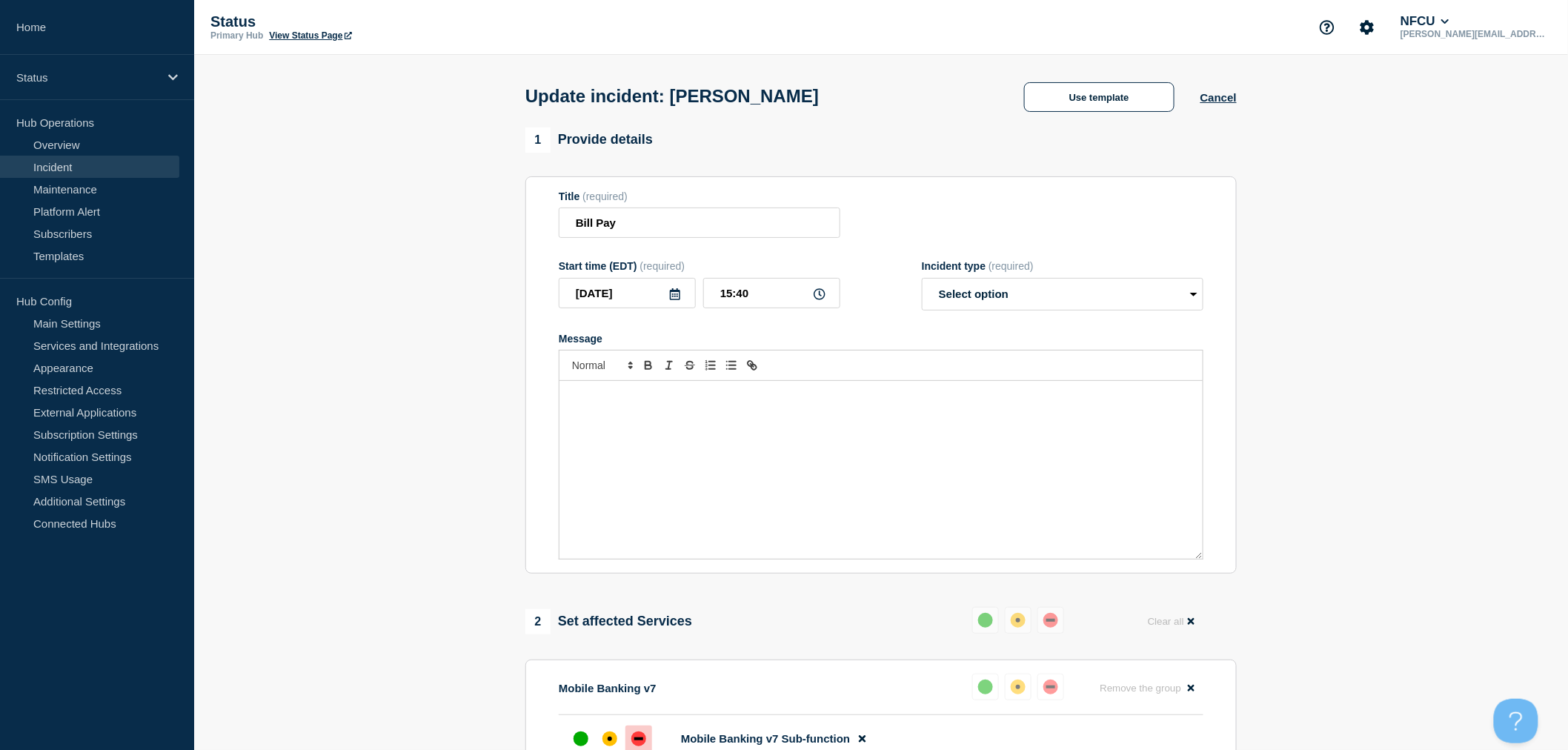
select select "resolved"
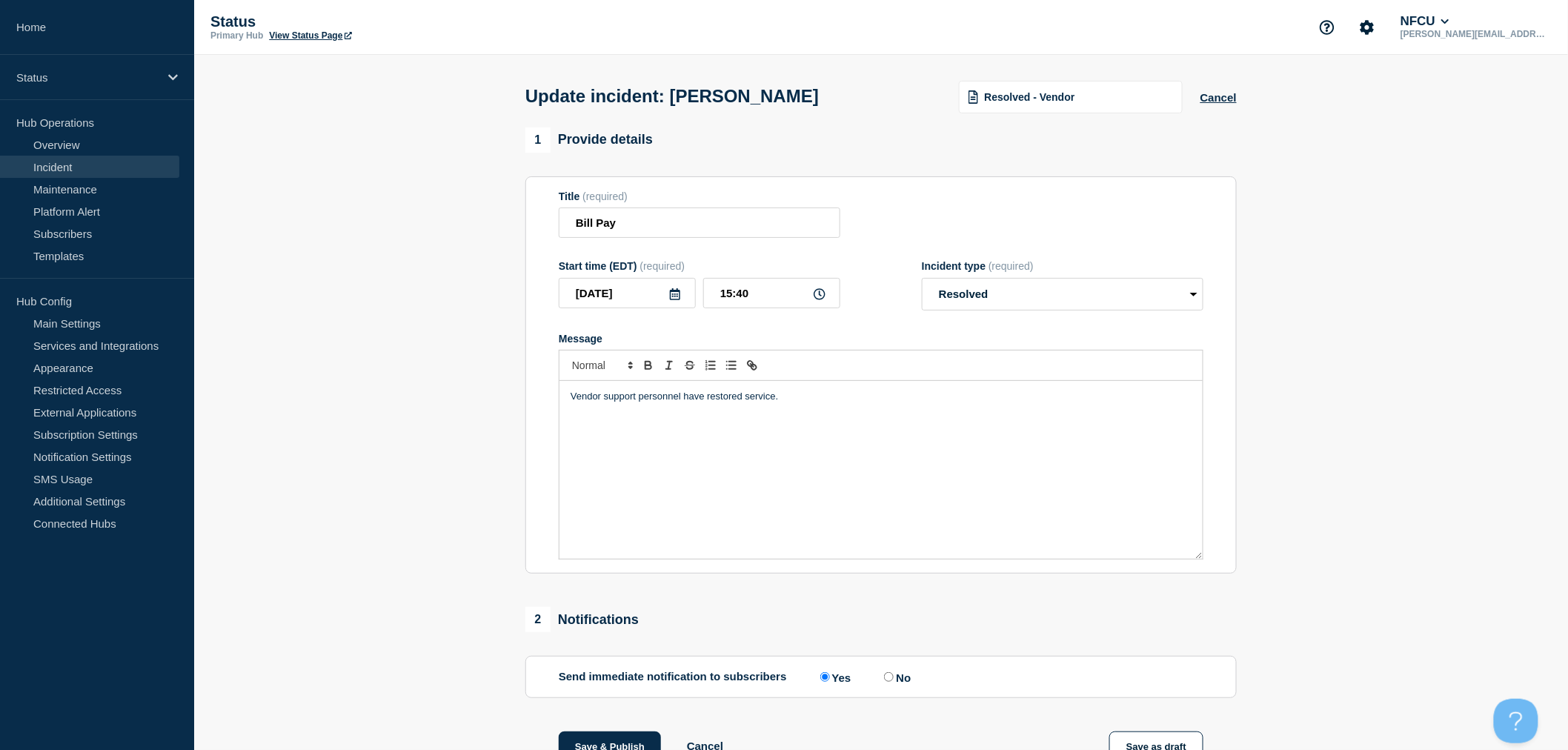
scroll to position [247, 0]
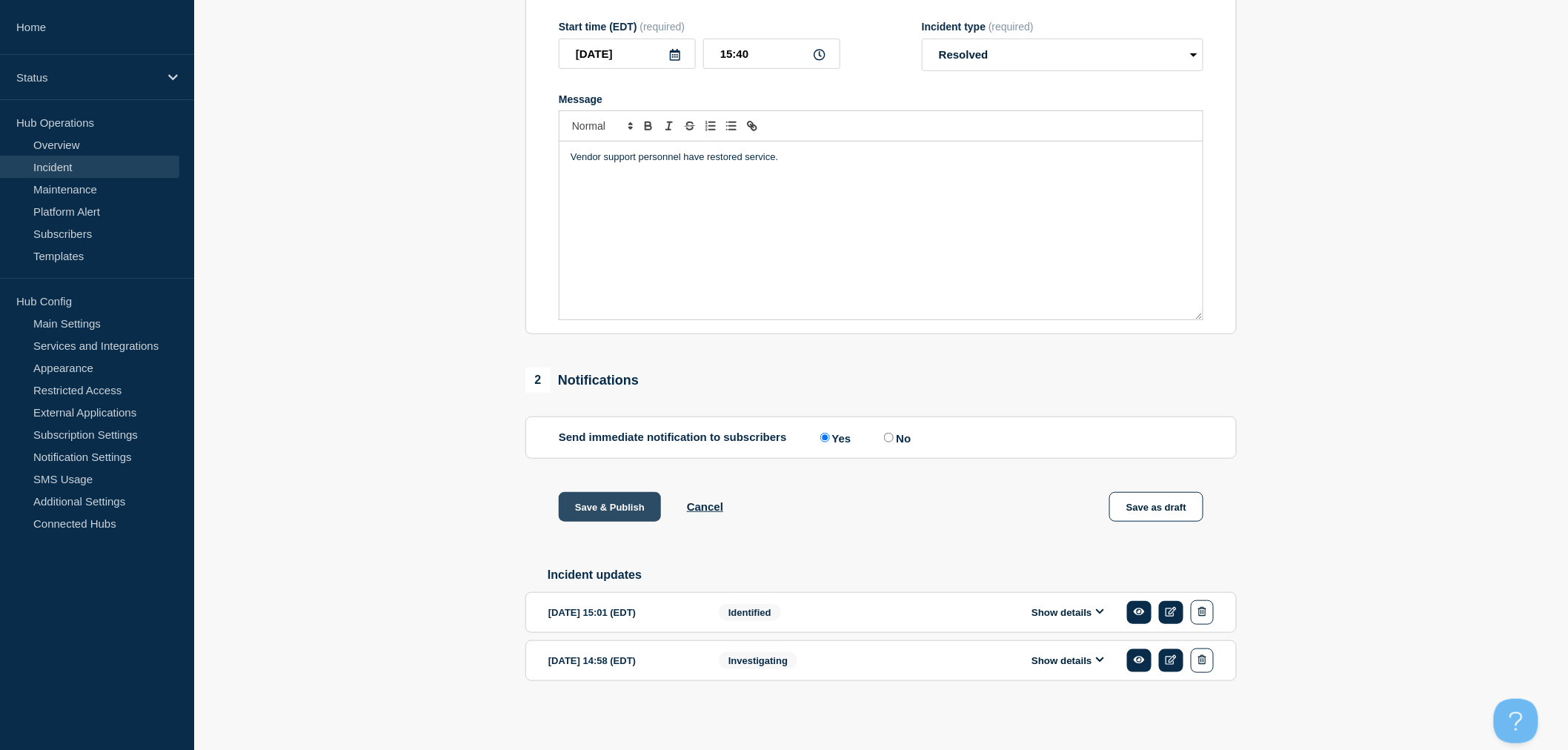
click at [605, 504] on button "Save & Publish" at bounding box center [610, 506] width 102 height 29
